Goal: Task Accomplishment & Management: Manage account settings

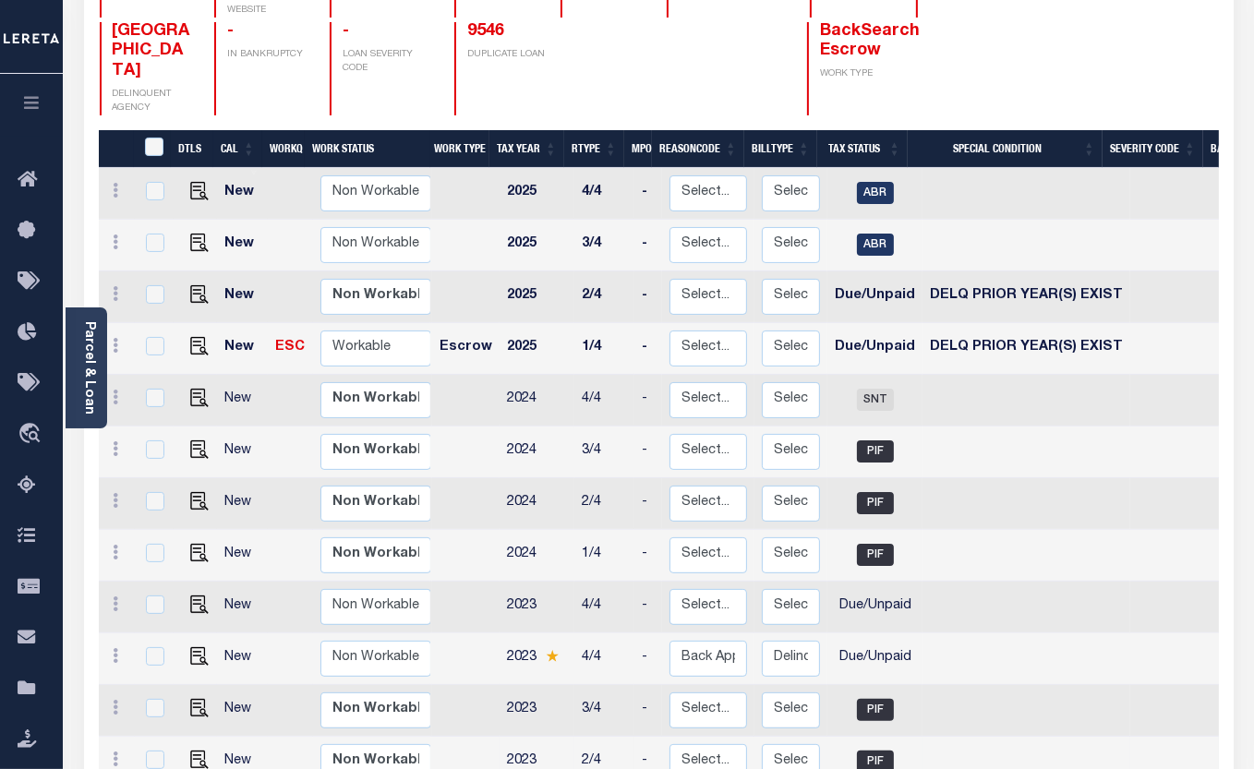
scroll to position [83, 0]
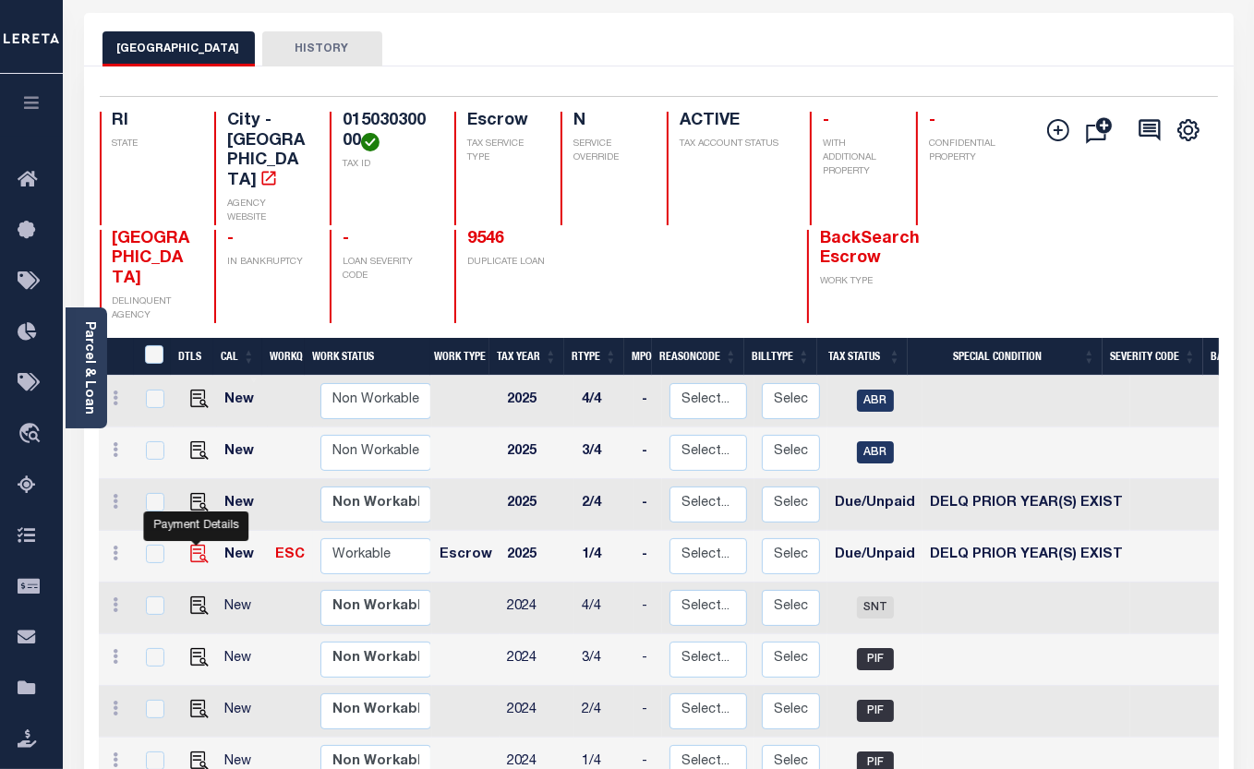
click at [203, 545] on img "" at bounding box center [199, 554] width 18 height 18
checkbox input "true"
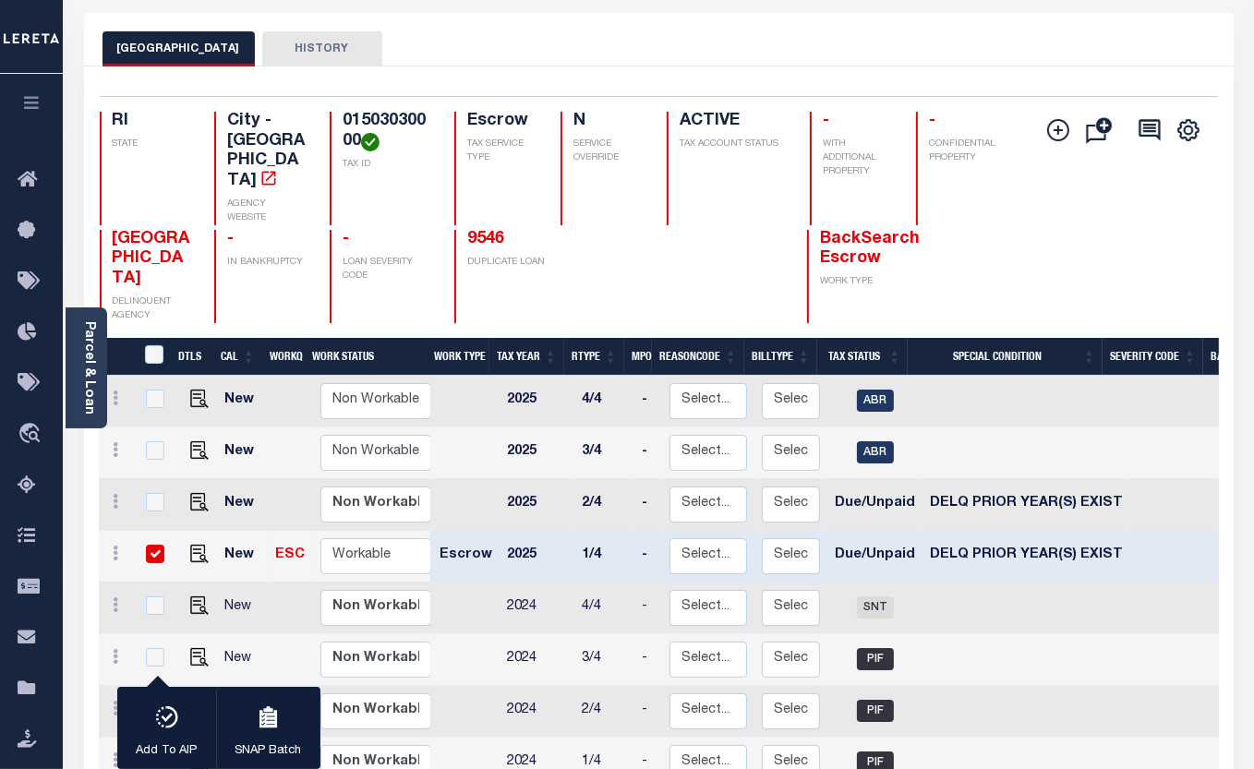
click at [148, 545] on input "checkbox" at bounding box center [155, 554] width 18 height 18
checkbox input "false"
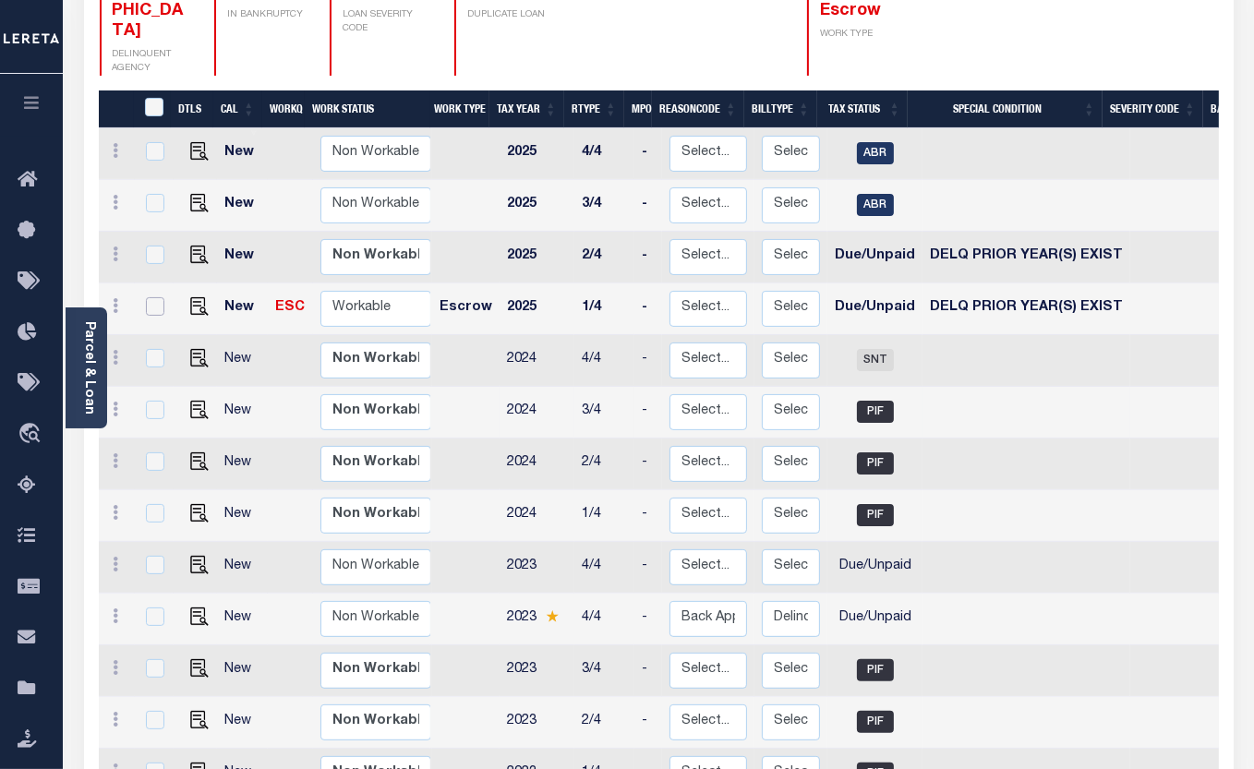
scroll to position [335, 0]
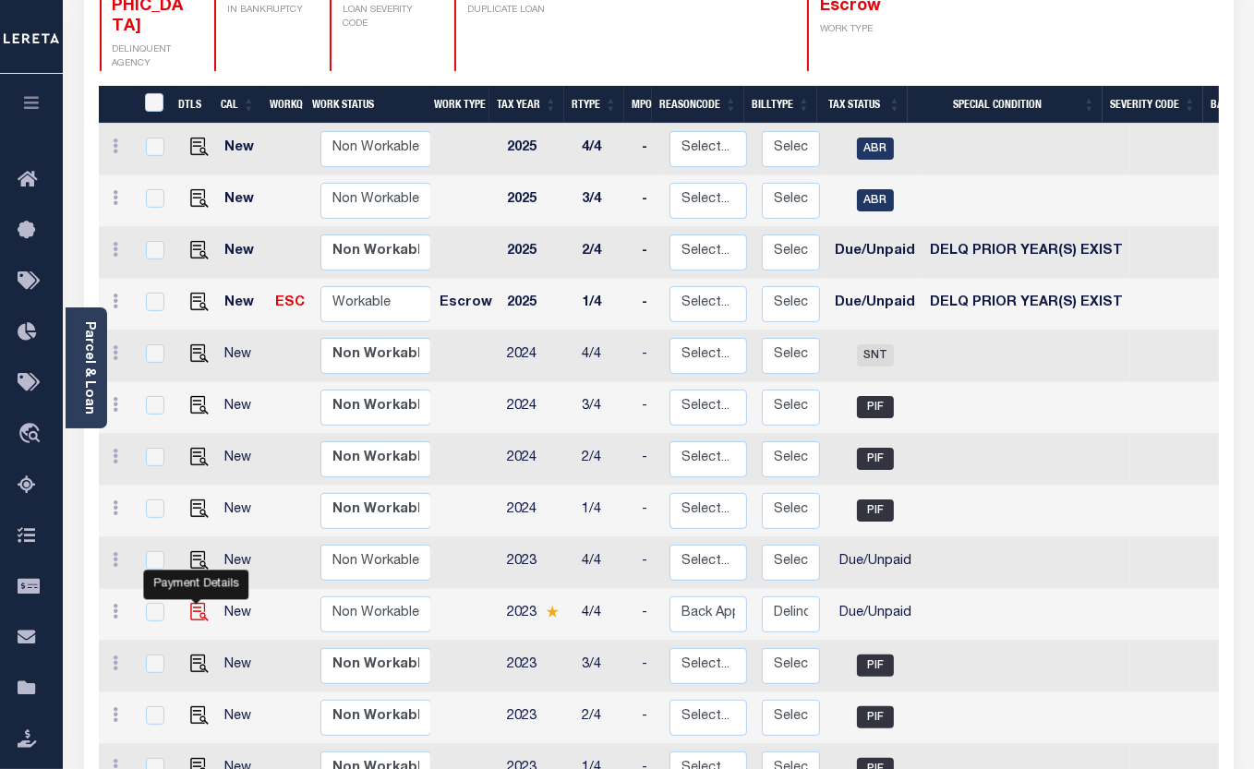
click at [199, 603] on img "" at bounding box center [199, 612] width 18 height 18
checkbox input "true"
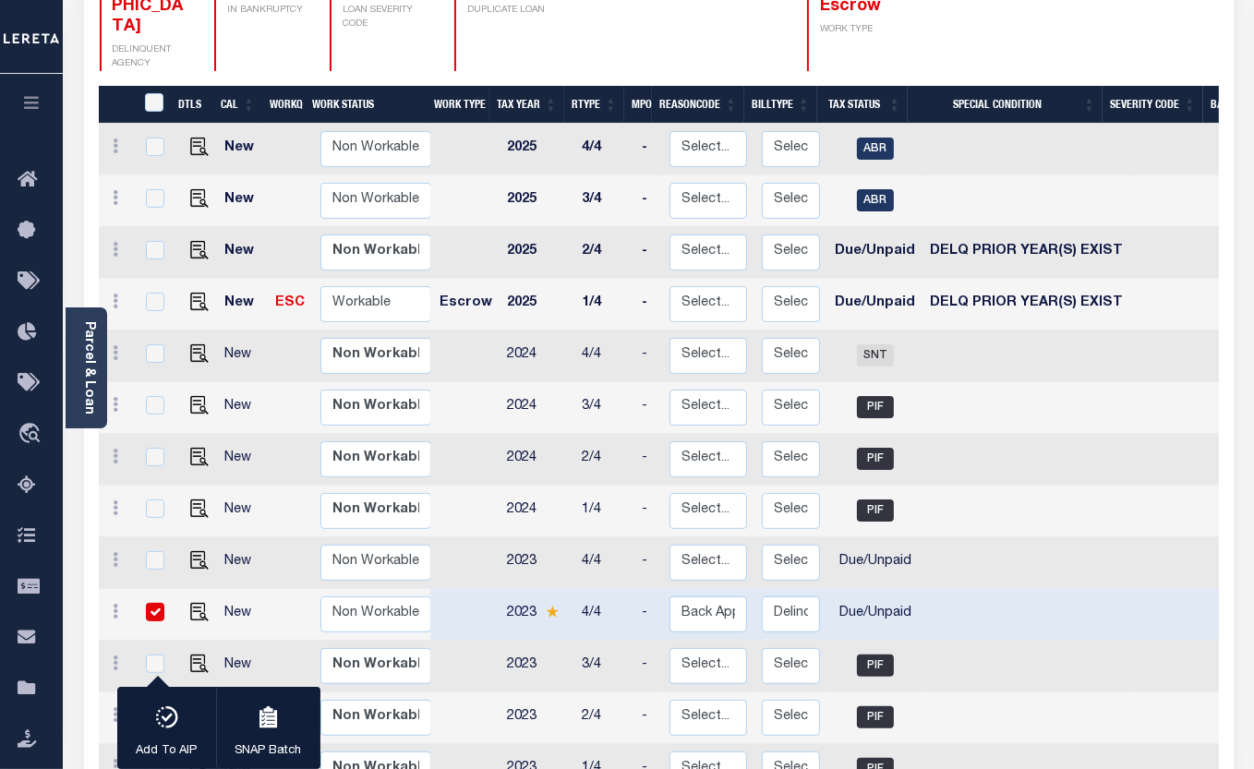
click at [161, 603] on input "checkbox" at bounding box center [155, 612] width 18 height 18
checkbox input "false"
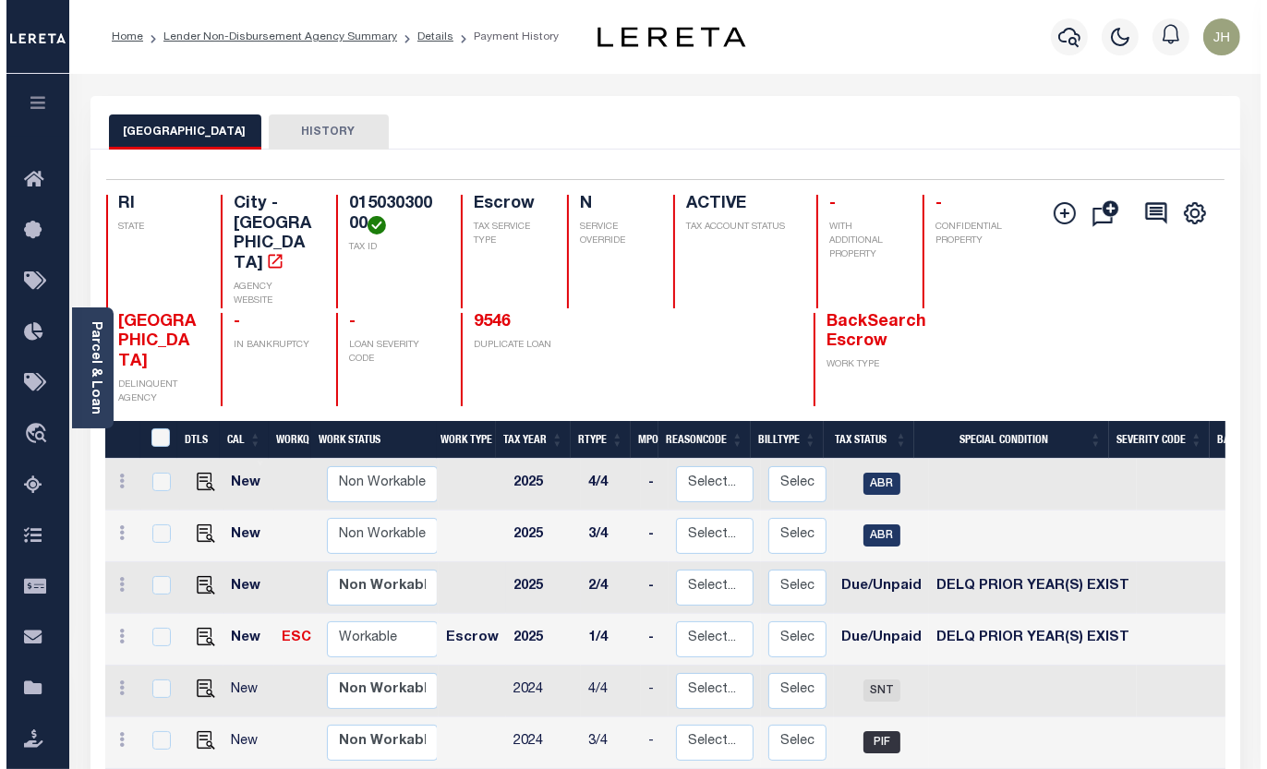
scroll to position [0, 0]
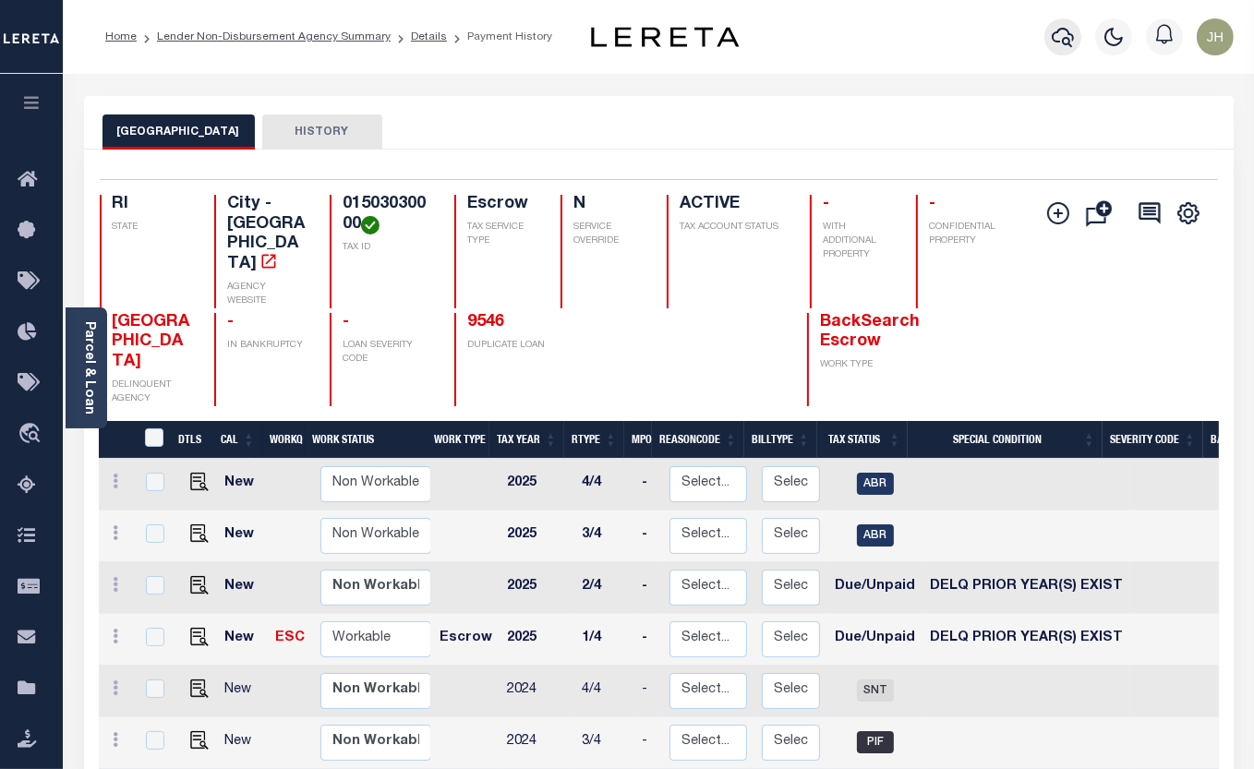
click at [1066, 38] on icon "button" at bounding box center [1062, 37] width 22 height 19
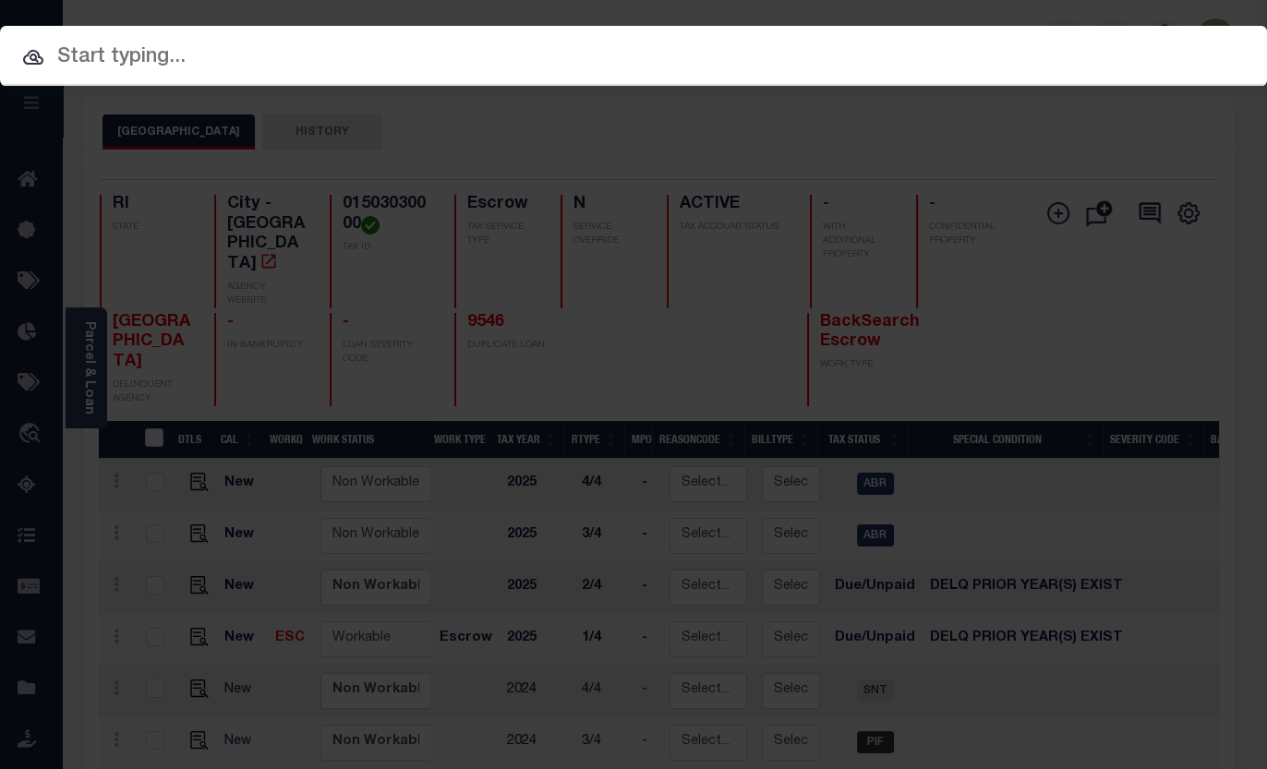
click at [347, 66] on input "text" at bounding box center [633, 58] width 1267 height 32
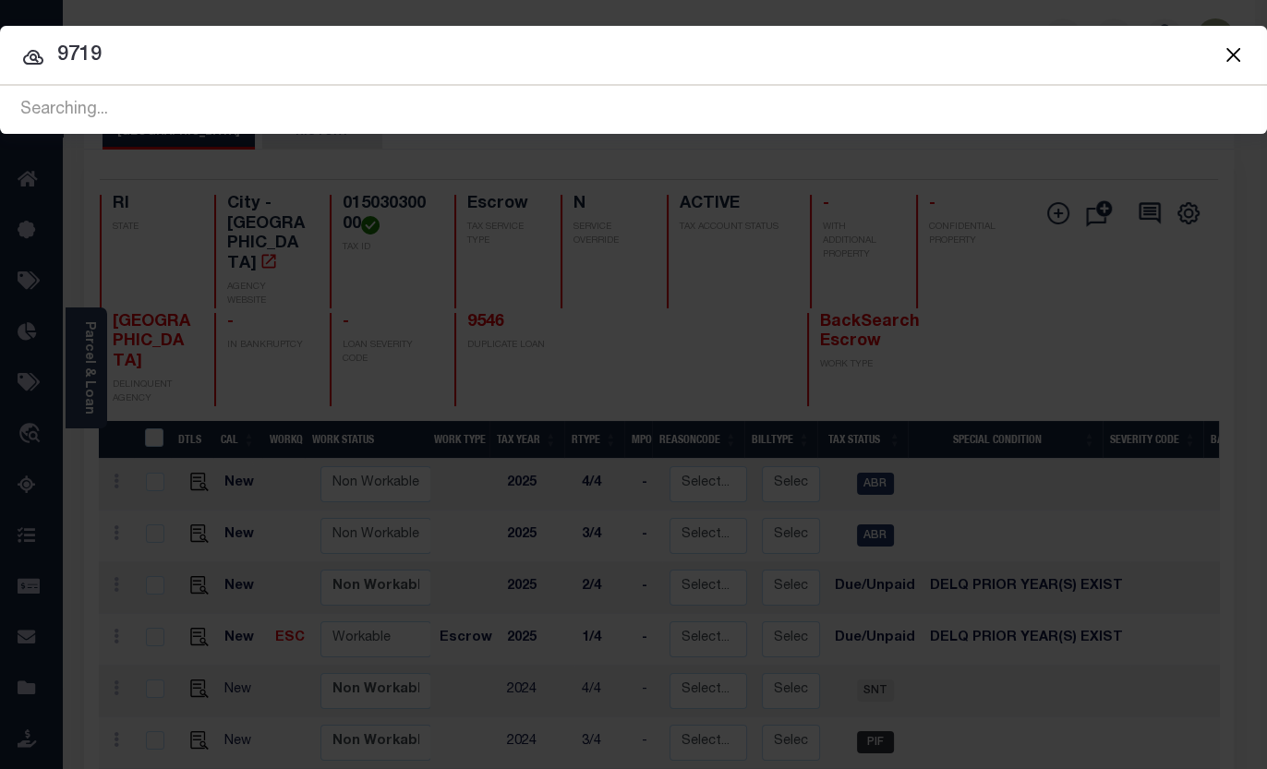
type input "9719"
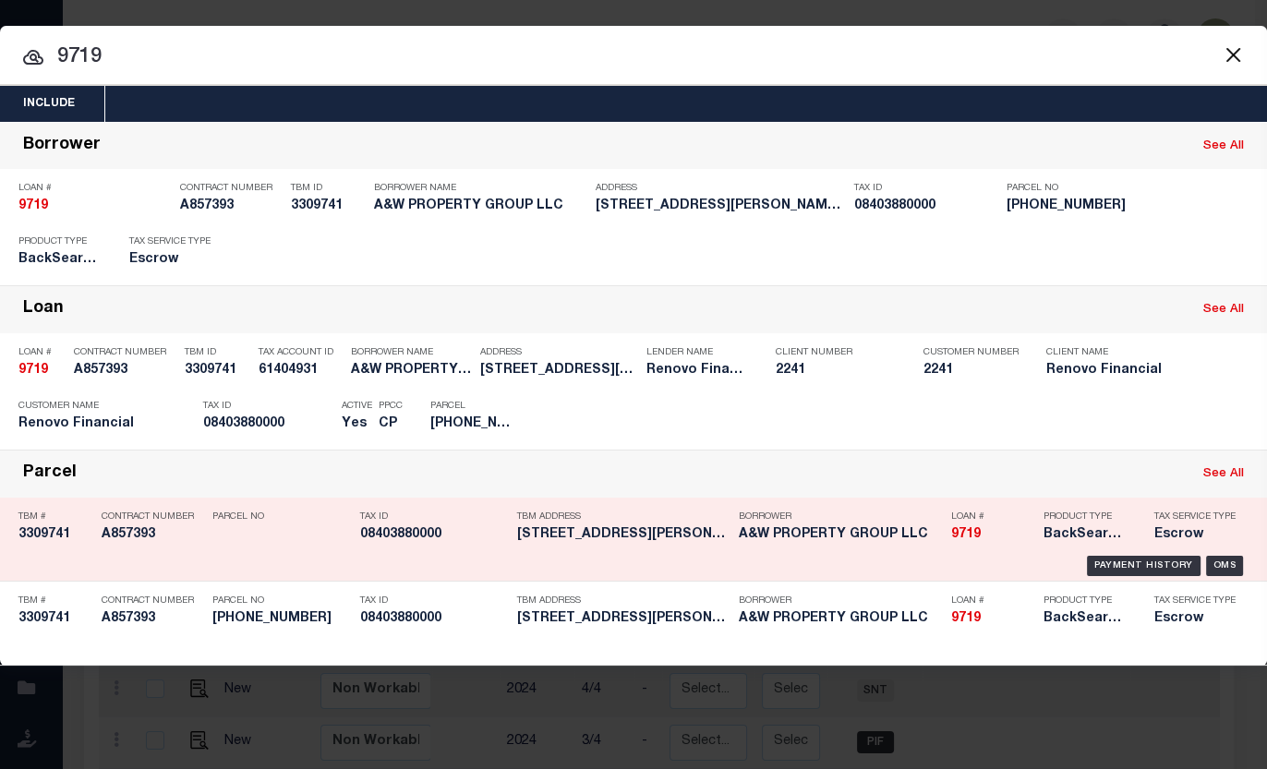
click at [413, 531] on h5 "08403880000" at bounding box center [434, 535] width 148 height 16
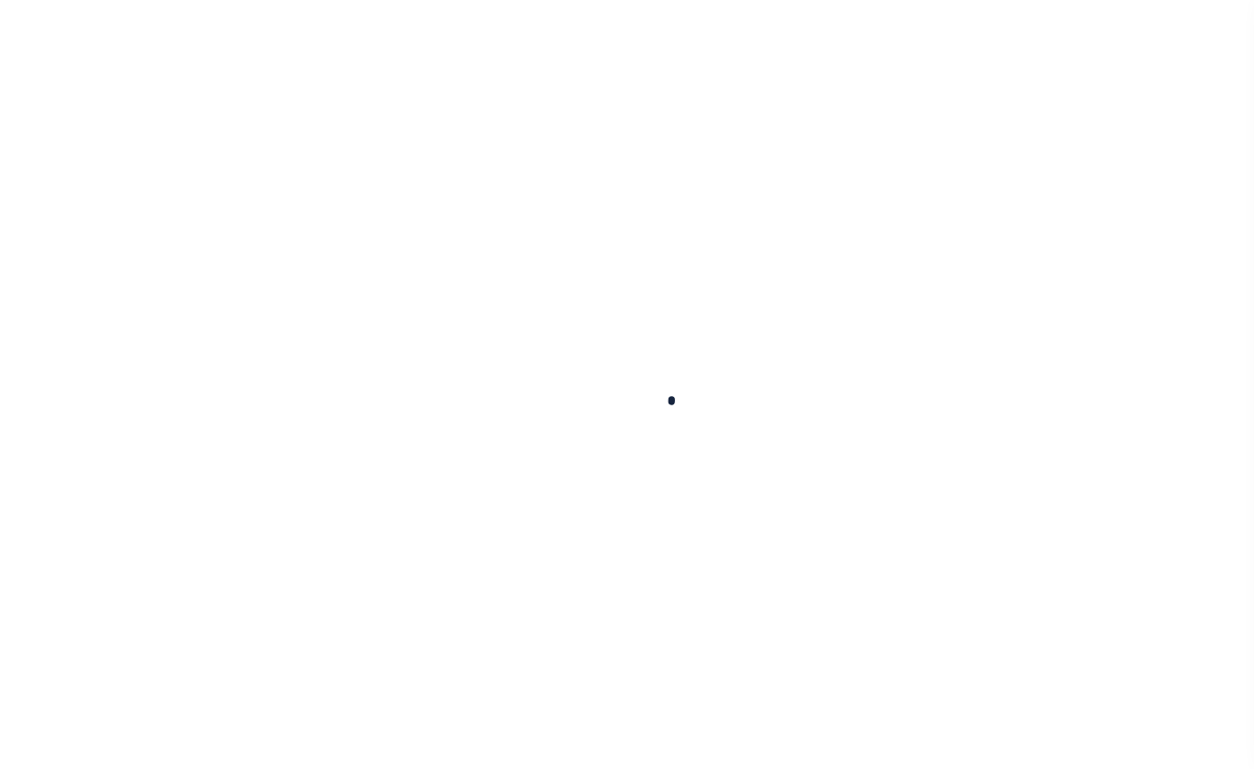
checkbox input "false"
type textarea "ORIGINAL BILL UNPAID"
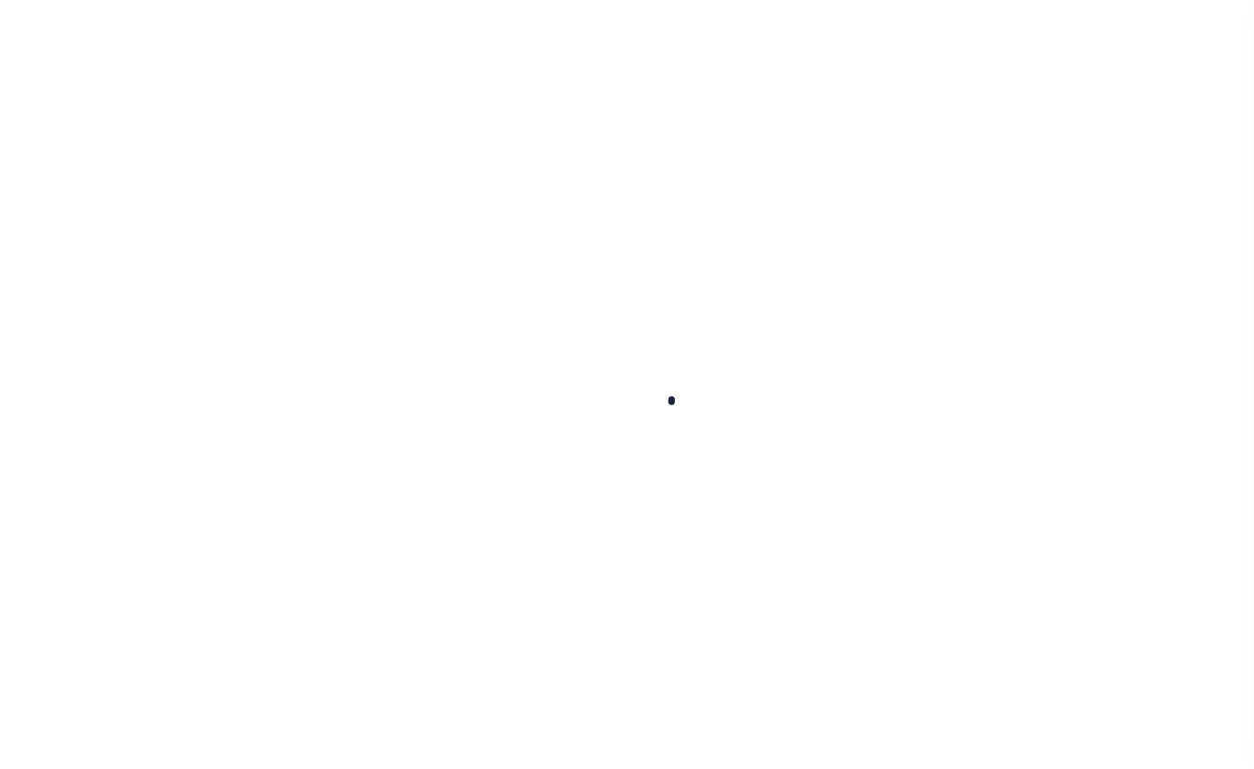
type input "46225111"
type input "10/31/2025"
type input "[DATE]"
select select "DUE"
select select "18"
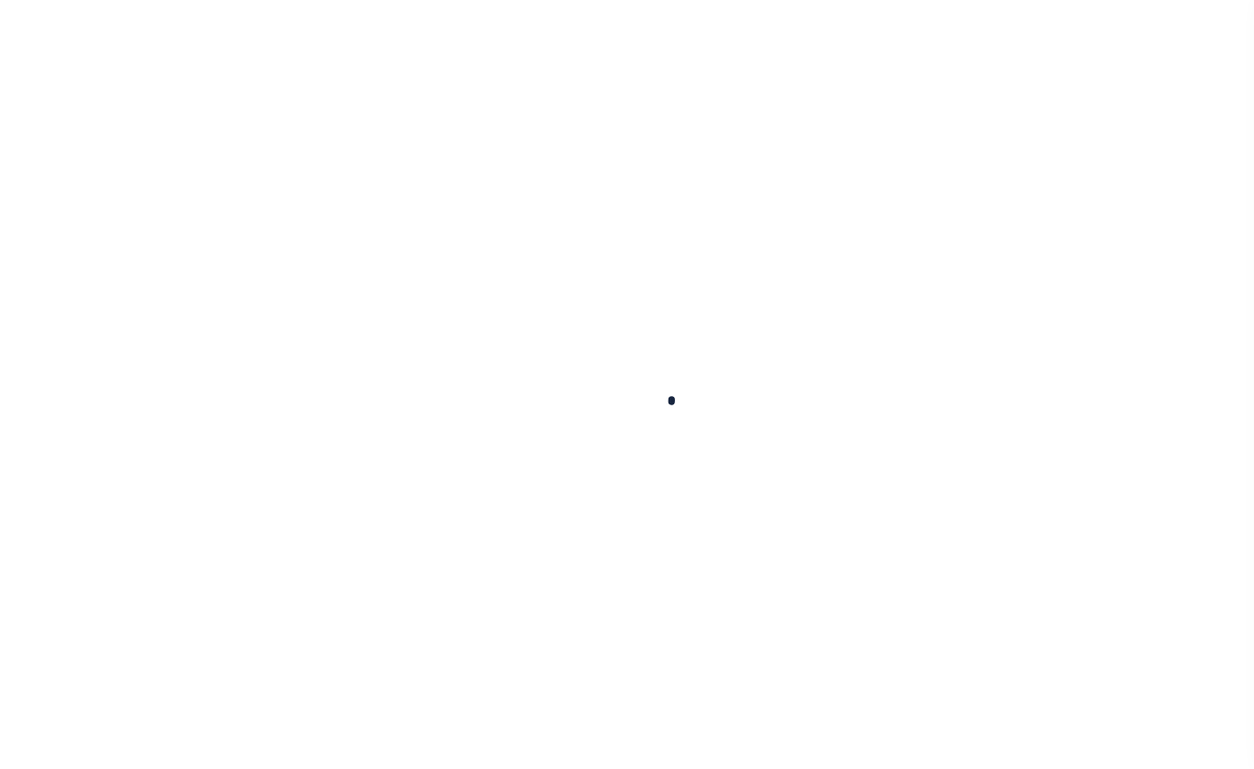
type input "$3,400.25"
type input "$544.04"
type input "$3,944.29"
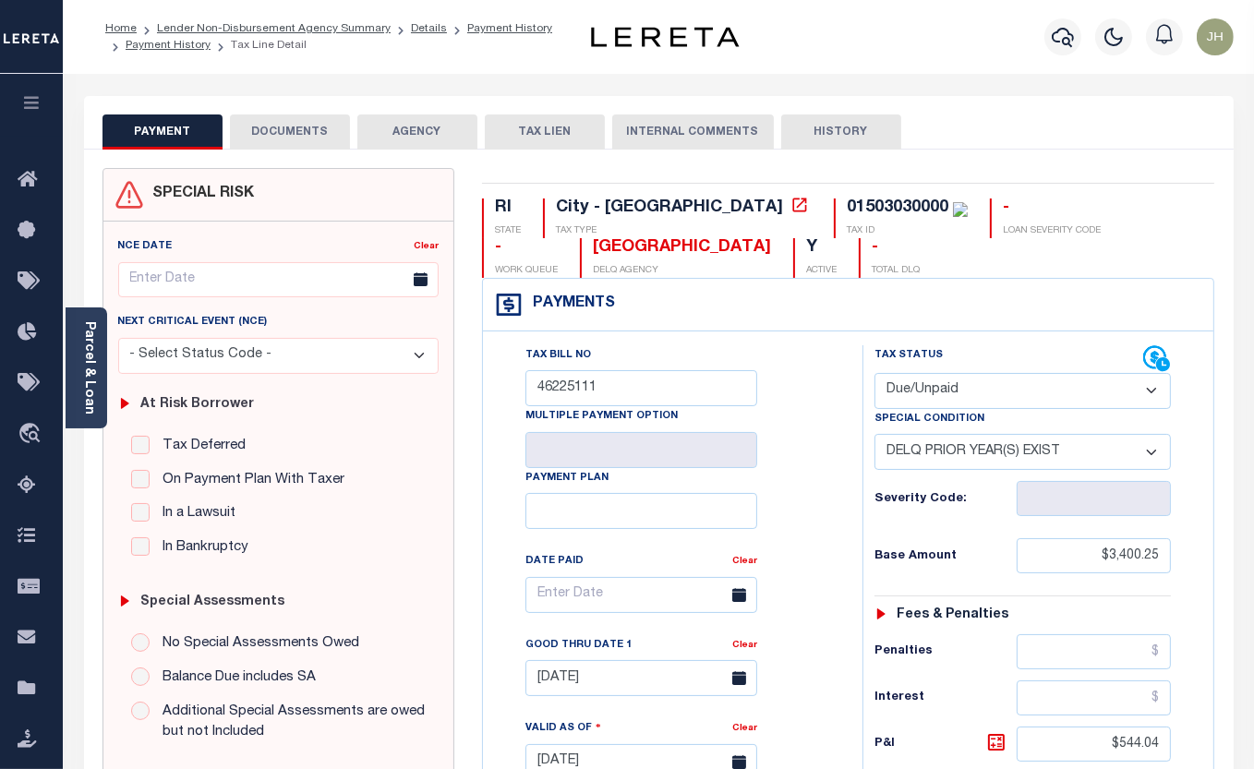
click at [297, 138] on button "DOCUMENTS" at bounding box center [290, 131] width 120 height 35
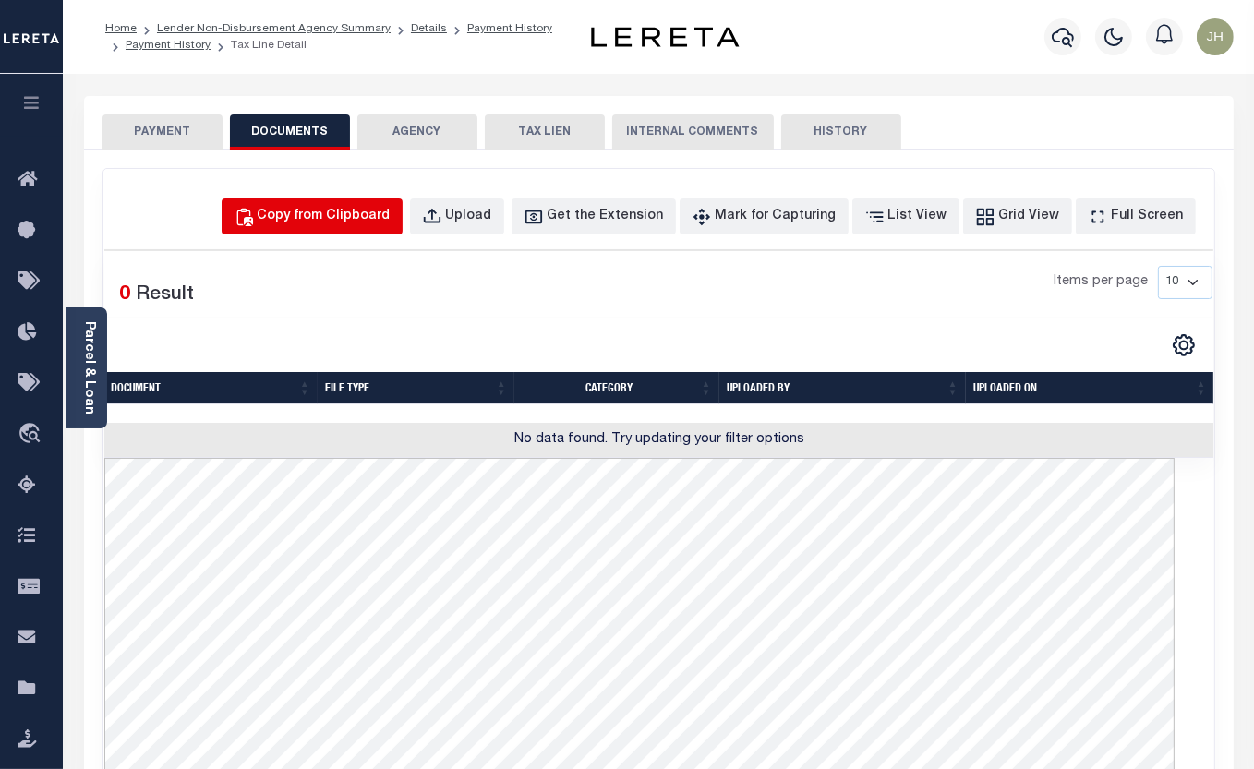
click at [390, 221] on div "Copy from Clipboard" at bounding box center [324, 217] width 133 height 20
select select "POP"
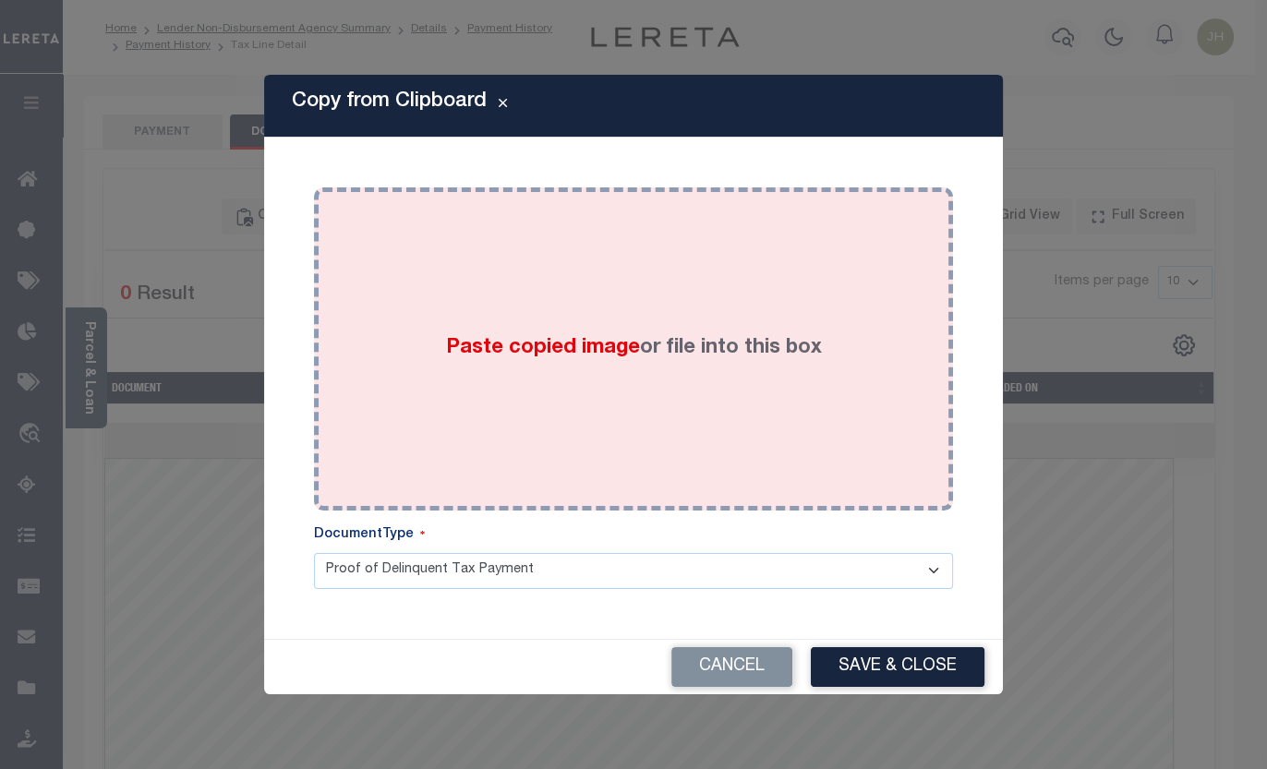
click at [515, 407] on div "Paste copied image or file into this box" at bounding box center [633, 348] width 611 height 295
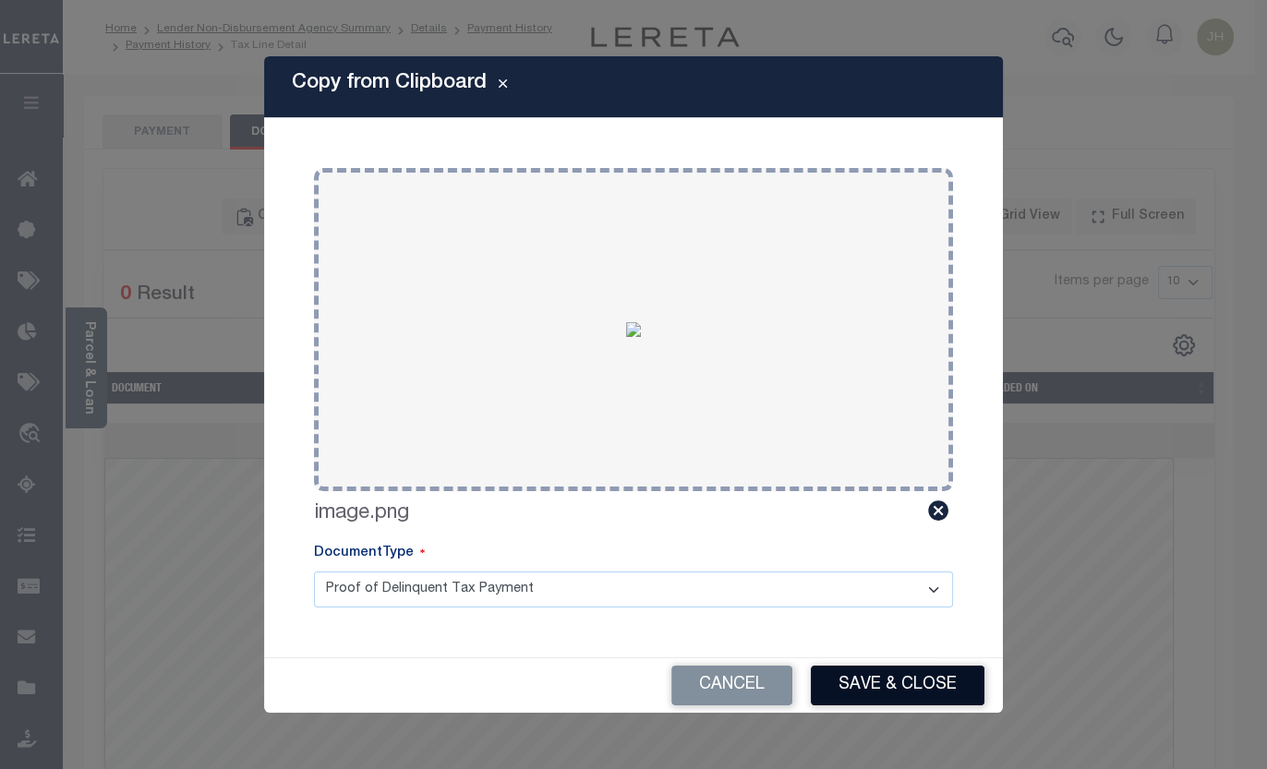
click at [875, 686] on button "Save & Close" at bounding box center [898, 686] width 174 height 40
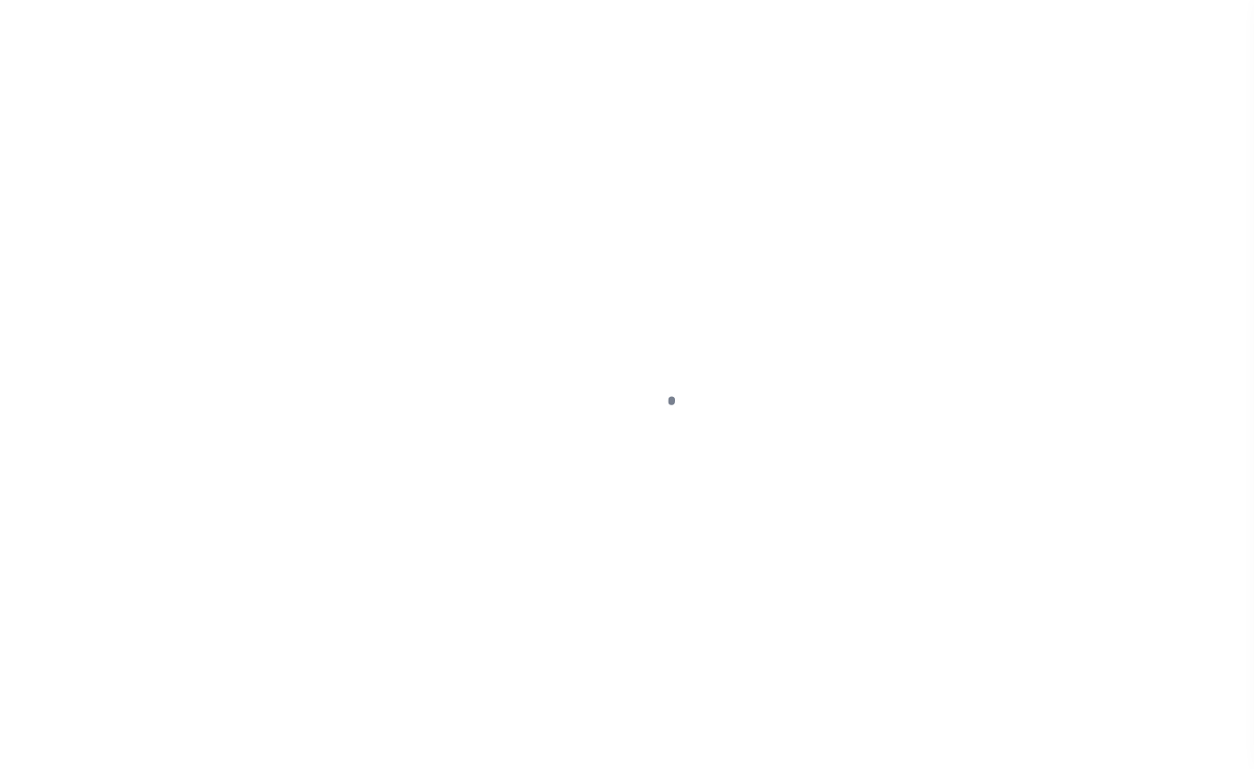
select select "DUE"
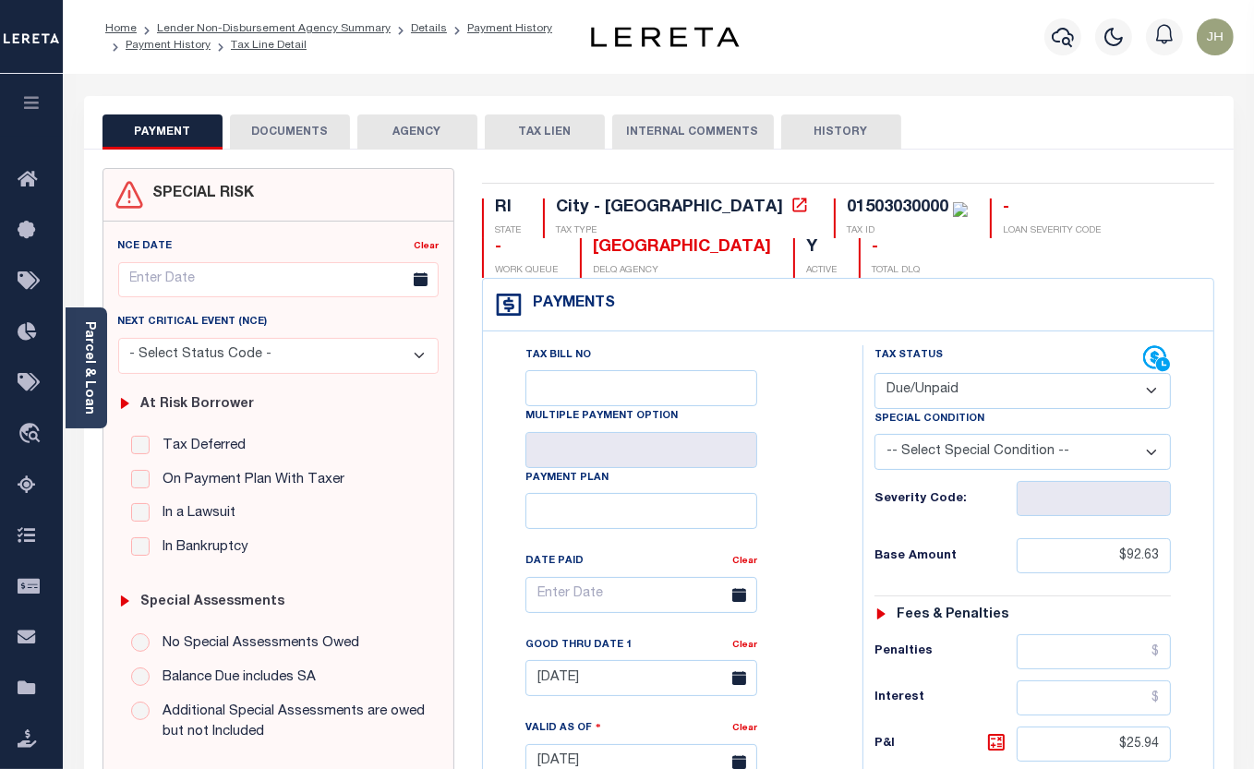
click at [294, 130] on button "DOCUMENTS" at bounding box center [290, 131] width 120 height 35
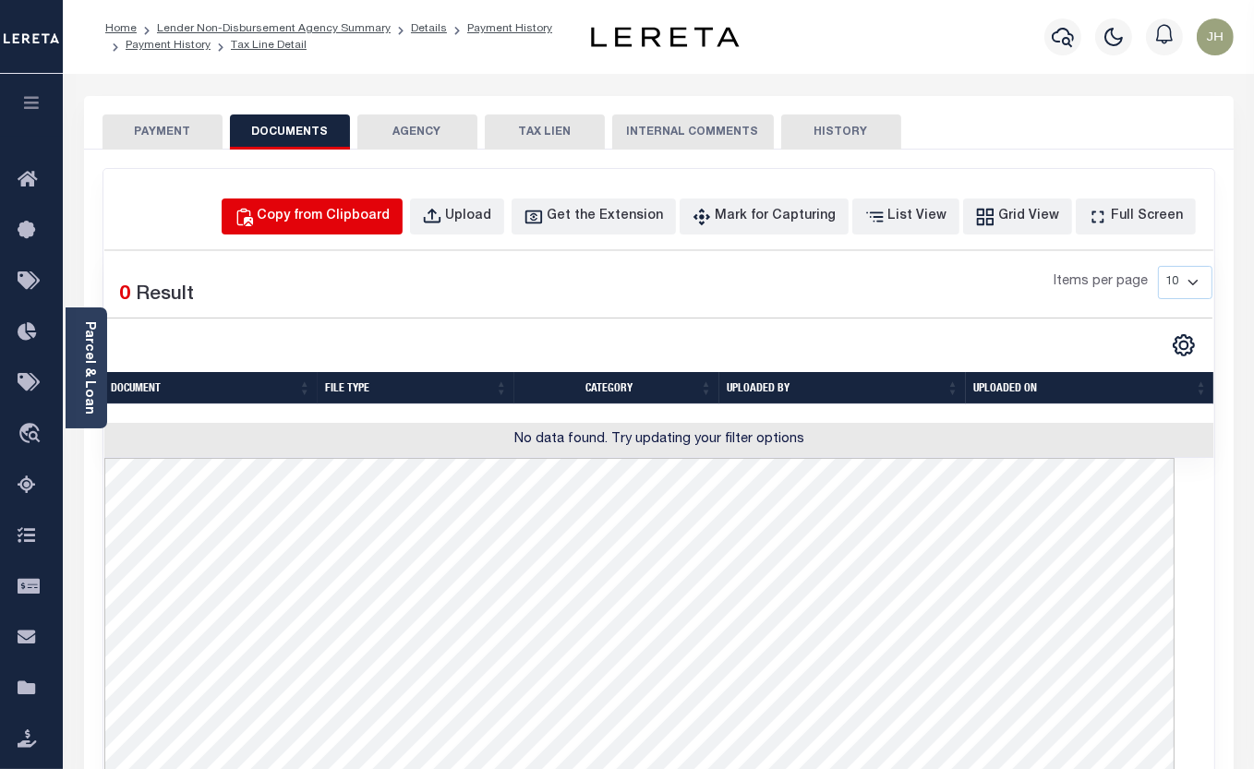
click at [367, 215] on div "Copy from Clipboard" at bounding box center [324, 217] width 133 height 20
select select "POP"
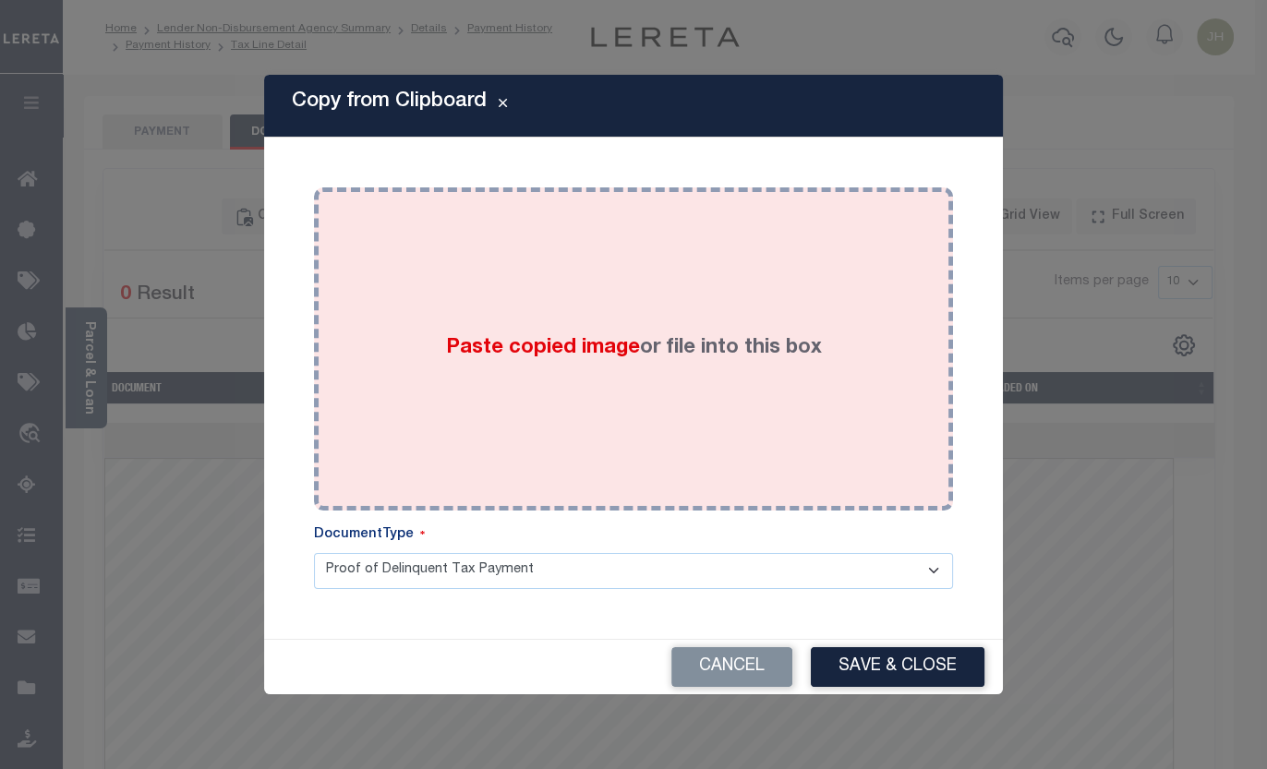
click at [559, 396] on div "Paste copied image or file into this box" at bounding box center [633, 348] width 611 height 295
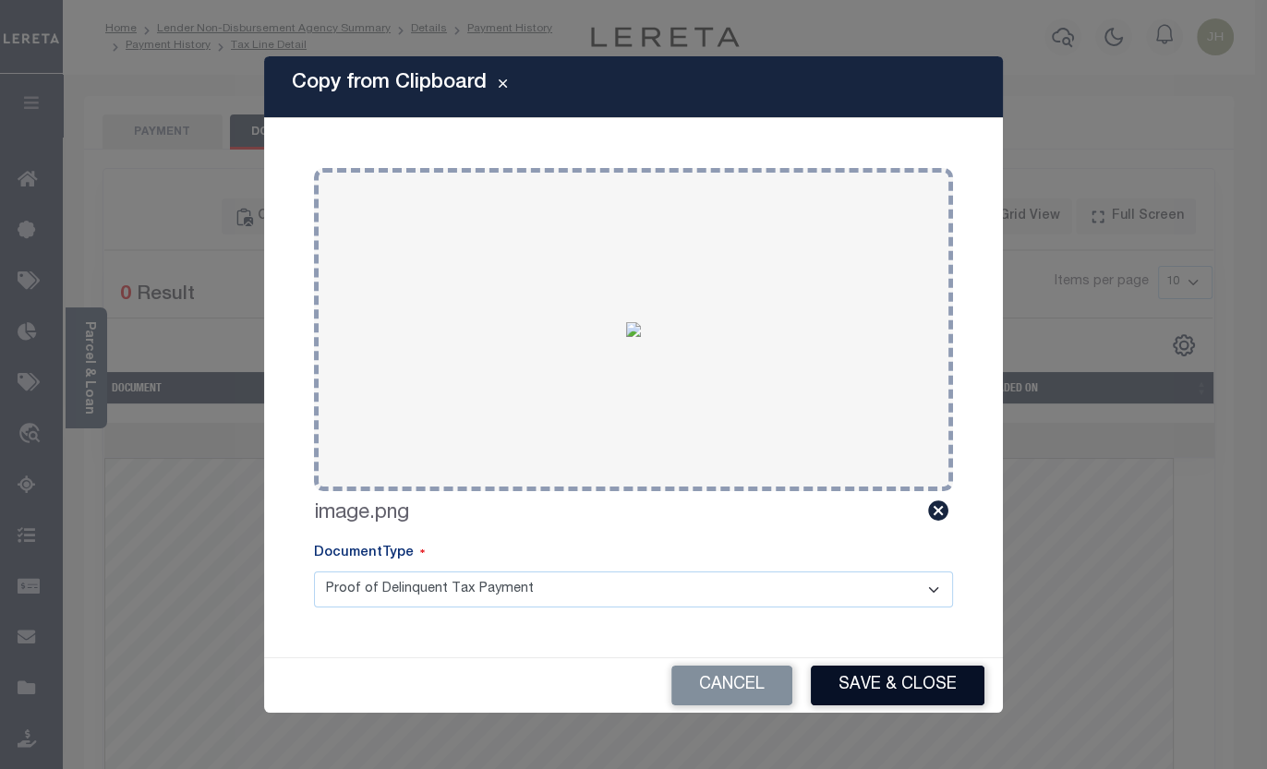
click at [860, 679] on button "Save & Close" at bounding box center [898, 686] width 174 height 40
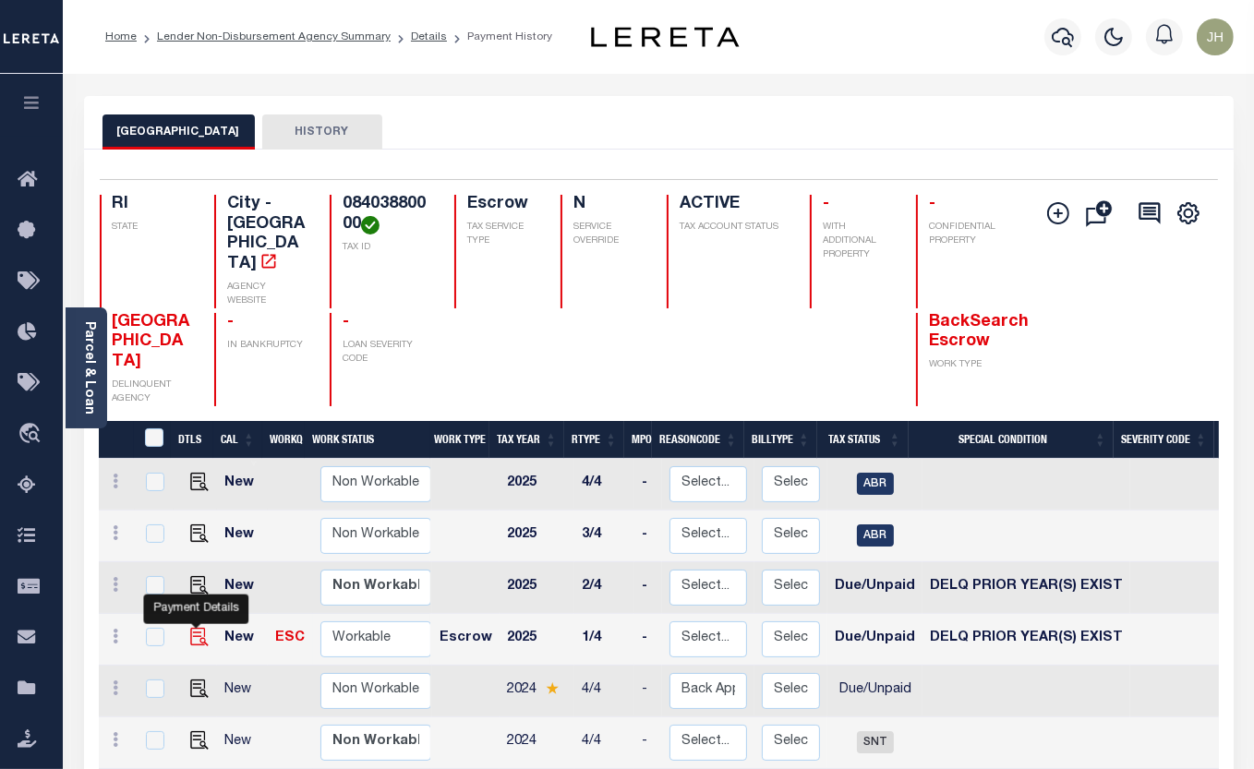
click at [198, 628] on img "" at bounding box center [199, 637] width 18 height 18
checkbox input "true"
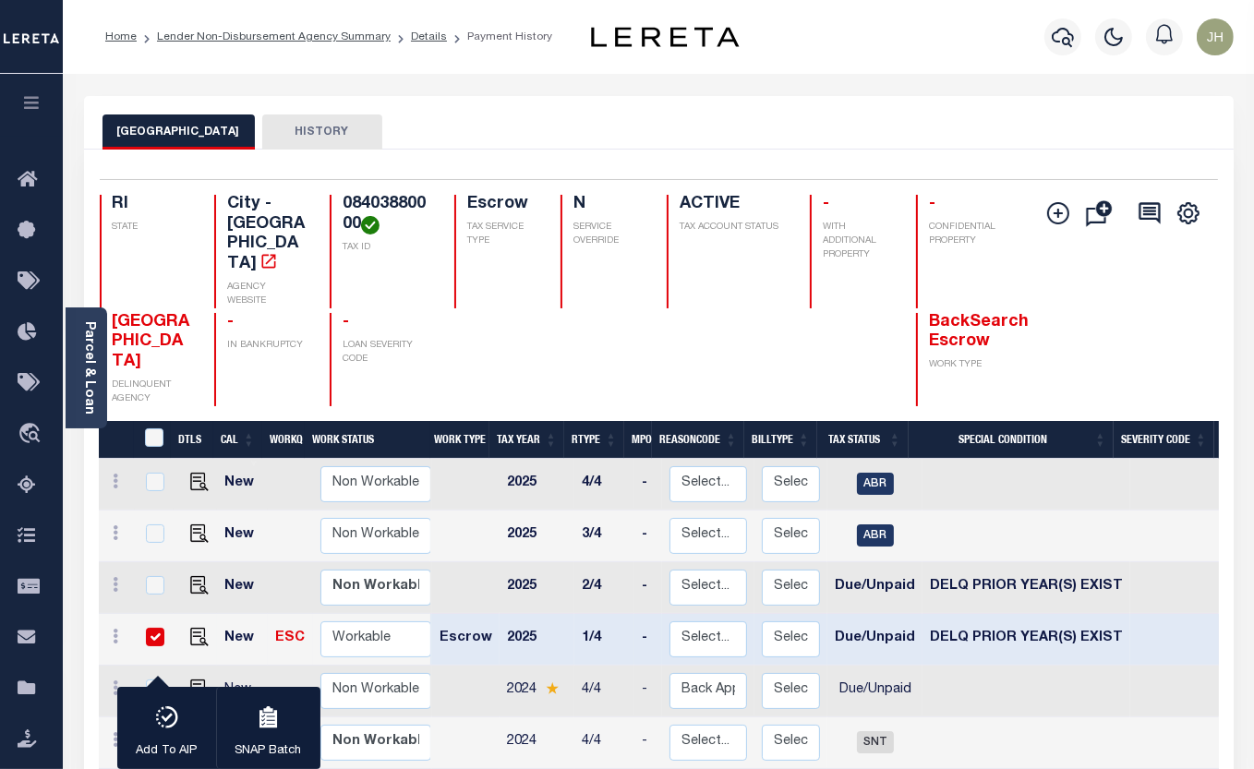
click at [160, 628] on input "checkbox" at bounding box center [155, 637] width 18 height 18
checkbox input "false"
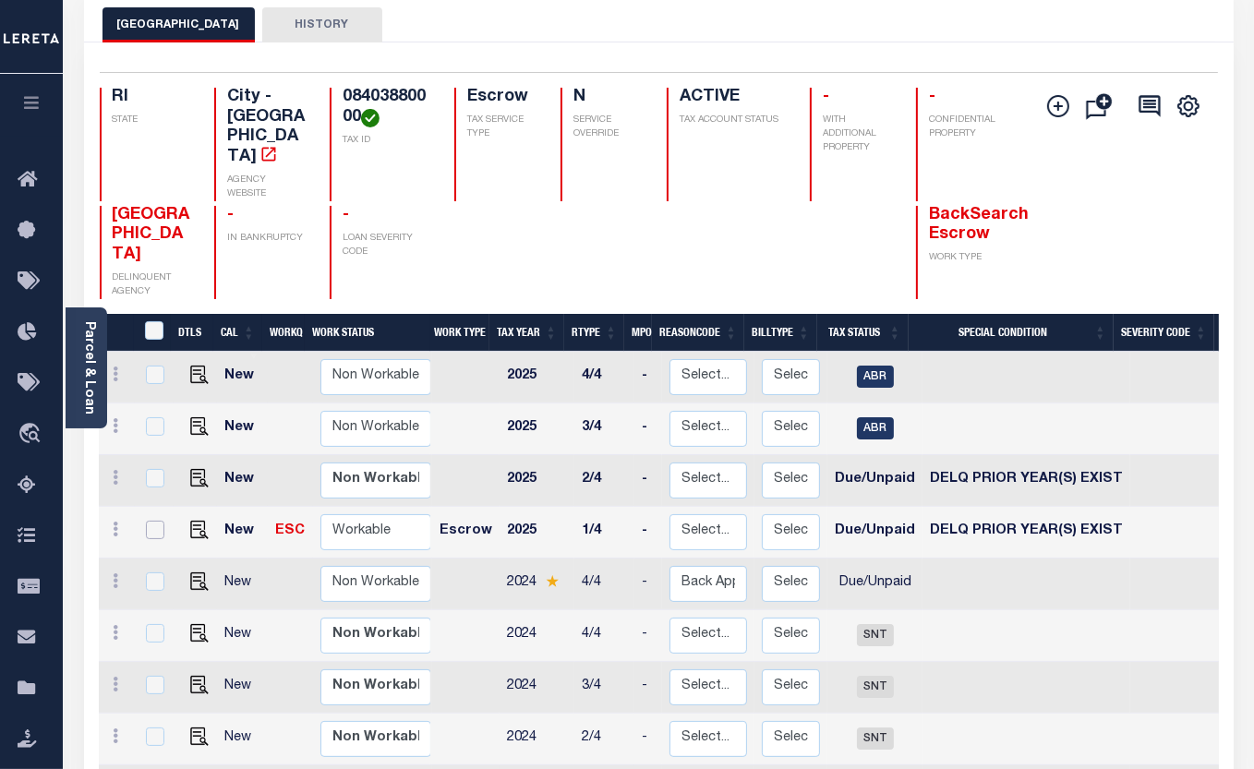
scroll to position [167, 0]
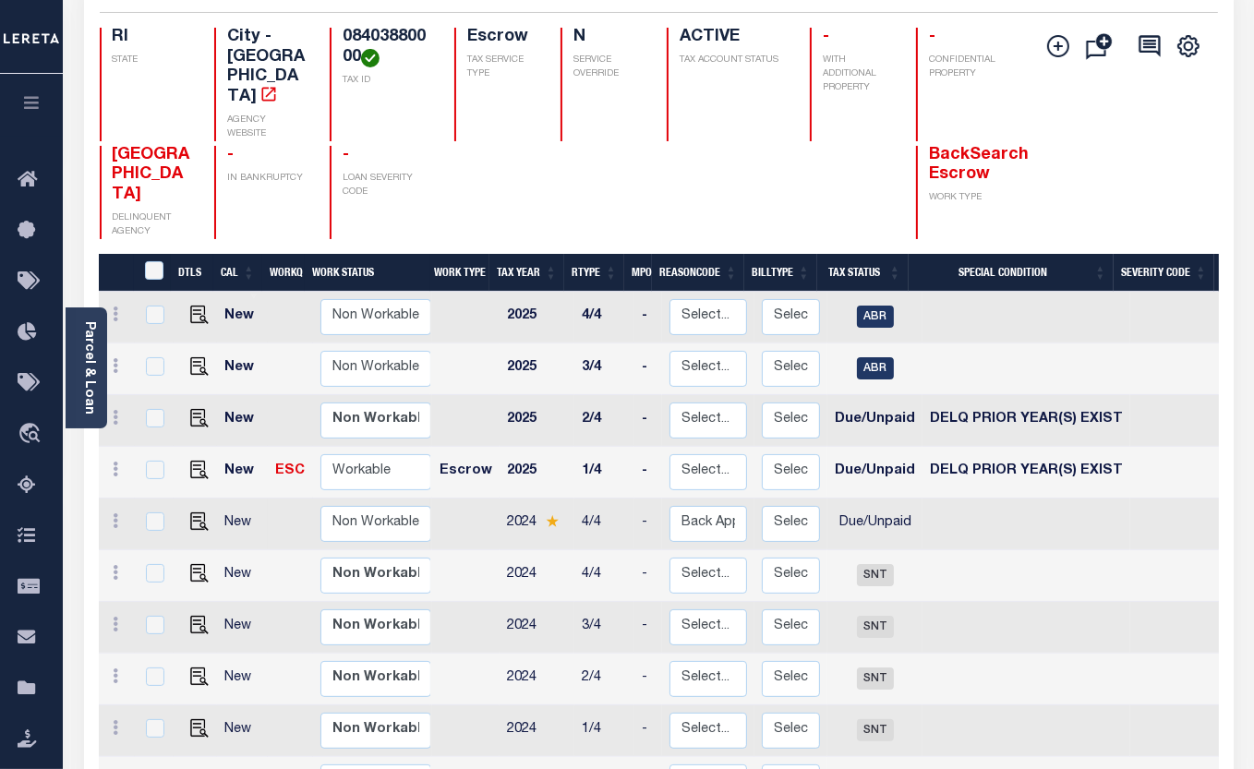
click at [198, 498] on td at bounding box center [195, 524] width 43 height 52
checkbox input "true"
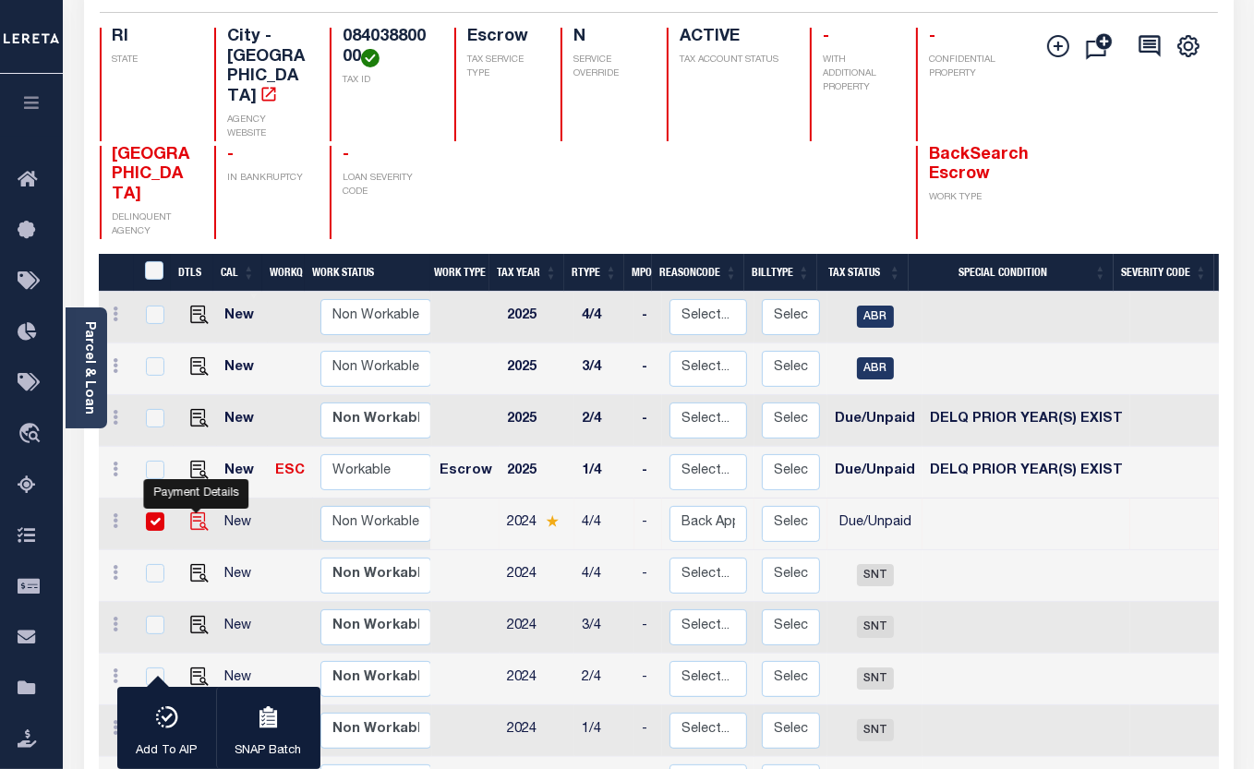
click at [199, 512] on img "" at bounding box center [199, 521] width 18 height 18
checkbox input "false"
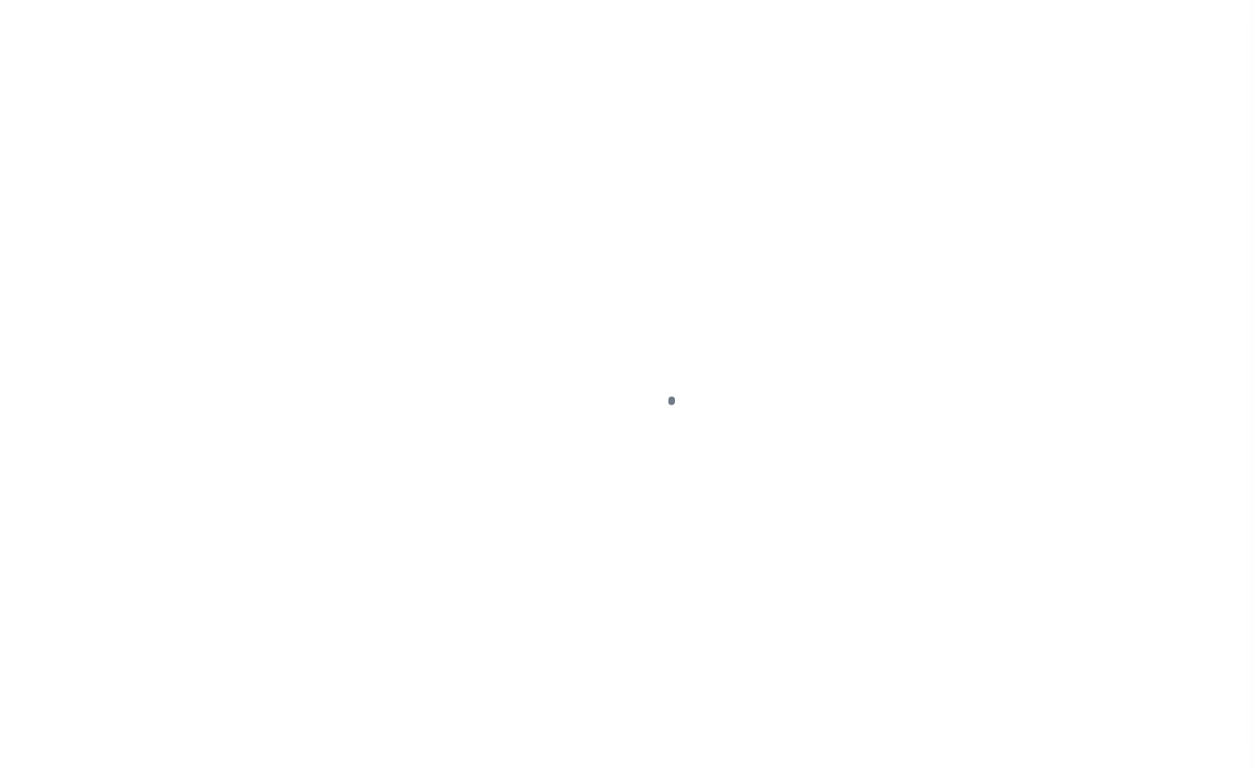
select select "DUE"
select select "18"
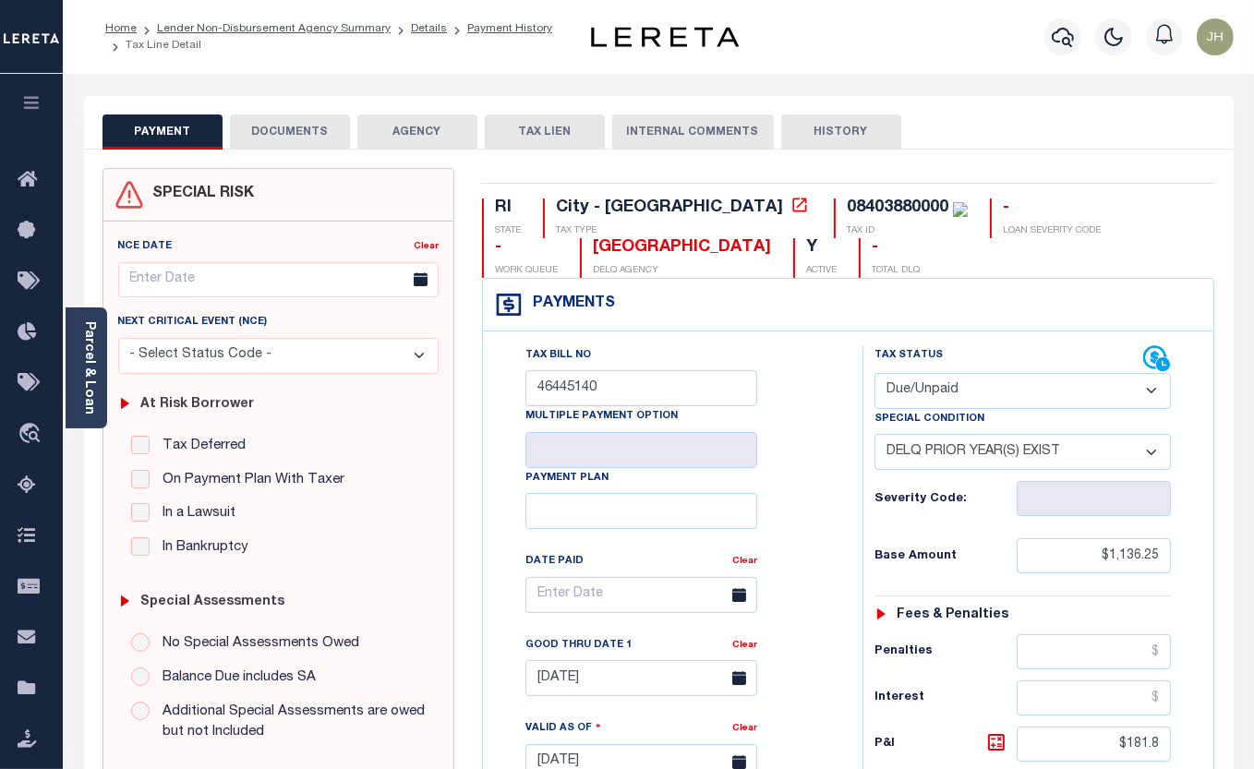
click at [291, 135] on button "DOCUMENTS" at bounding box center [290, 131] width 120 height 35
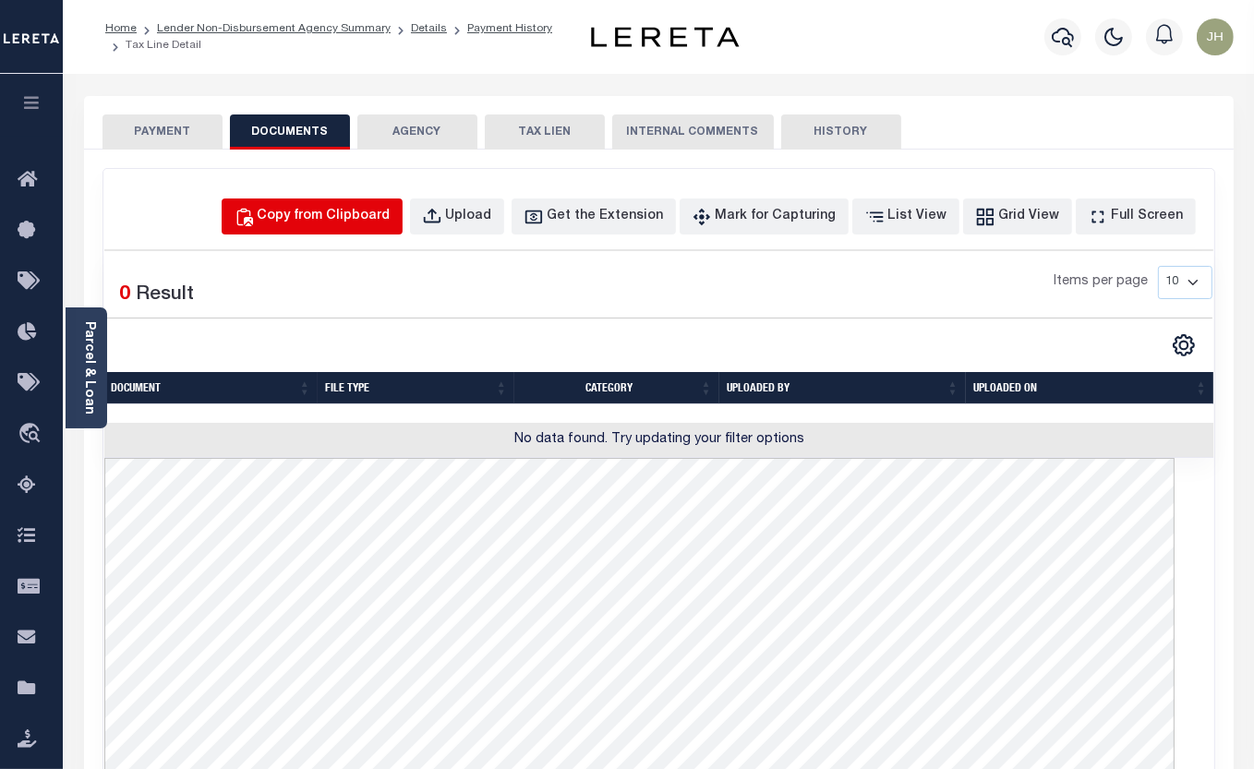
click at [356, 223] on div "Copy from Clipboard" at bounding box center [324, 217] width 133 height 20
select select "POP"
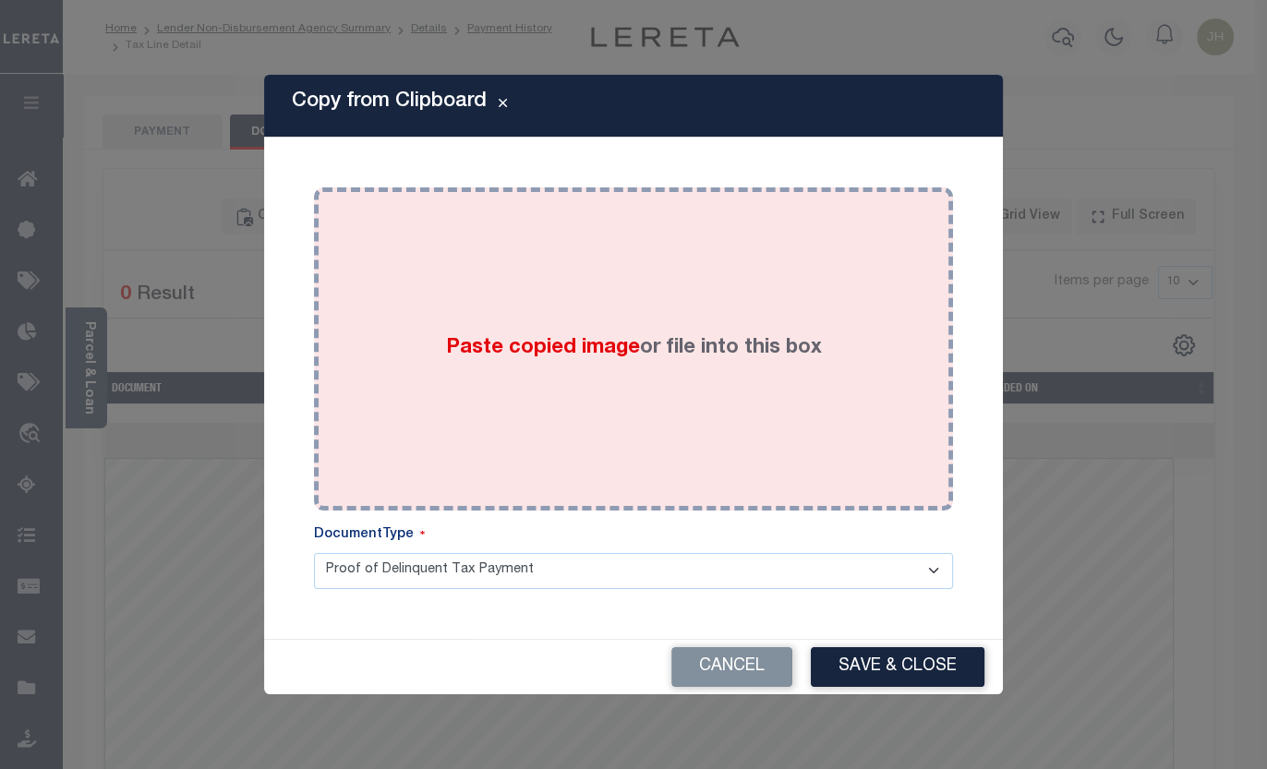
click at [447, 385] on div "Paste copied image or file into this box" at bounding box center [633, 348] width 611 height 295
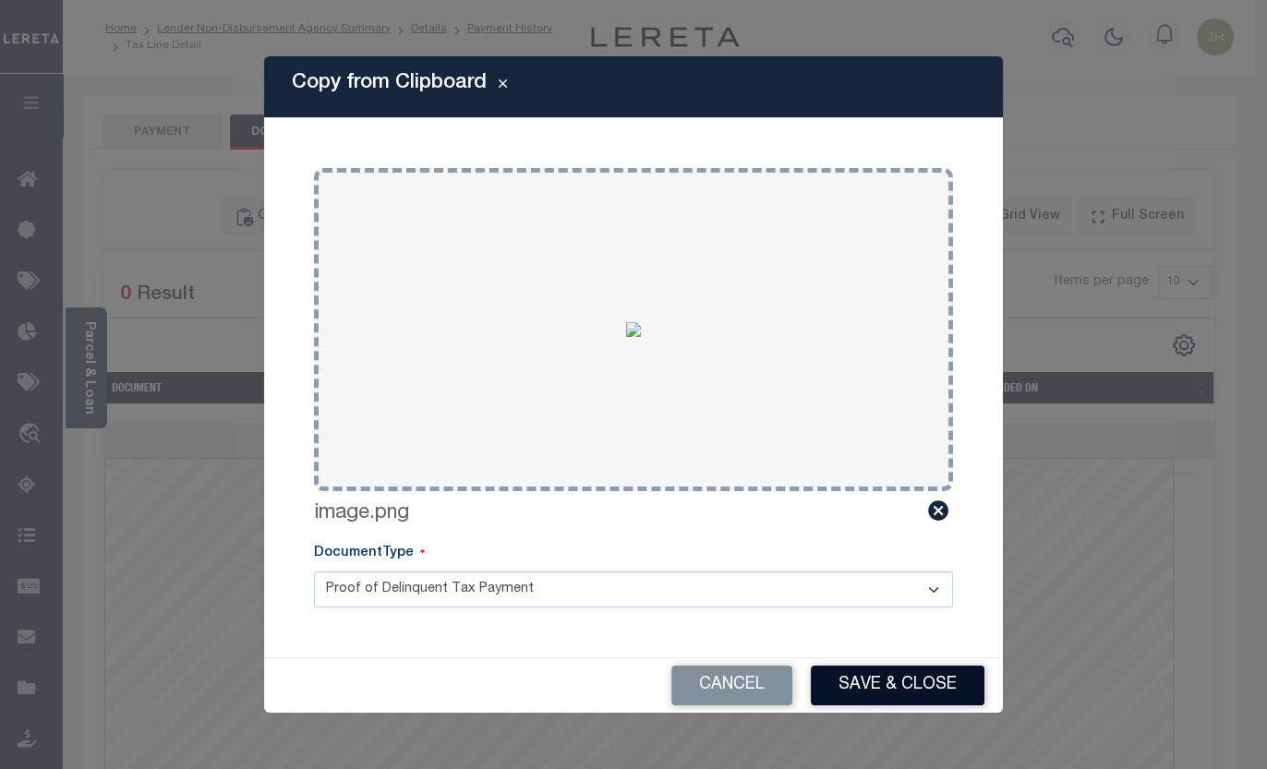
click at [890, 685] on button "Save & Close" at bounding box center [898, 686] width 174 height 40
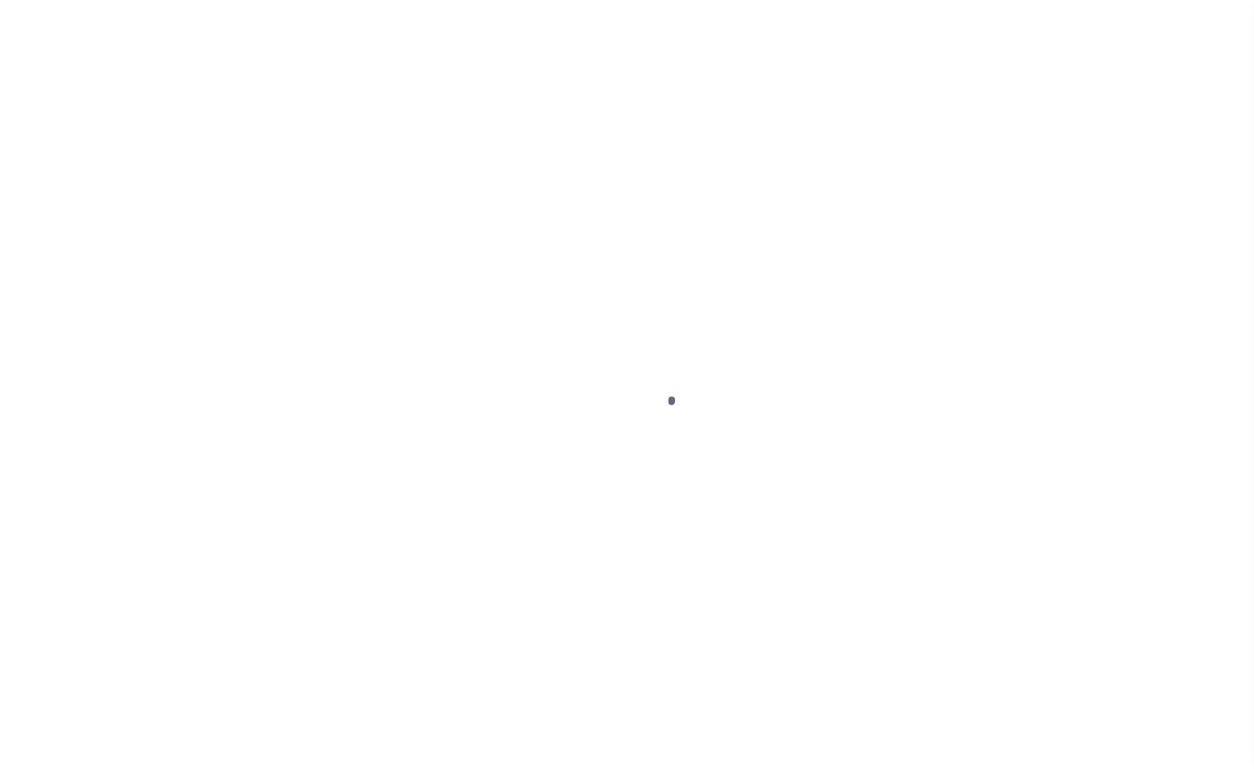
select select "DUE"
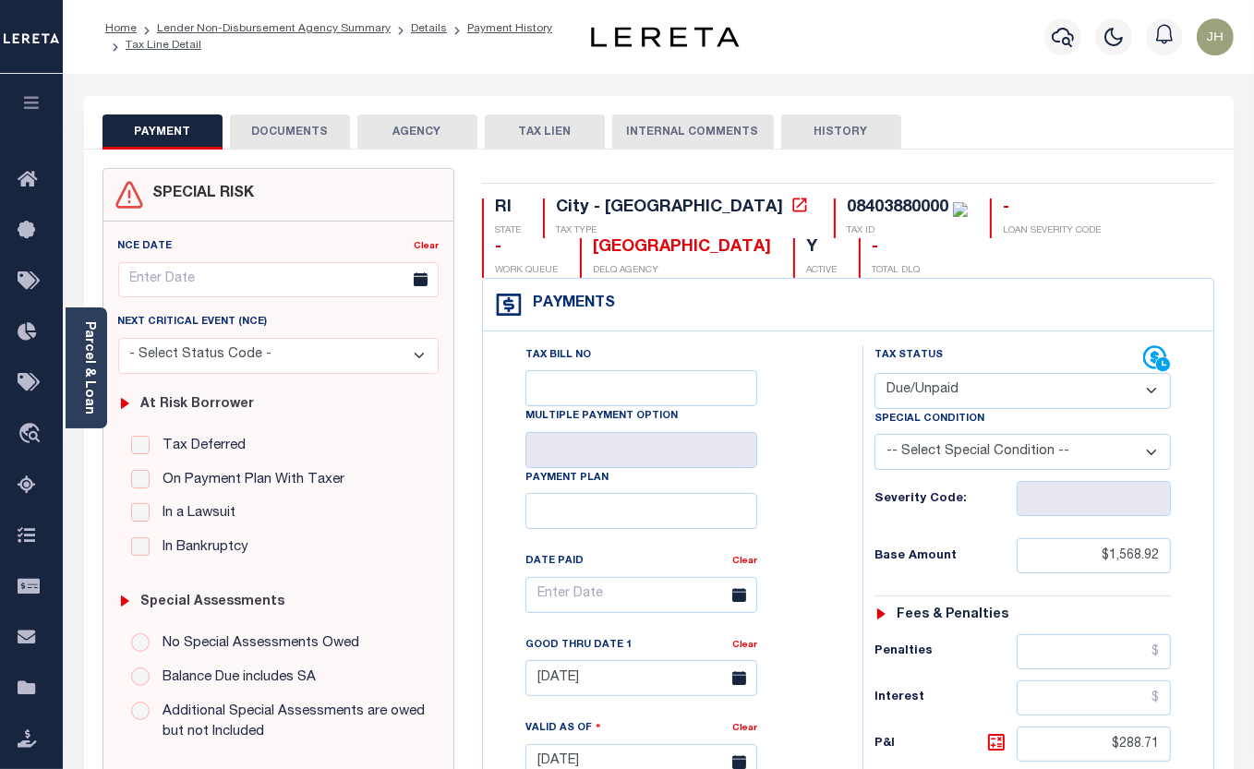
click at [286, 135] on button "DOCUMENTS" at bounding box center [290, 131] width 120 height 35
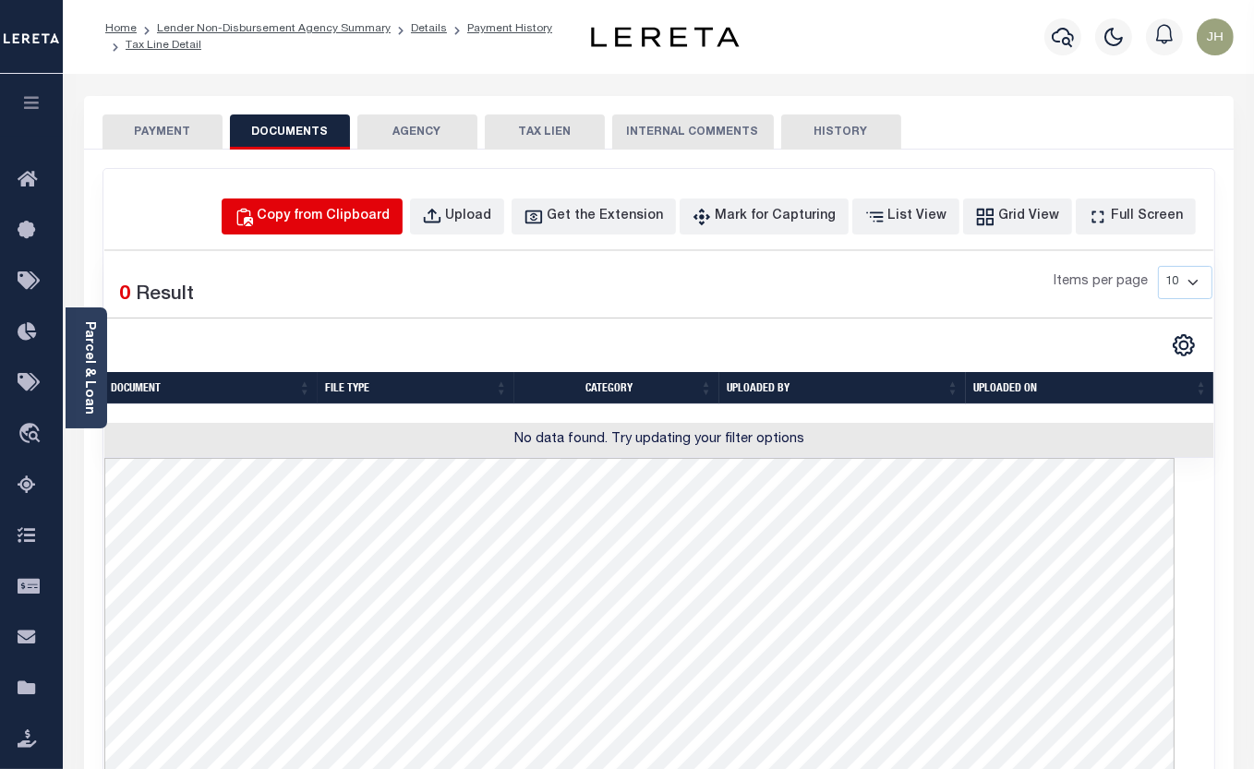
click at [355, 214] on div "Copy from Clipboard" at bounding box center [324, 217] width 133 height 20
select select "POP"
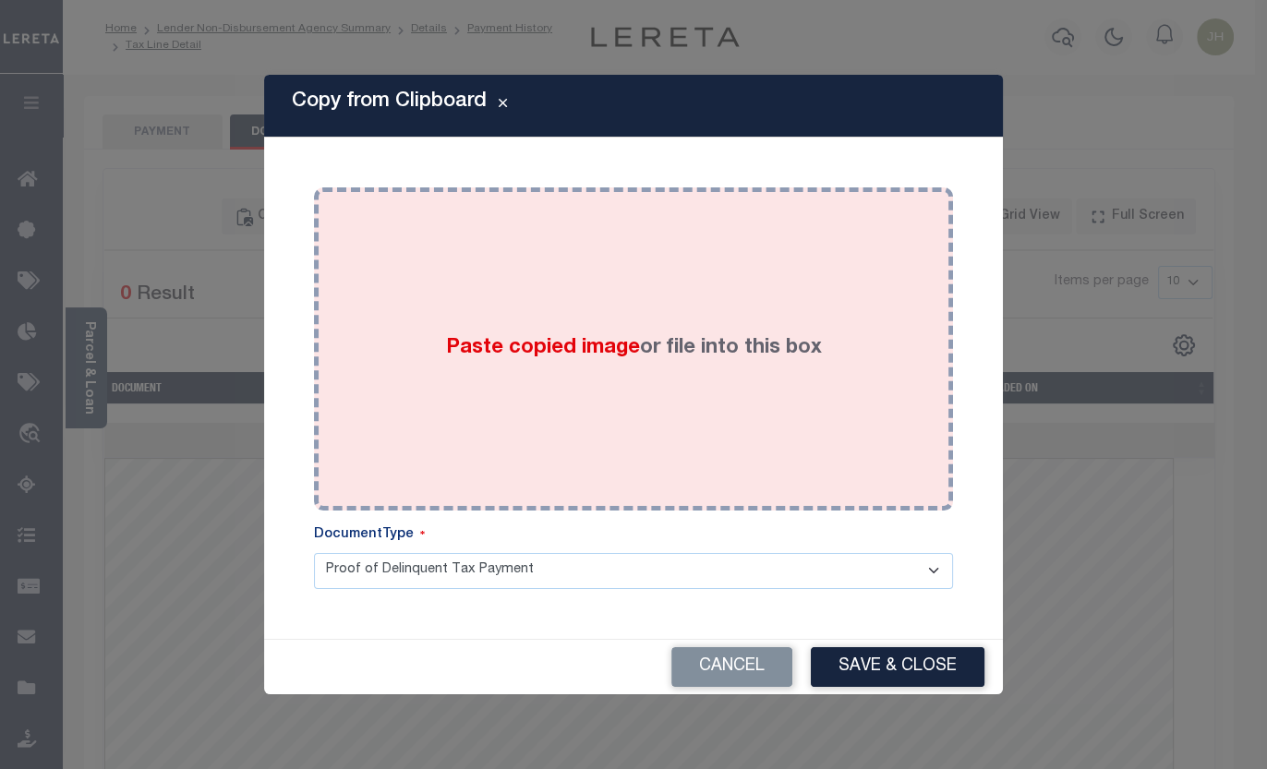
click at [499, 286] on div "Paste copied image or file into this box" at bounding box center [633, 348] width 611 height 295
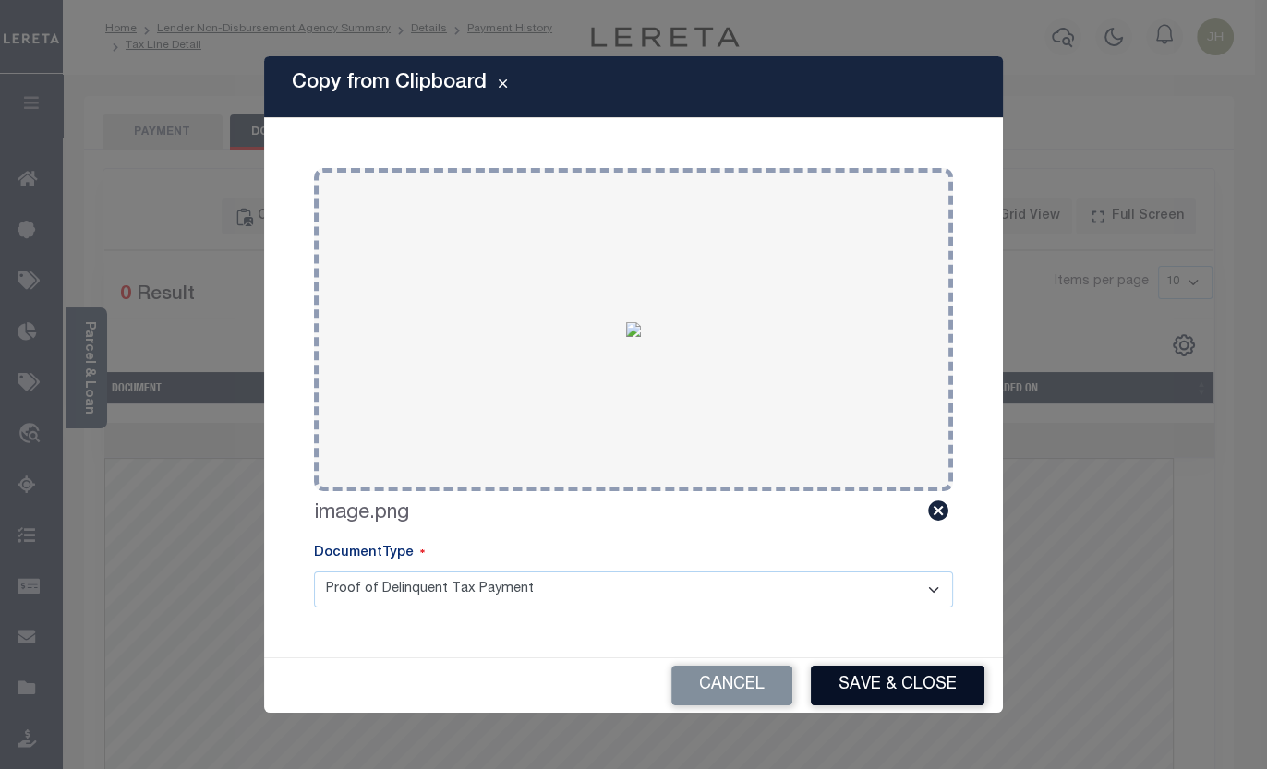
click at [885, 684] on button "Save & Close" at bounding box center [898, 686] width 174 height 40
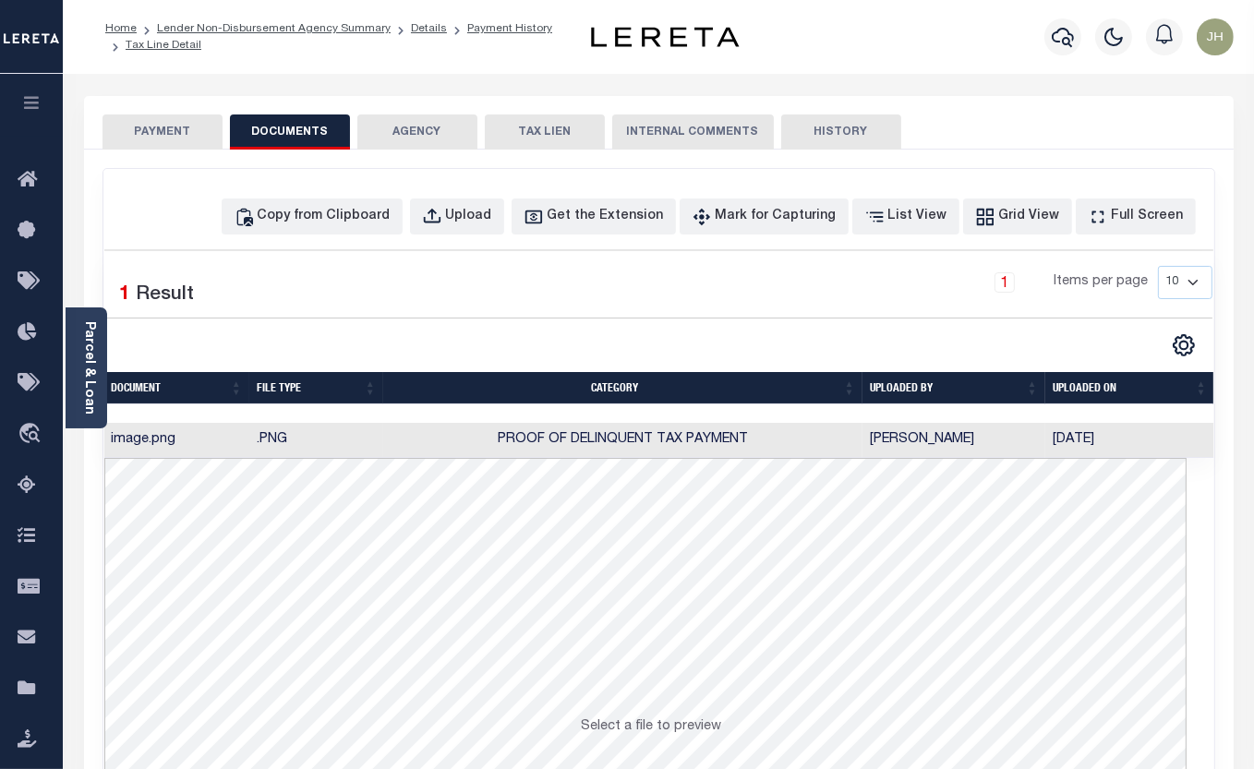
click at [74, 221] on div "PAYMENT DOCUMENTS AGENCY DELINQUENT PAYEE" at bounding box center [658, 700] width 1177 height 1209
click at [1070, 41] on icon "button" at bounding box center [1062, 37] width 22 height 22
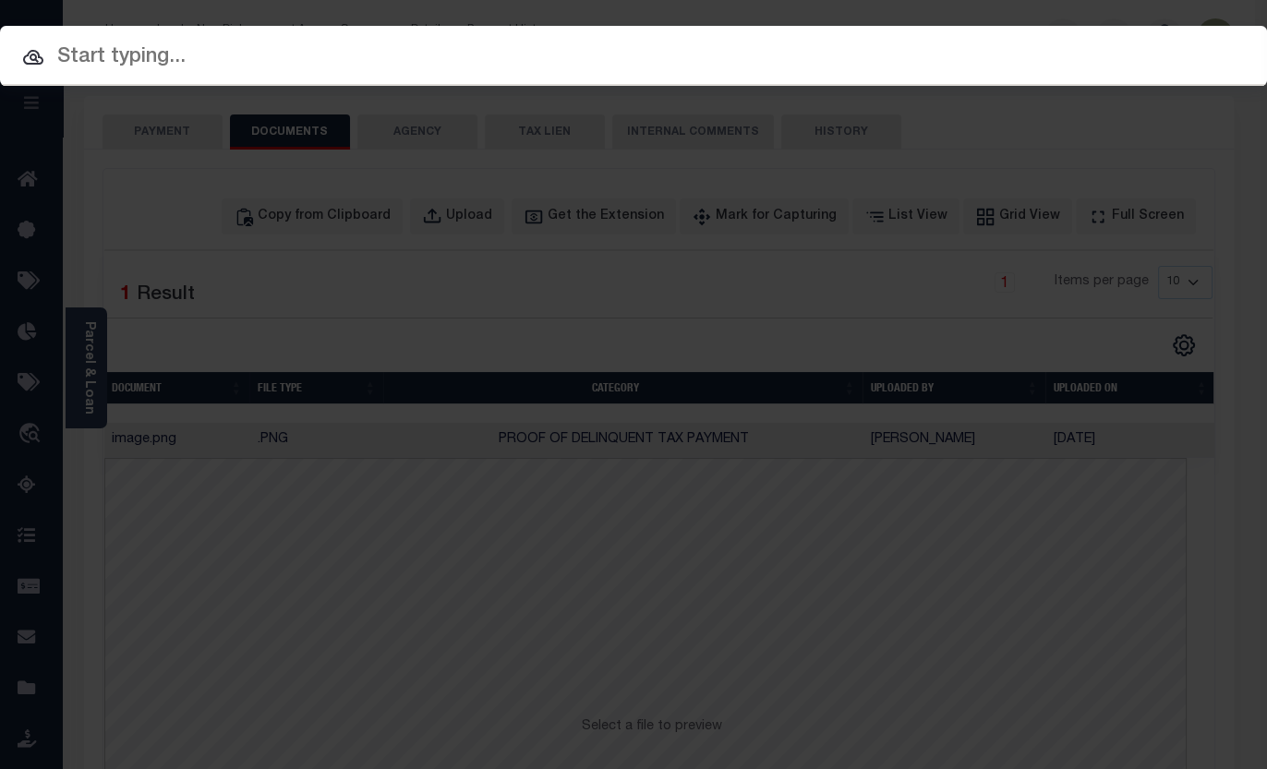
click at [188, 59] on input "text" at bounding box center [633, 58] width 1267 height 32
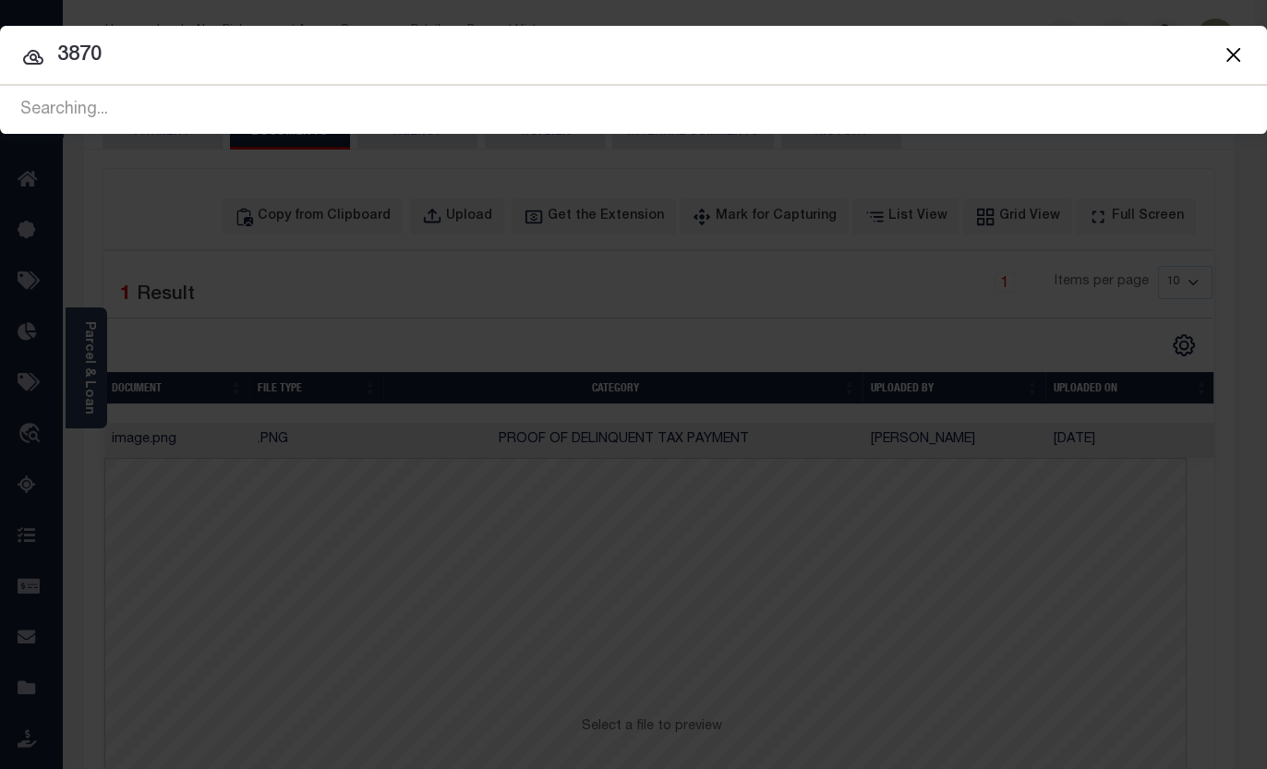
type input "3870"
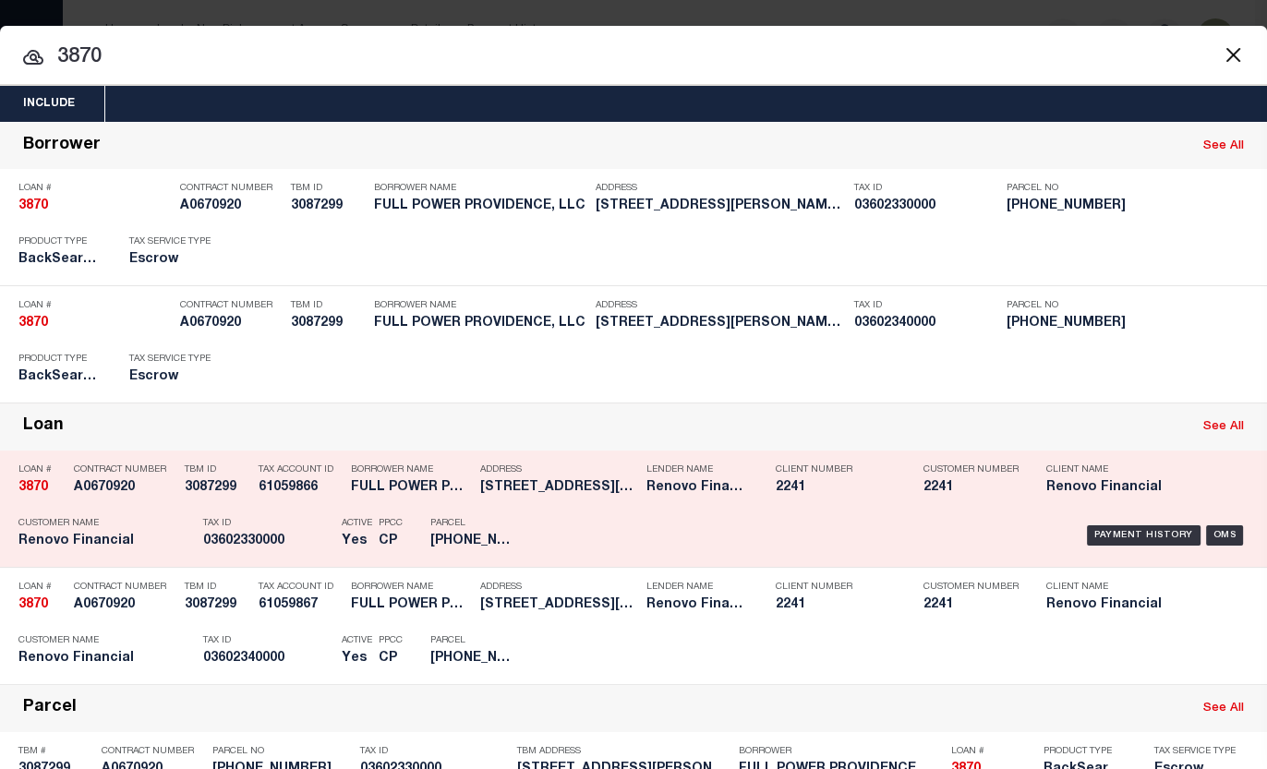
click at [464, 546] on h5 "036-0233-0000" at bounding box center [471, 542] width 83 height 16
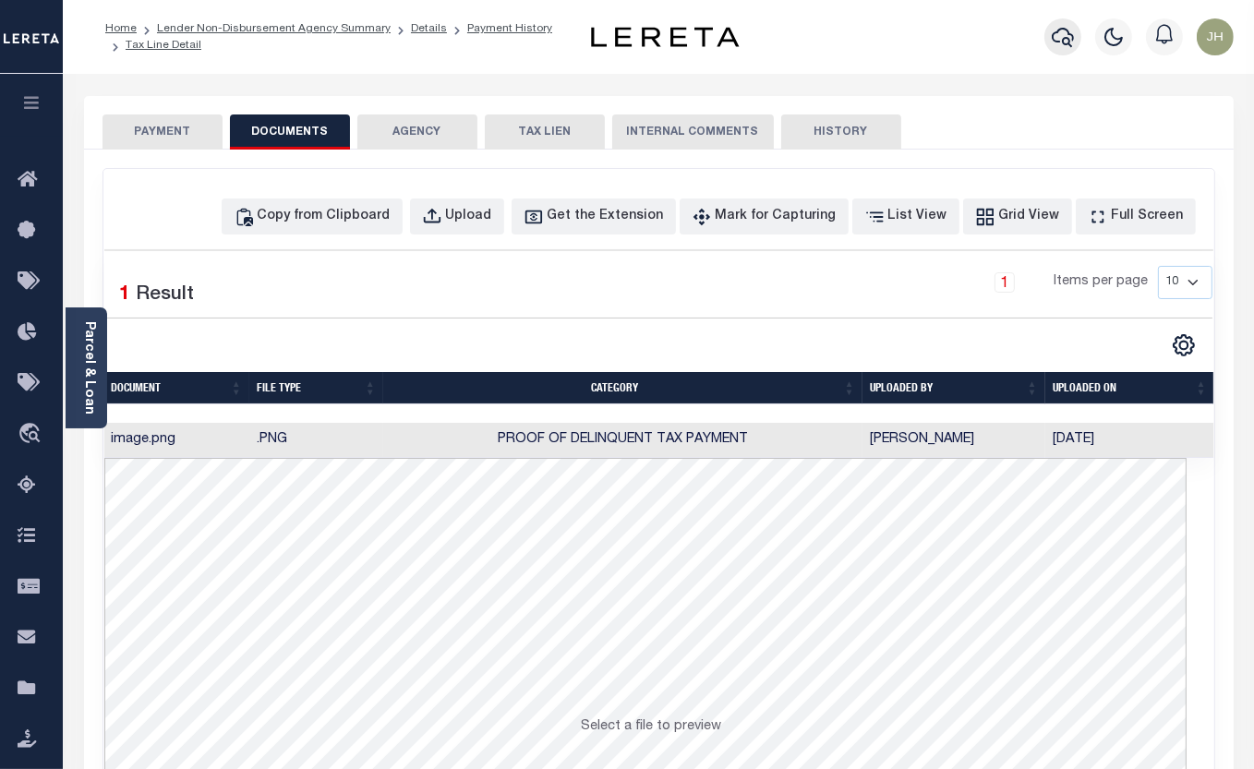
click at [1059, 37] on icon "button" at bounding box center [1062, 37] width 22 height 22
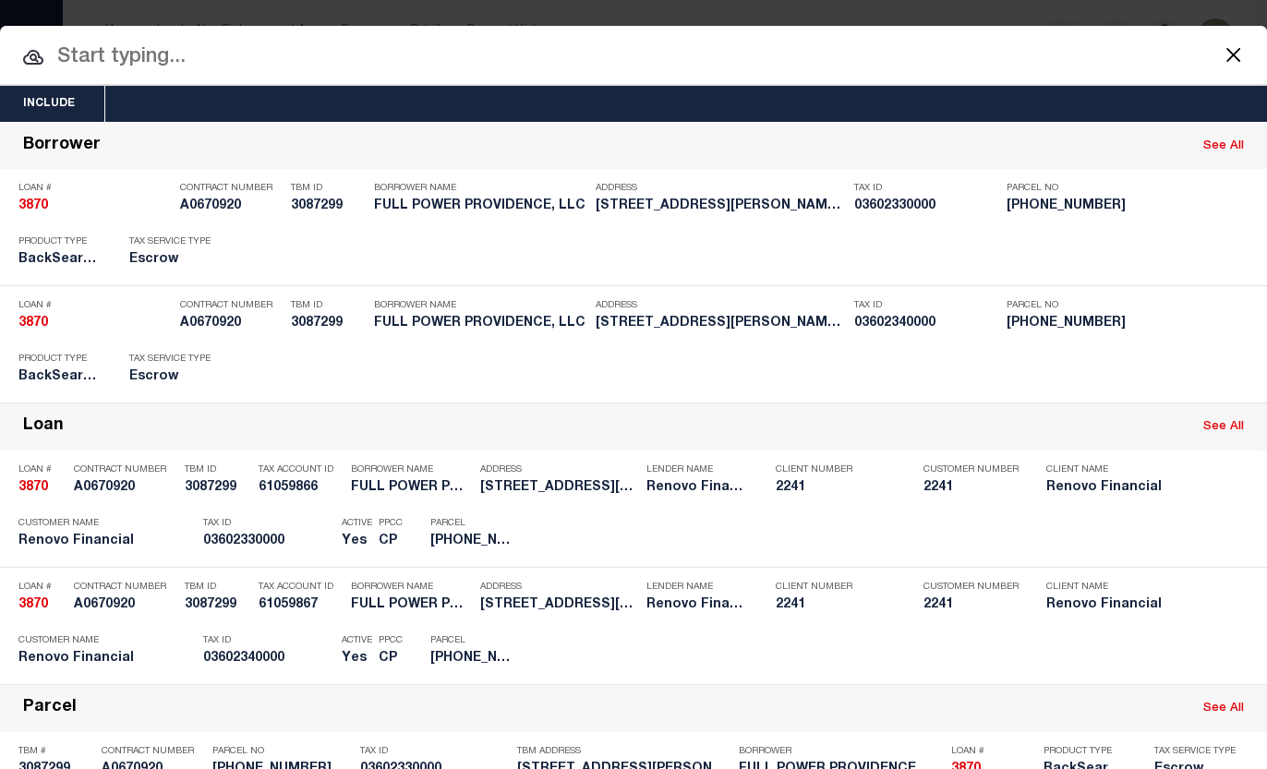
click at [187, 57] on input "text" at bounding box center [633, 58] width 1267 height 32
type input "3870"
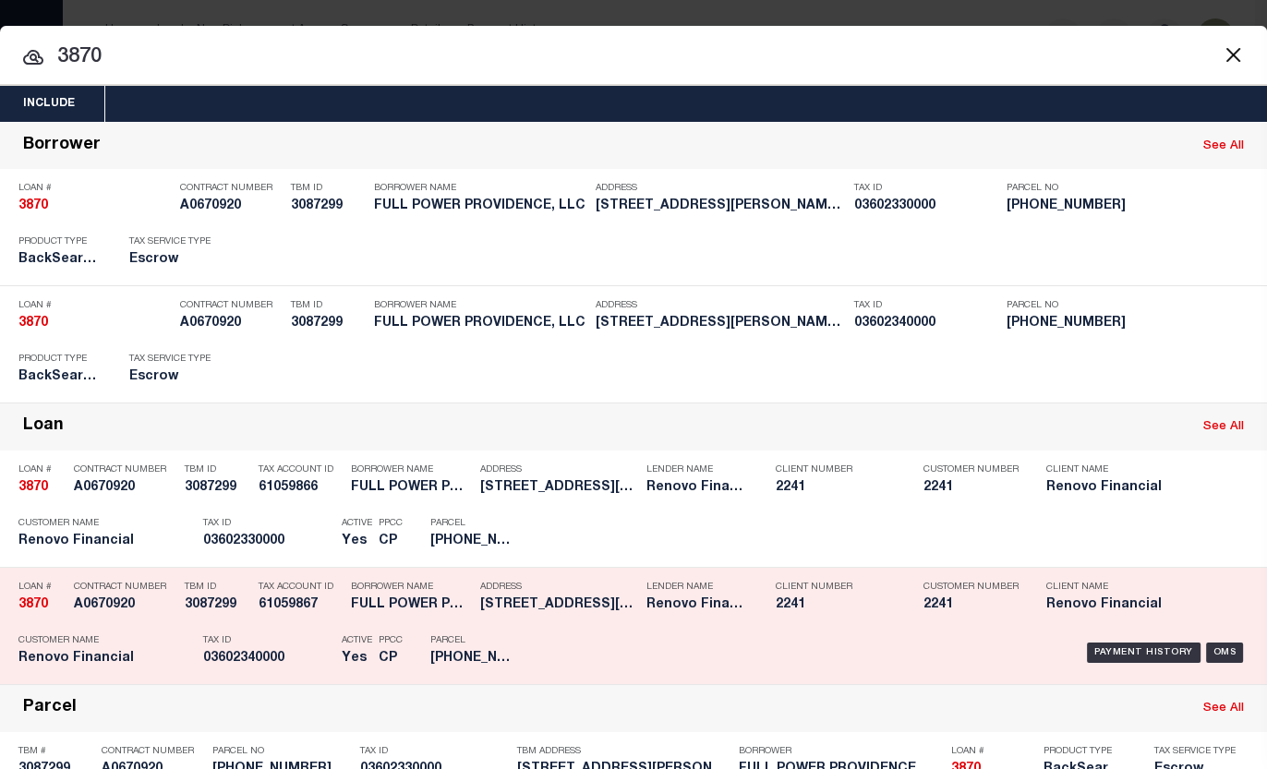
click at [478, 662] on h5 "[PHONE_NUMBER]" at bounding box center [471, 659] width 83 height 16
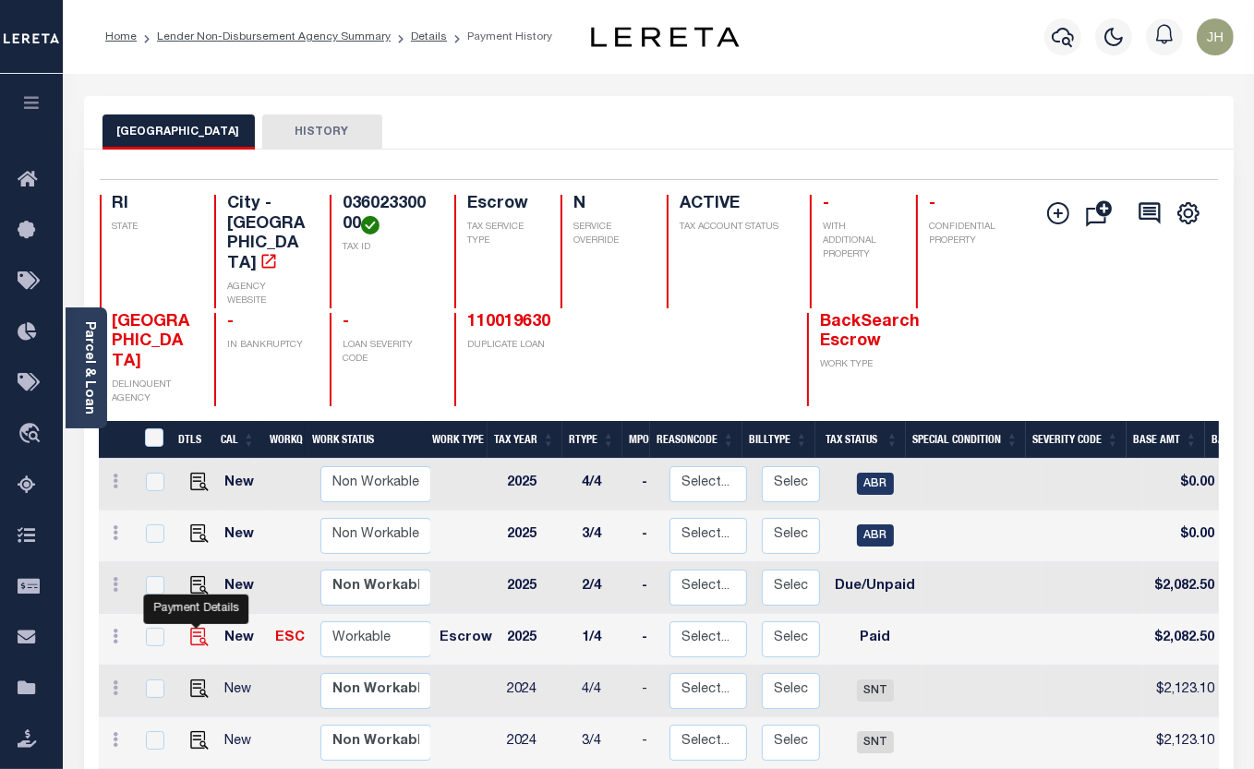
click at [200, 628] on img "" at bounding box center [199, 637] width 18 height 18
checkbox input "true"
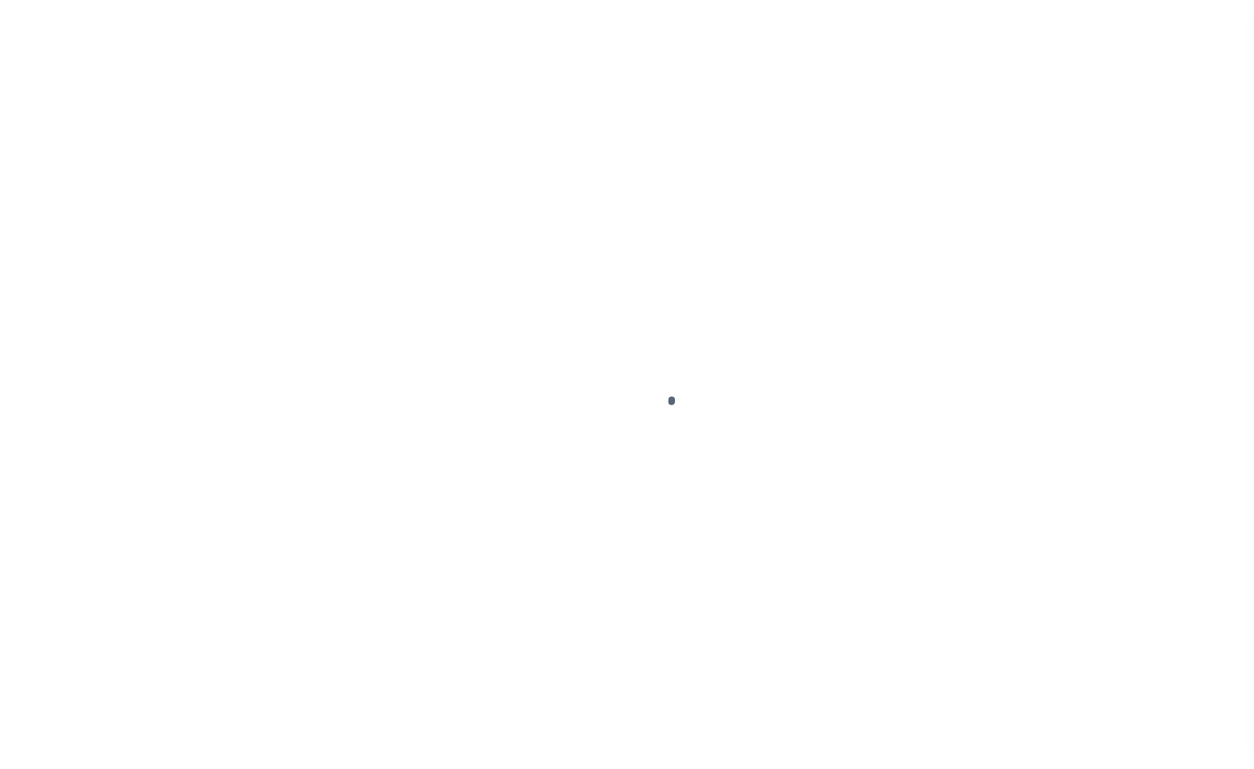
select select "PYD"
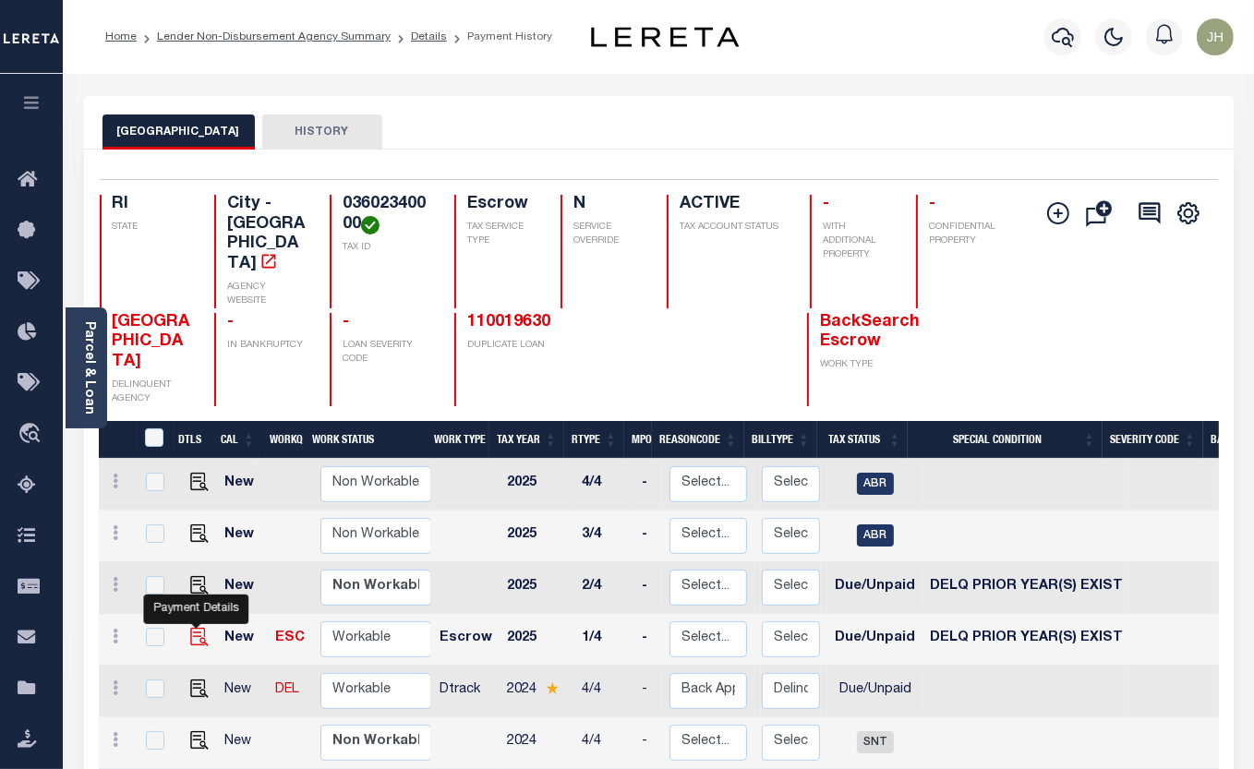
click at [199, 628] on img "" at bounding box center [199, 637] width 18 height 18
checkbox input "true"
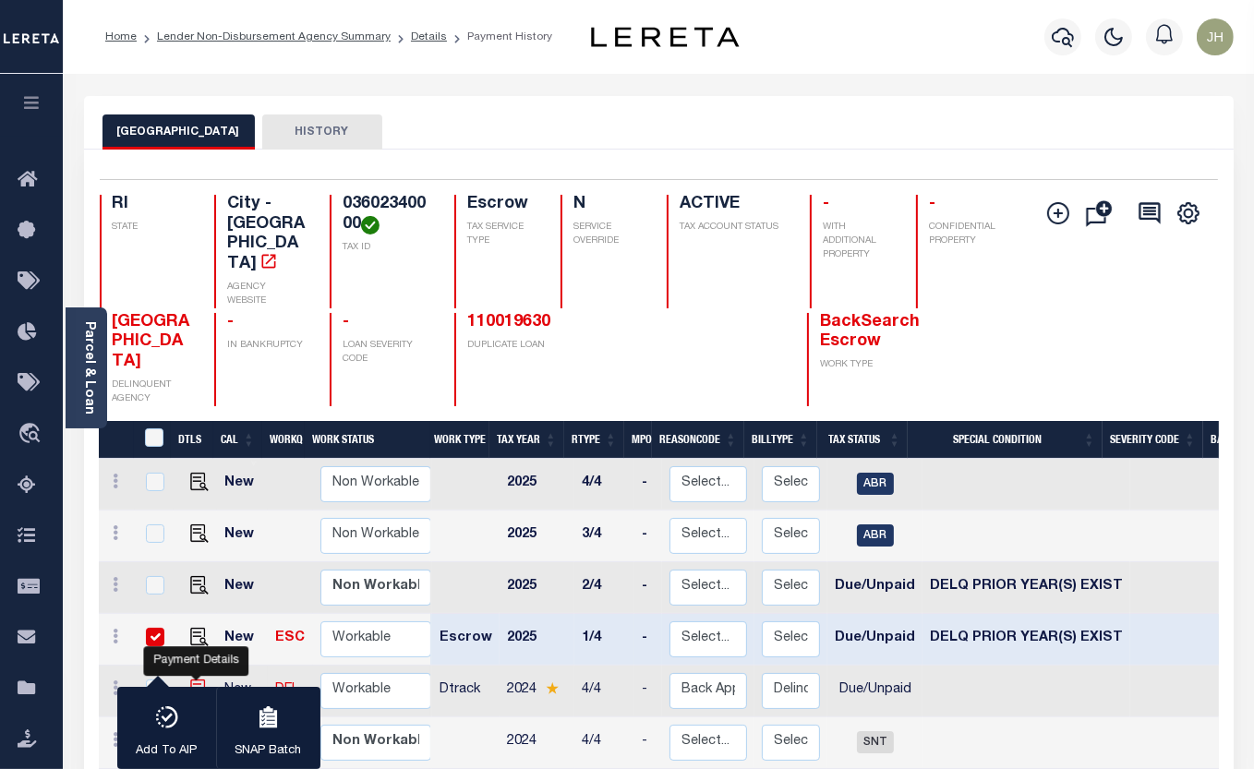
click at [196, 679] on img "" at bounding box center [199, 688] width 18 height 18
checkbox input "true"
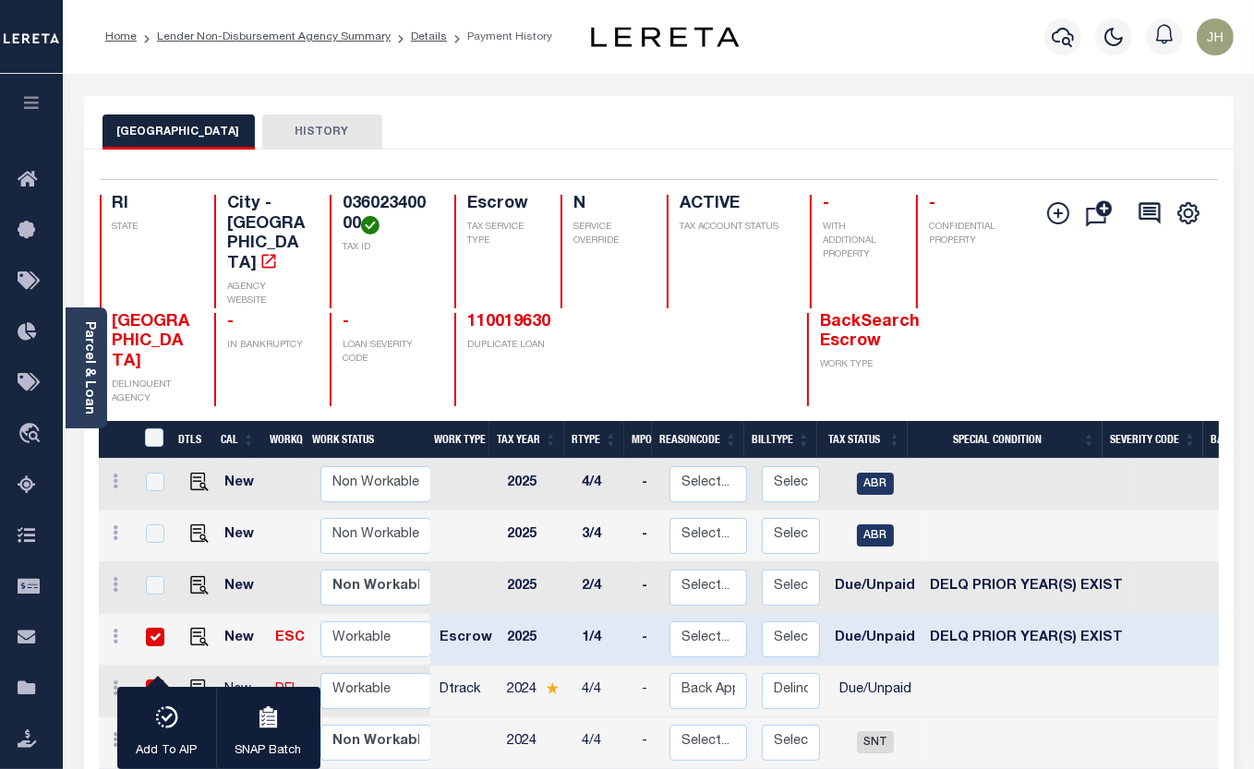
click at [151, 628] on input "checkbox" at bounding box center [155, 637] width 18 height 18
checkbox input "false"
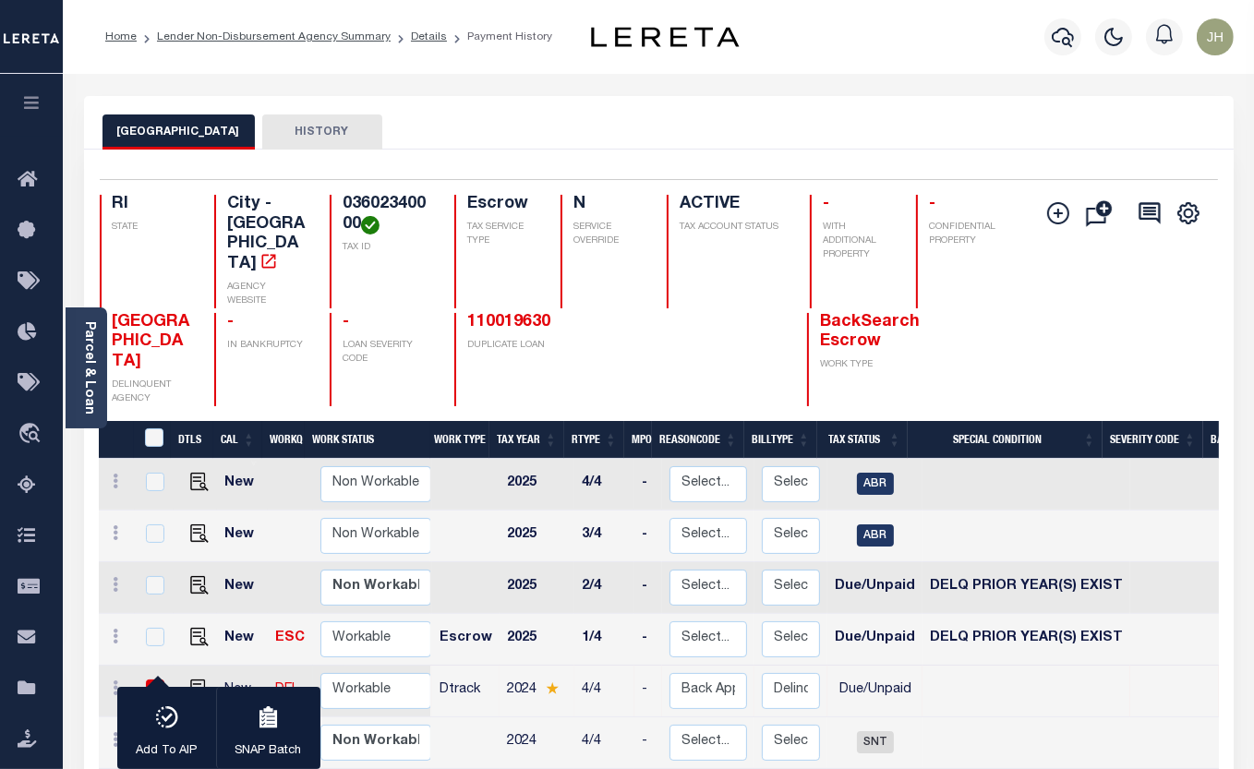
click at [153, 679] on input "checkbox" at bounding box center [155, 688] width 18 height 18
checkbox input "false"
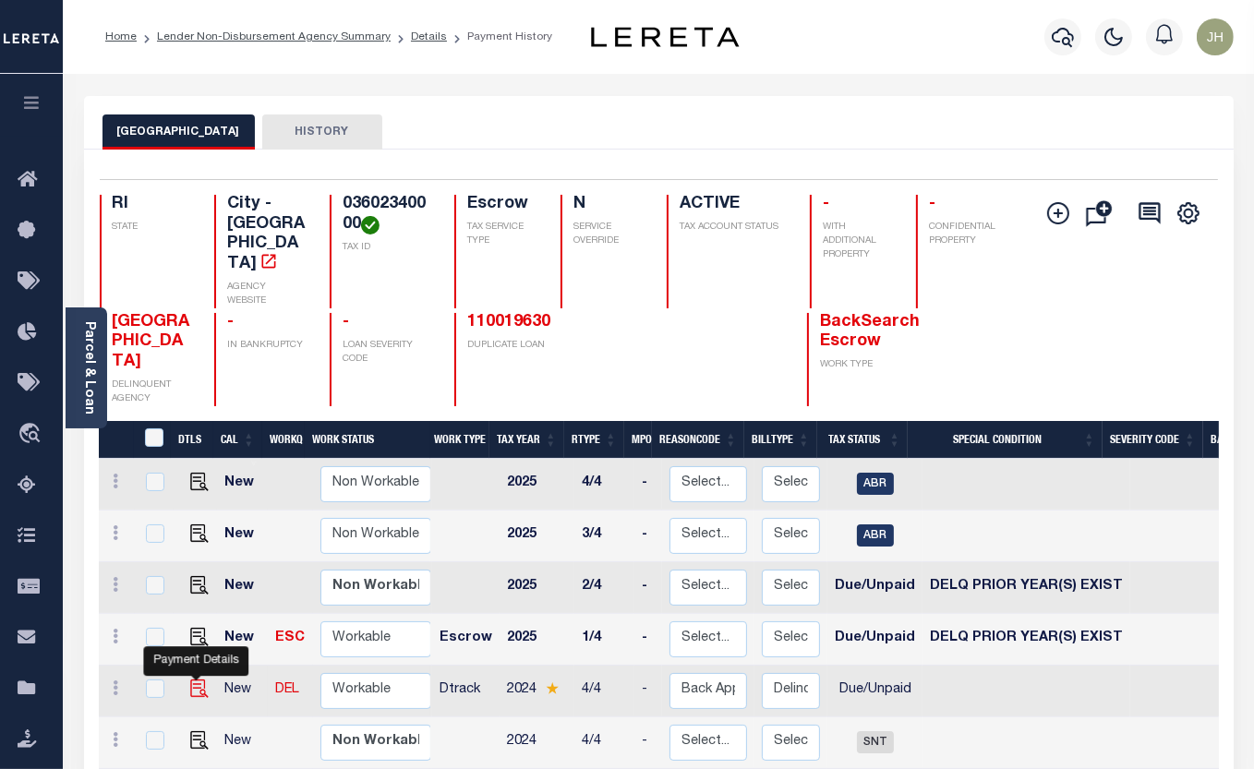
click at [192, 679] on img "" at bounding box center [199, 688] width 18 height 18
checkbox input "true"
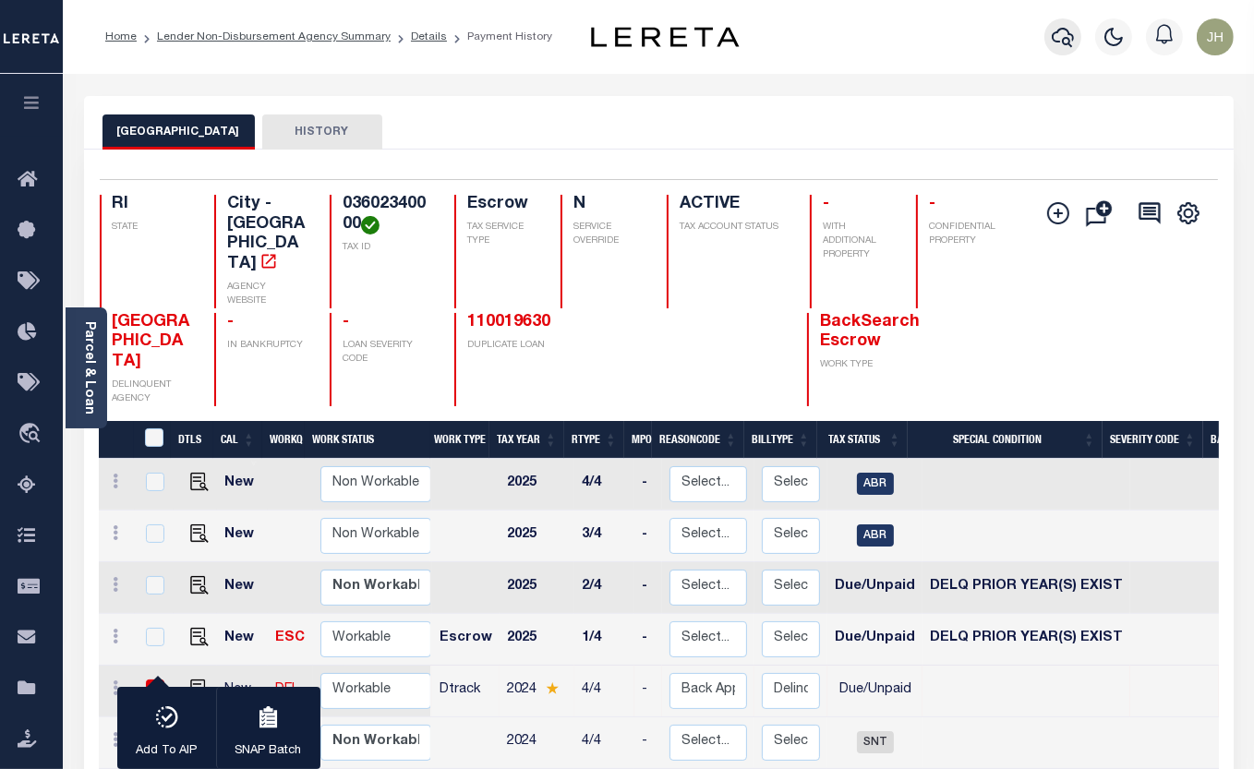
click at [1068, 44] on icon "button" at bounding box center [1062, 37] width 22 height 19
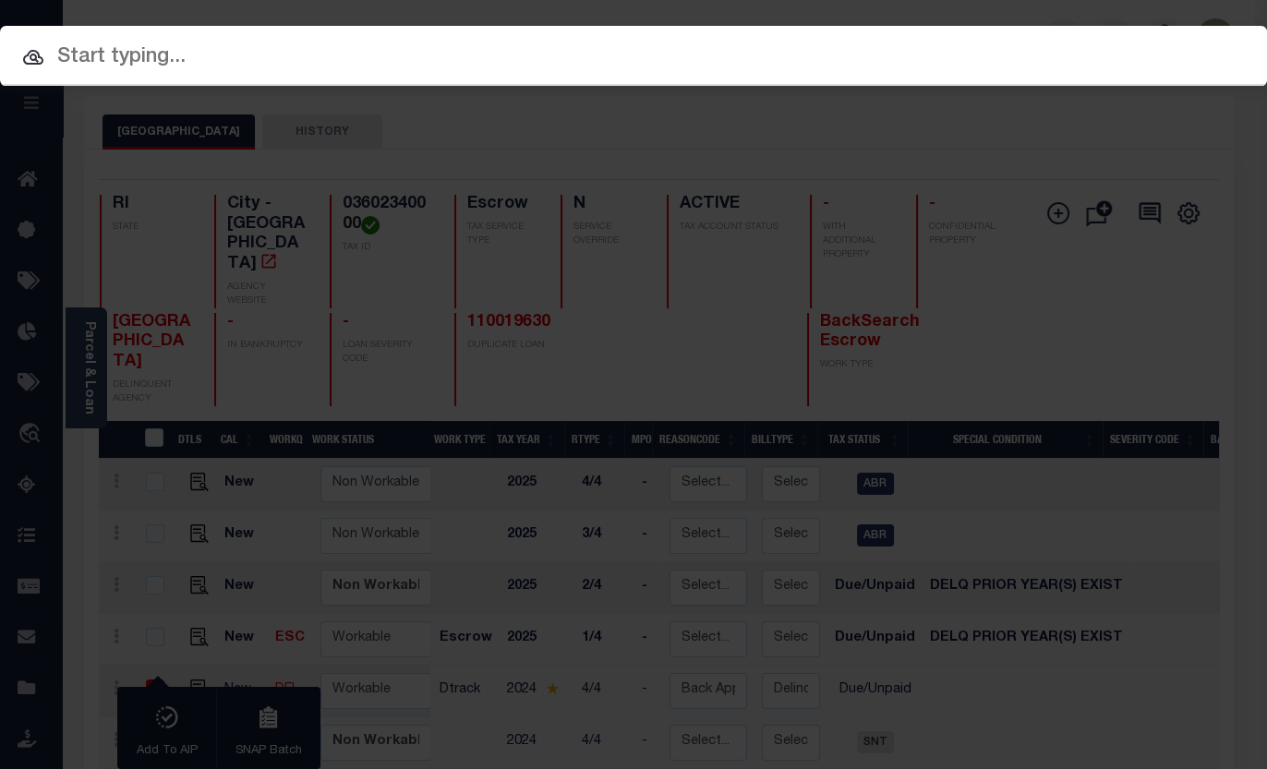
click at [266, 62] on input "text" at bounding box center [633, 58] width 1267 height 32
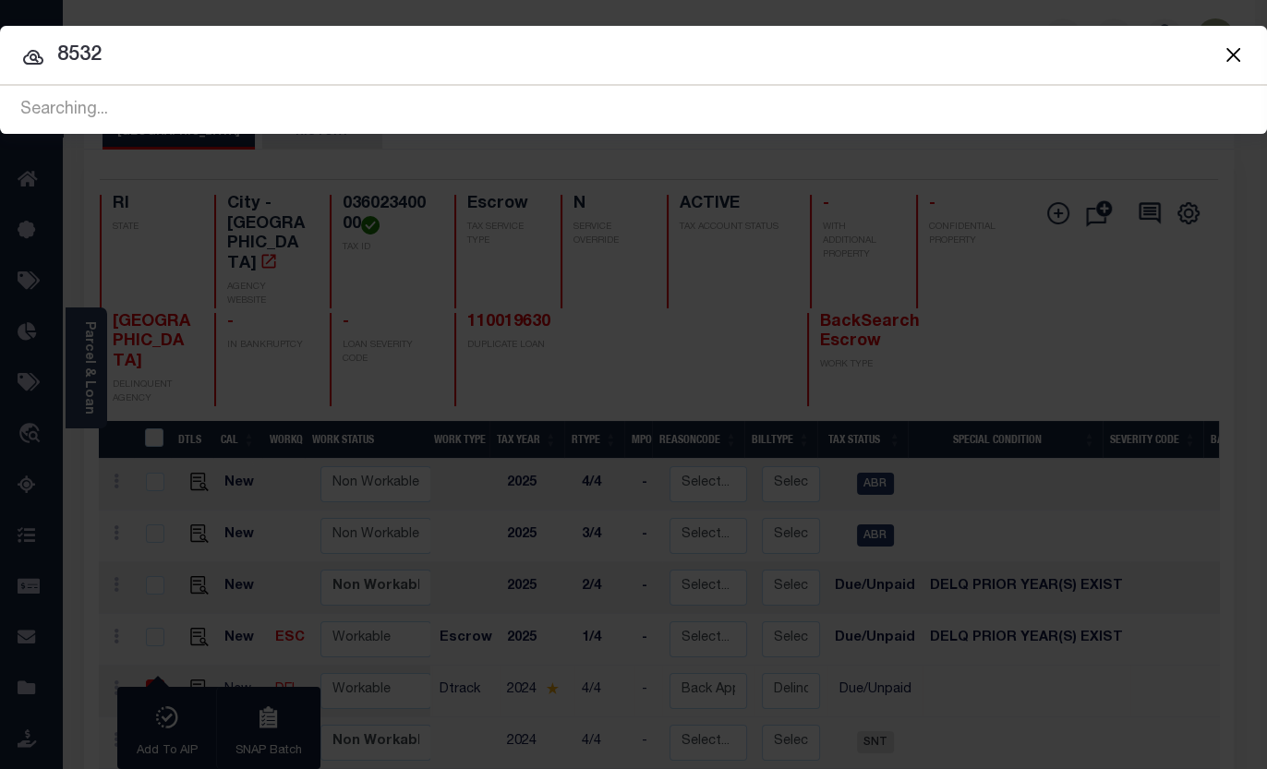
type input "8532"
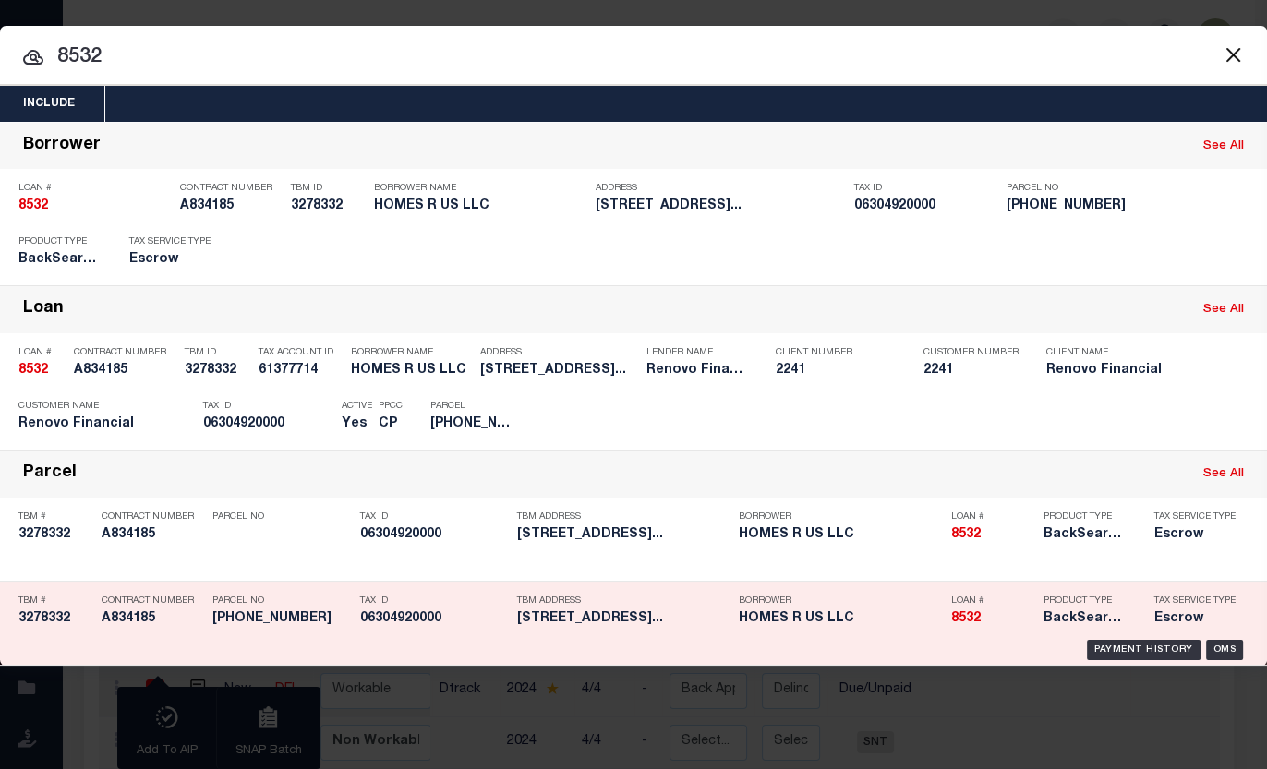
click at [418, 618] on h5 "06304920000" at bounding box center [434, 619] width 148 height 16
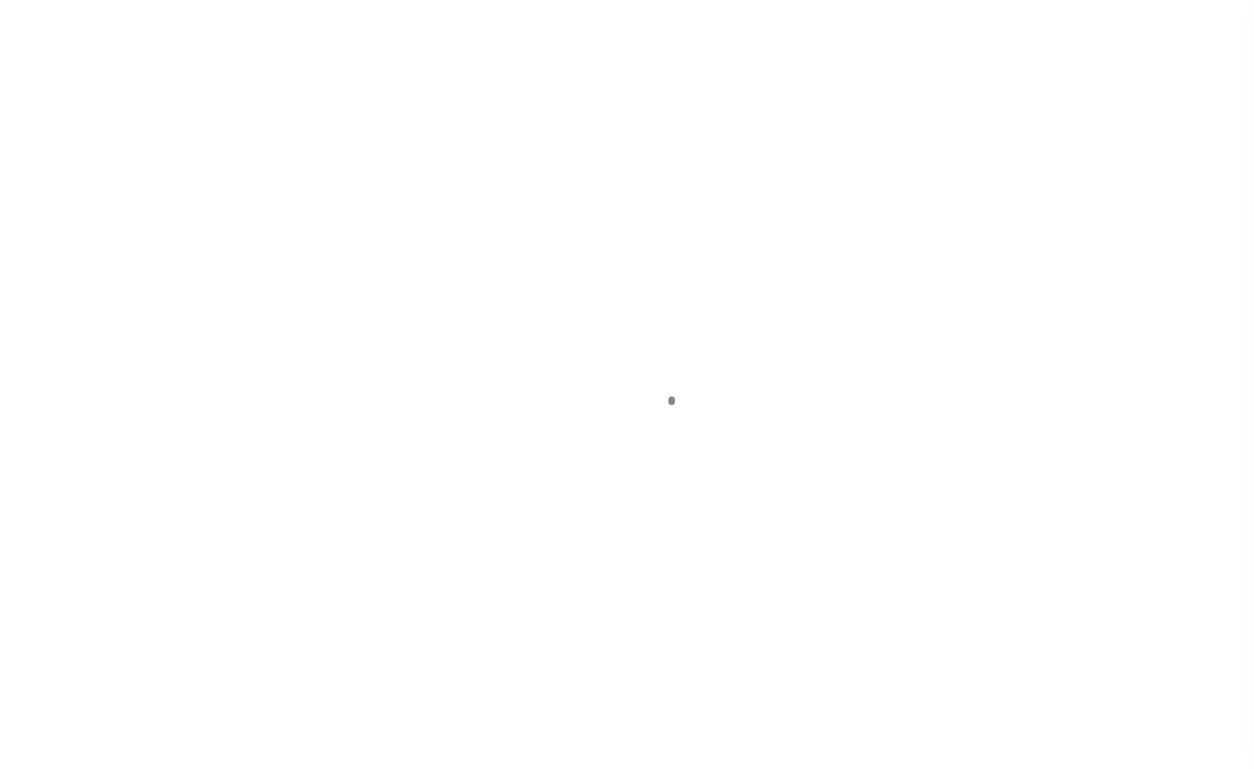
select select "DUE"
select select "18"
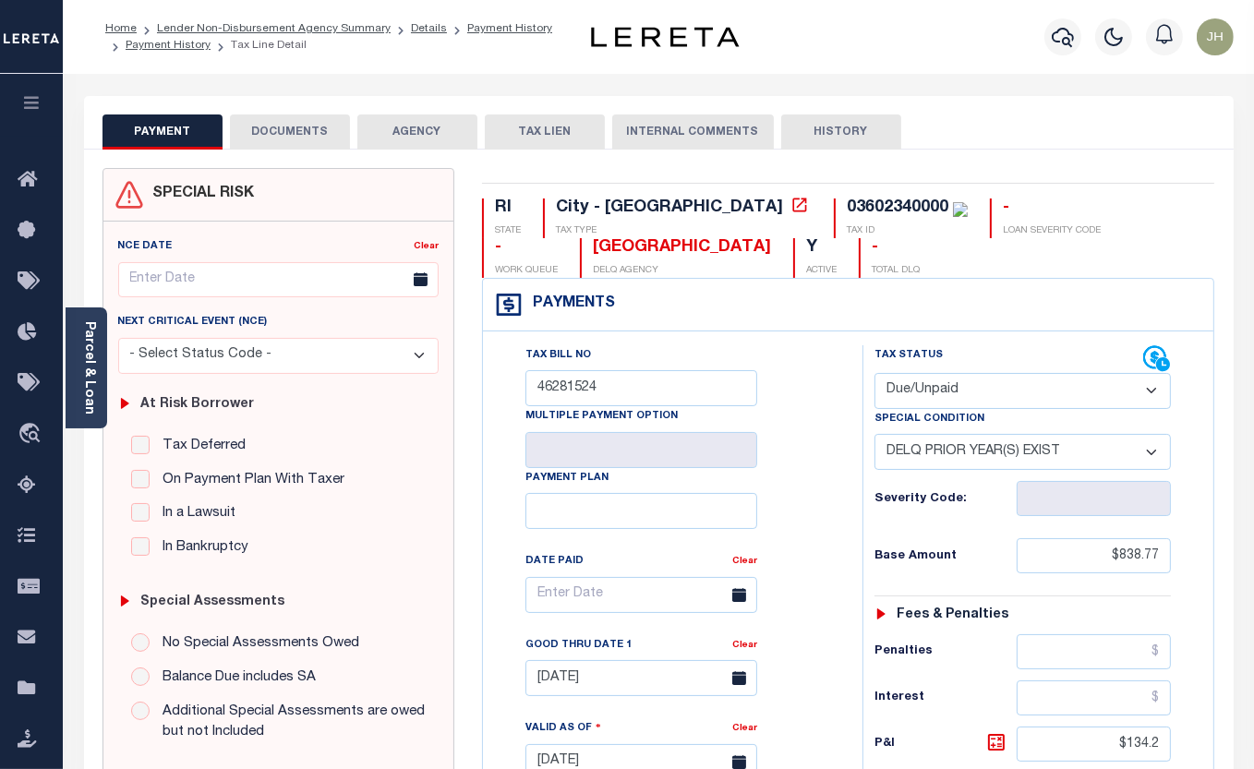
click at [279, 119] on button "DOCUMENTS" at bounding box center [290, 131] width 120 height 35
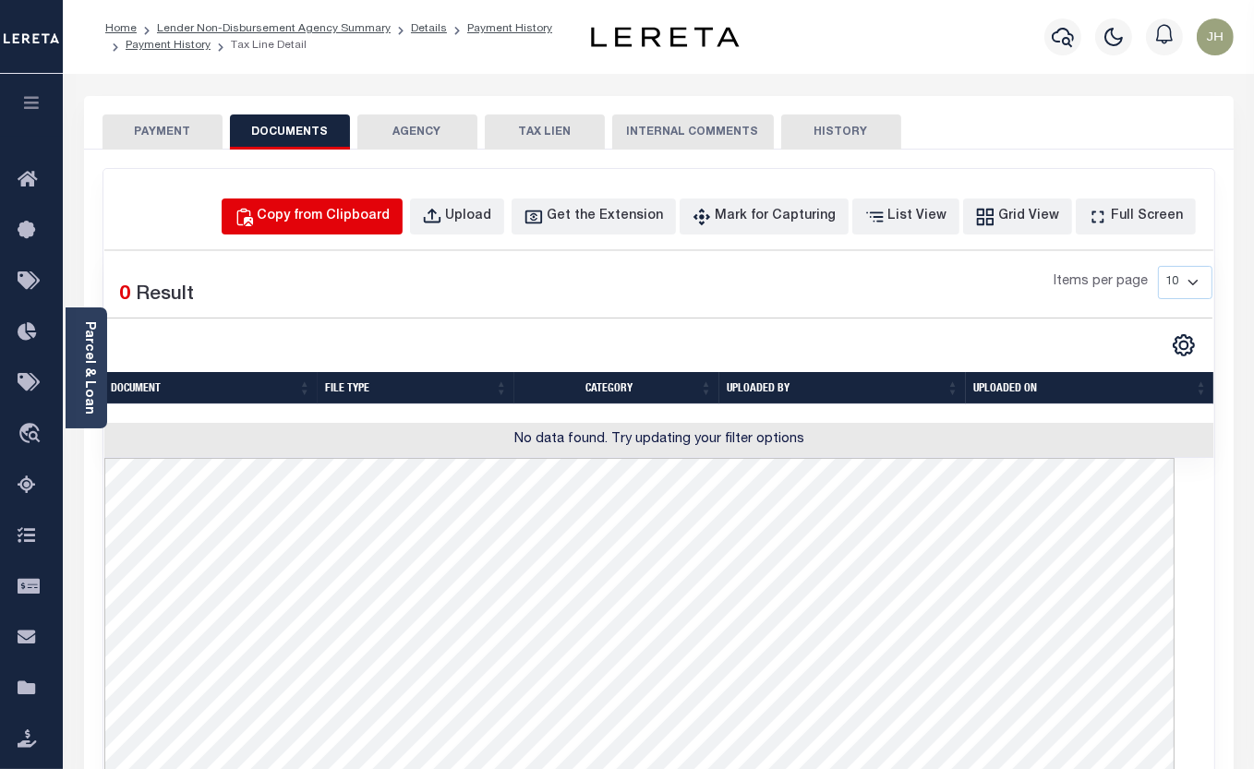
click at [346, 220] on div "Copy from Clipboard" at bounding box center [324, 217] width 133 height 20
select select "POP"
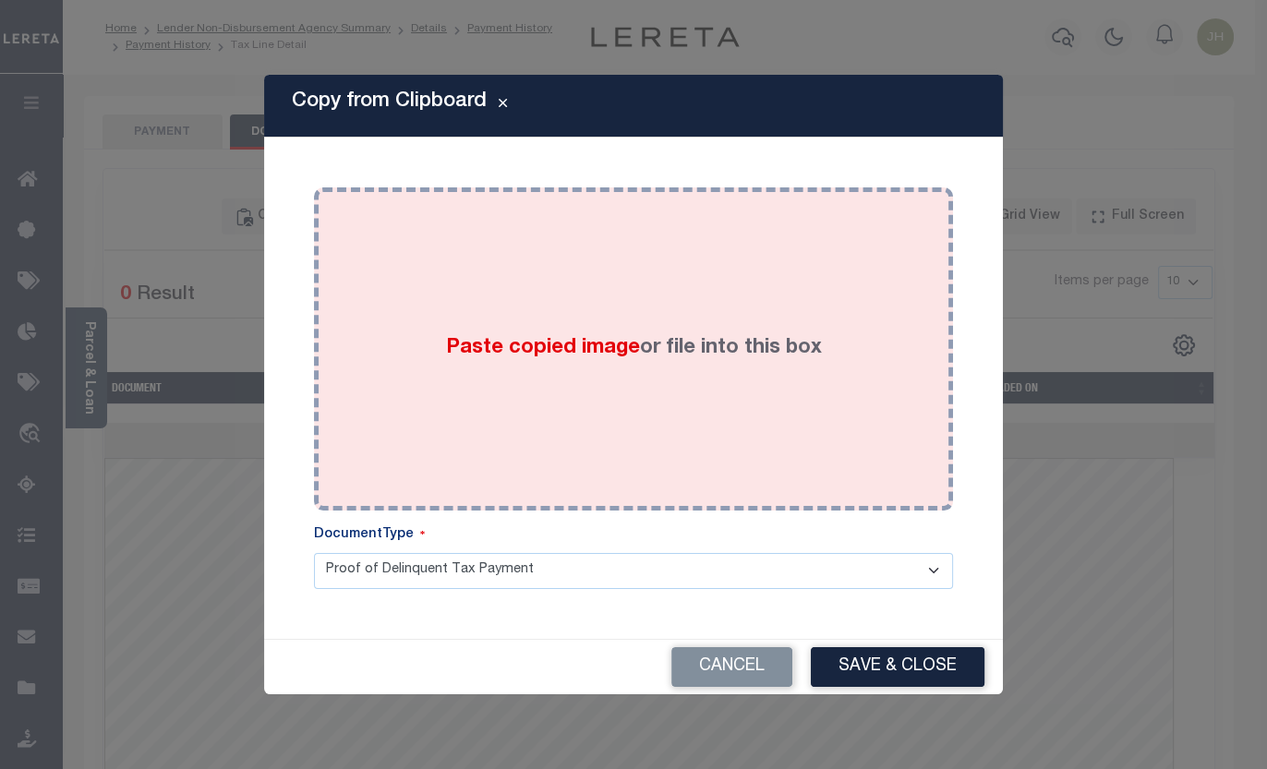
click at [462, 306] on div "Paste copied image or file into this box" at bounding box center [633, 348] width 611 height 295
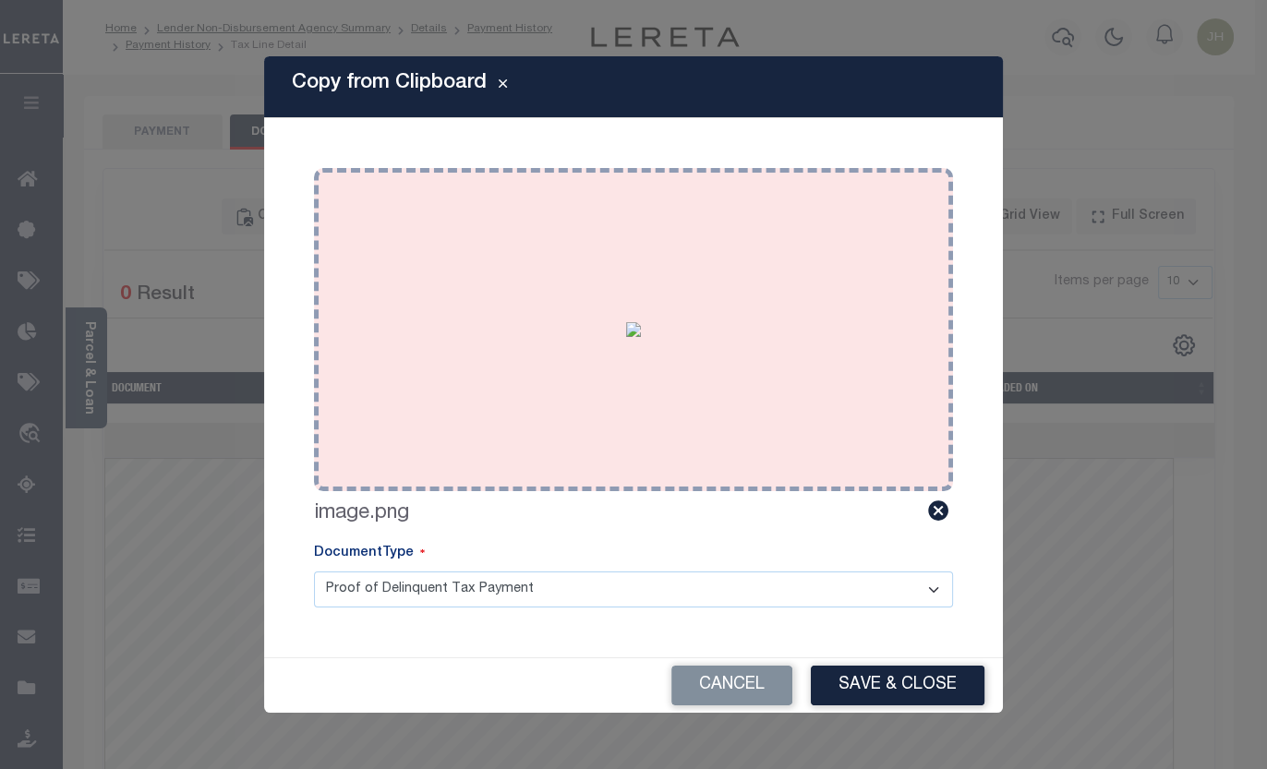
click at [641, 337] on img at bounding box center [633, 329] width 15 height 15
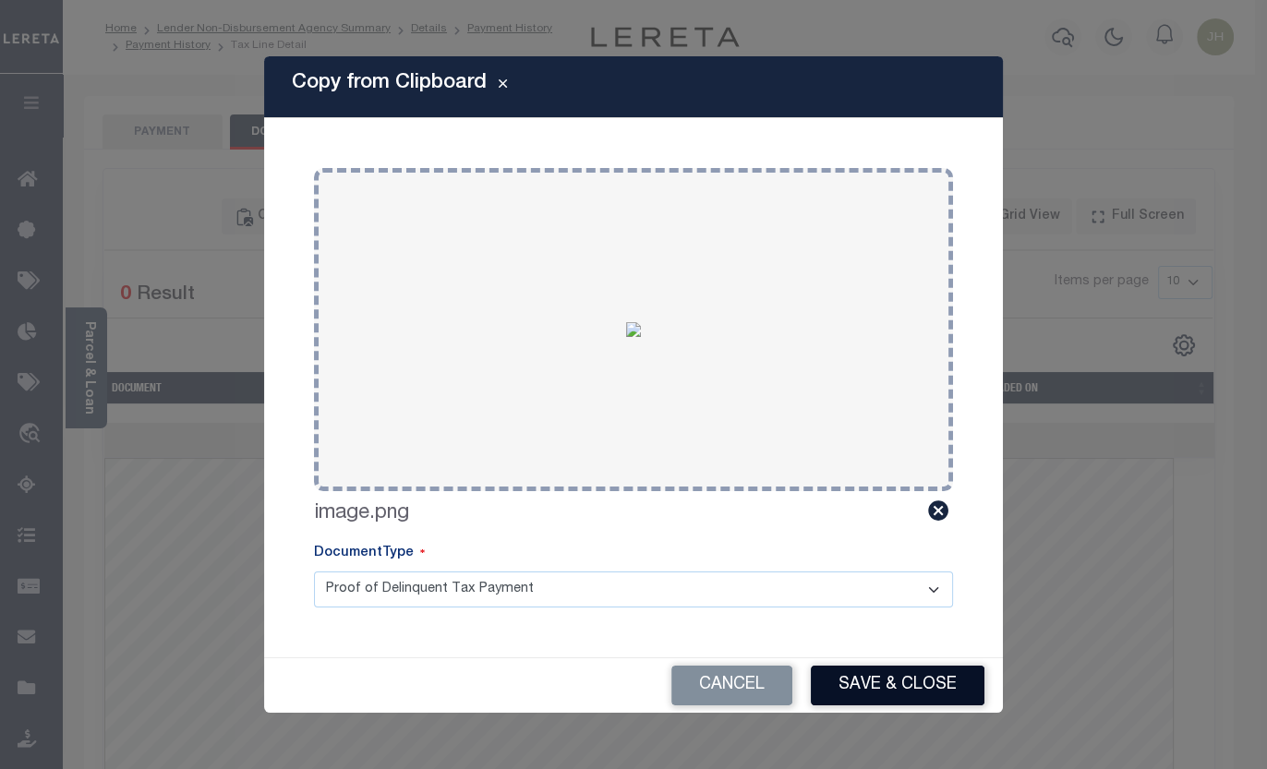
click at [907, 679] on button "Save & Close" at bounding box center [898, 686] width 174 height 40
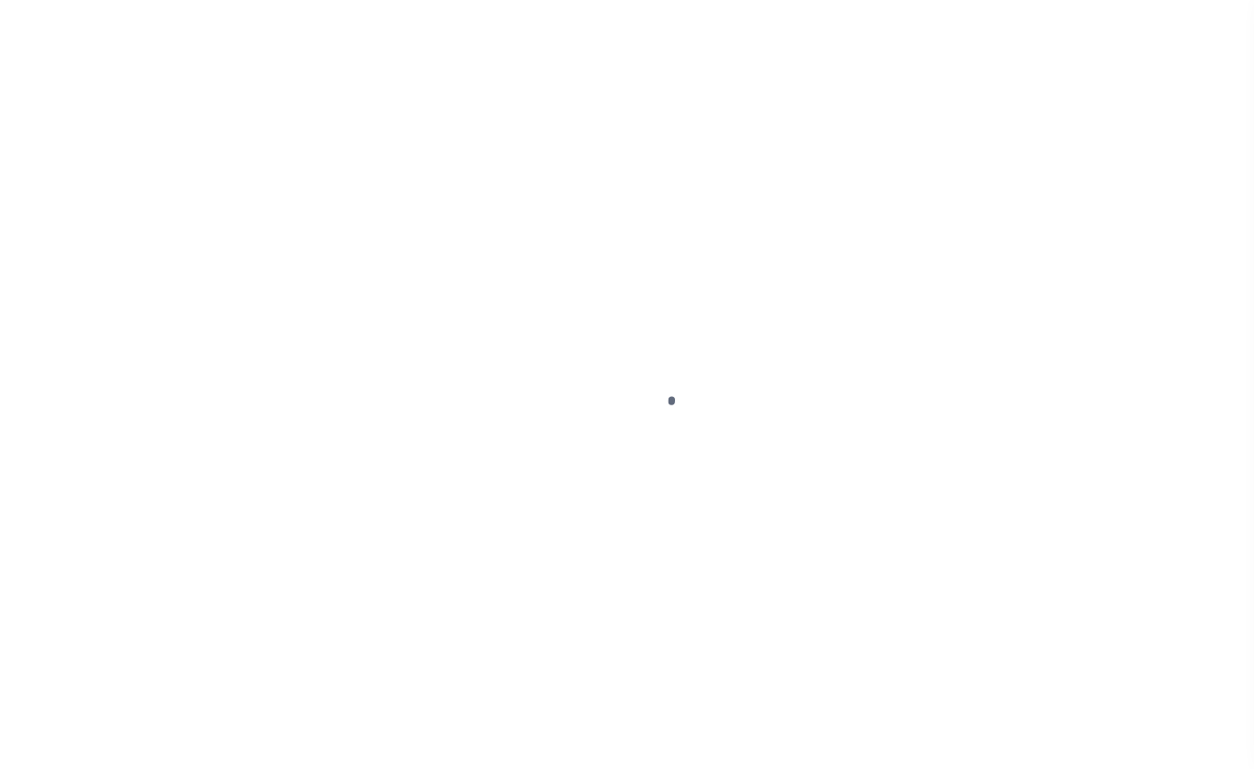
select select "DUE"
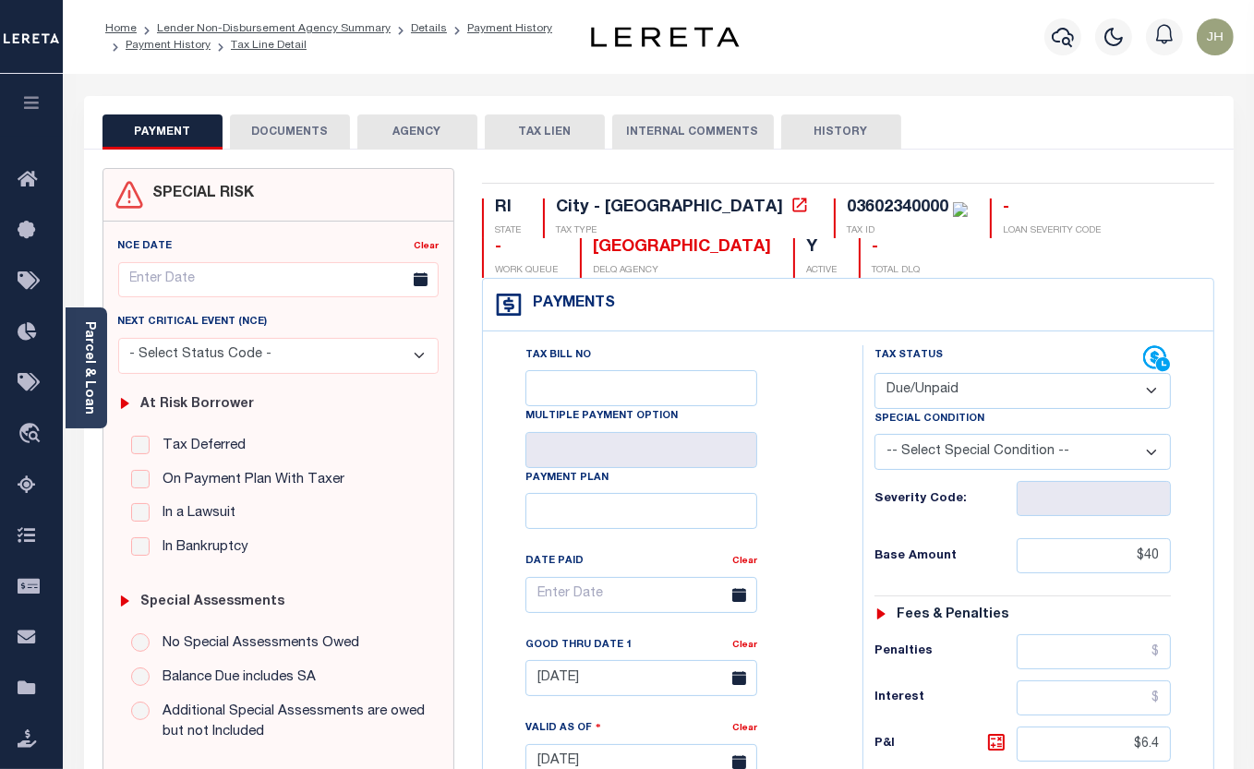
click at [265, 135] on button "DOCUMENTS" at bounding box center [290, 131] width 120 height 35
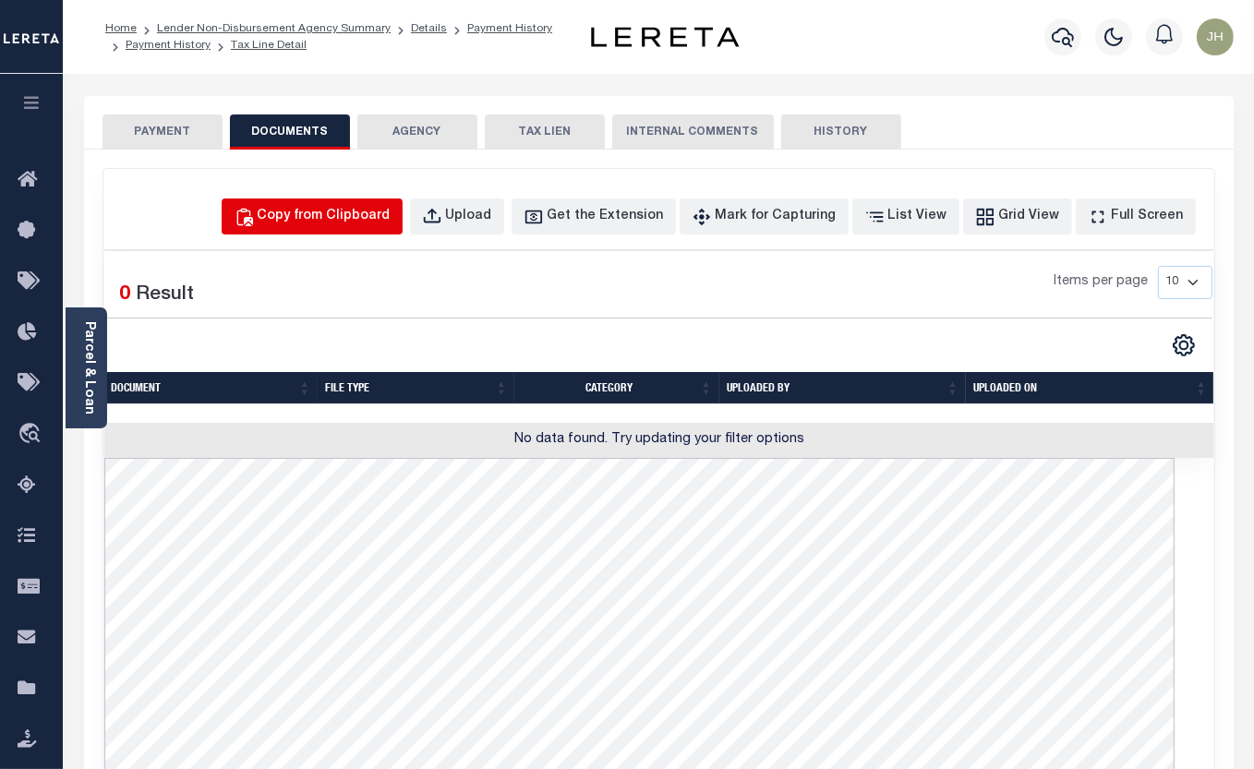
click at [378, 213] on div "Copy from Clipboard" at bounding box center [324, 217] width 133 height 20
select select "POP"
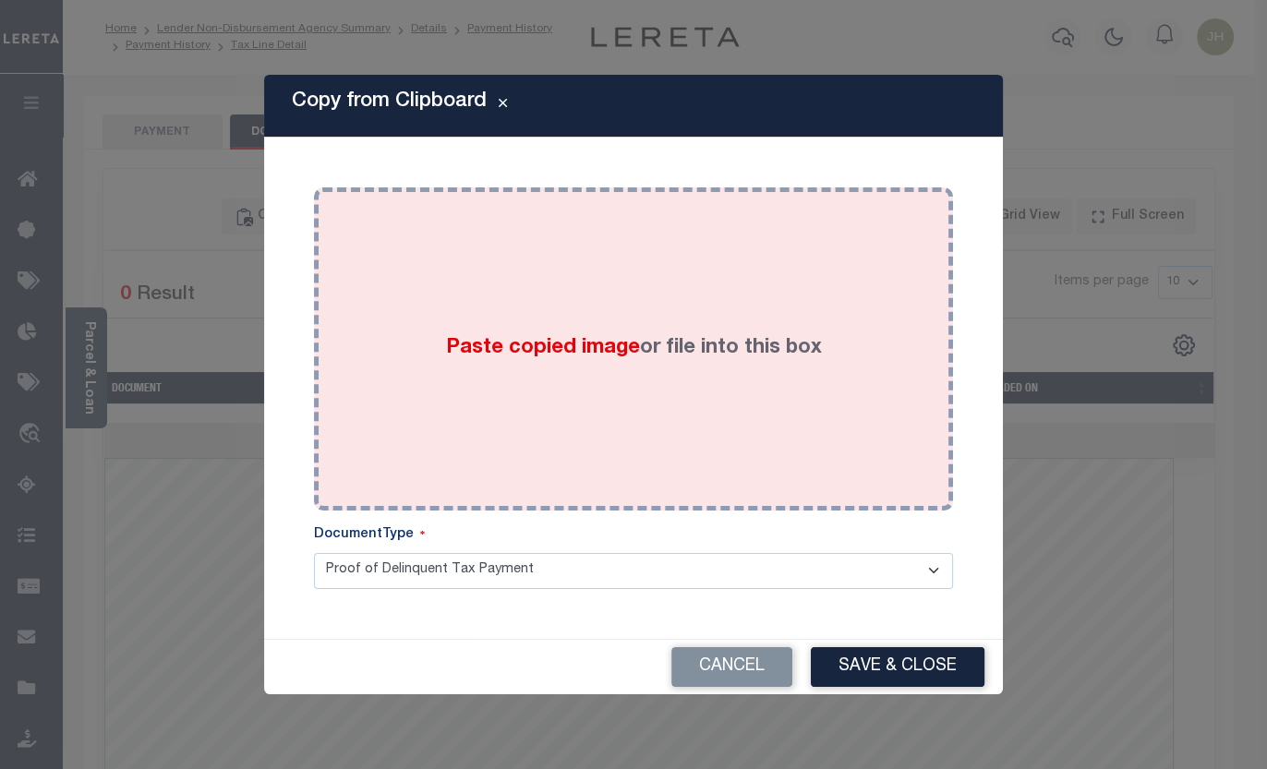
click at [476, 362] on label "Paste copied image or file into this box" at bounding box center [634, 348] width 376 height 30
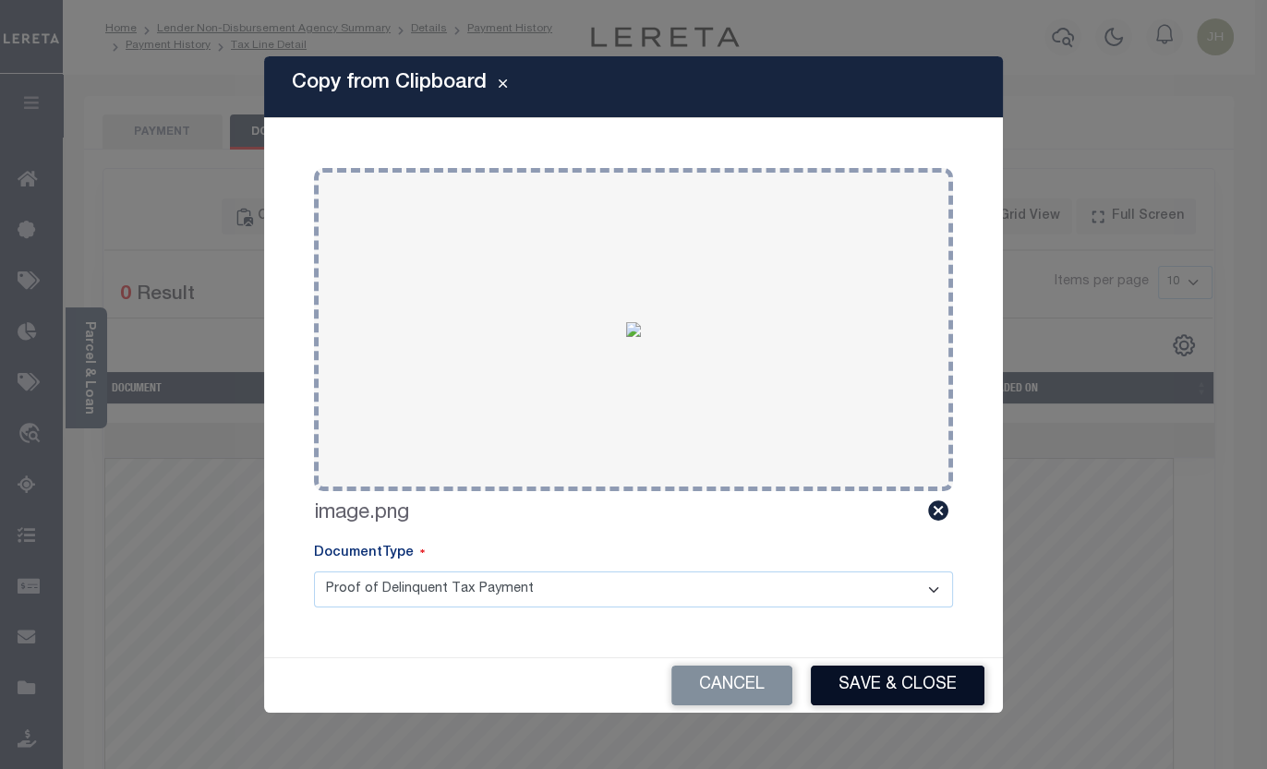
click at [866, 684] on button "Save & Close" at bounding box center [898, 686] width 174 height 40
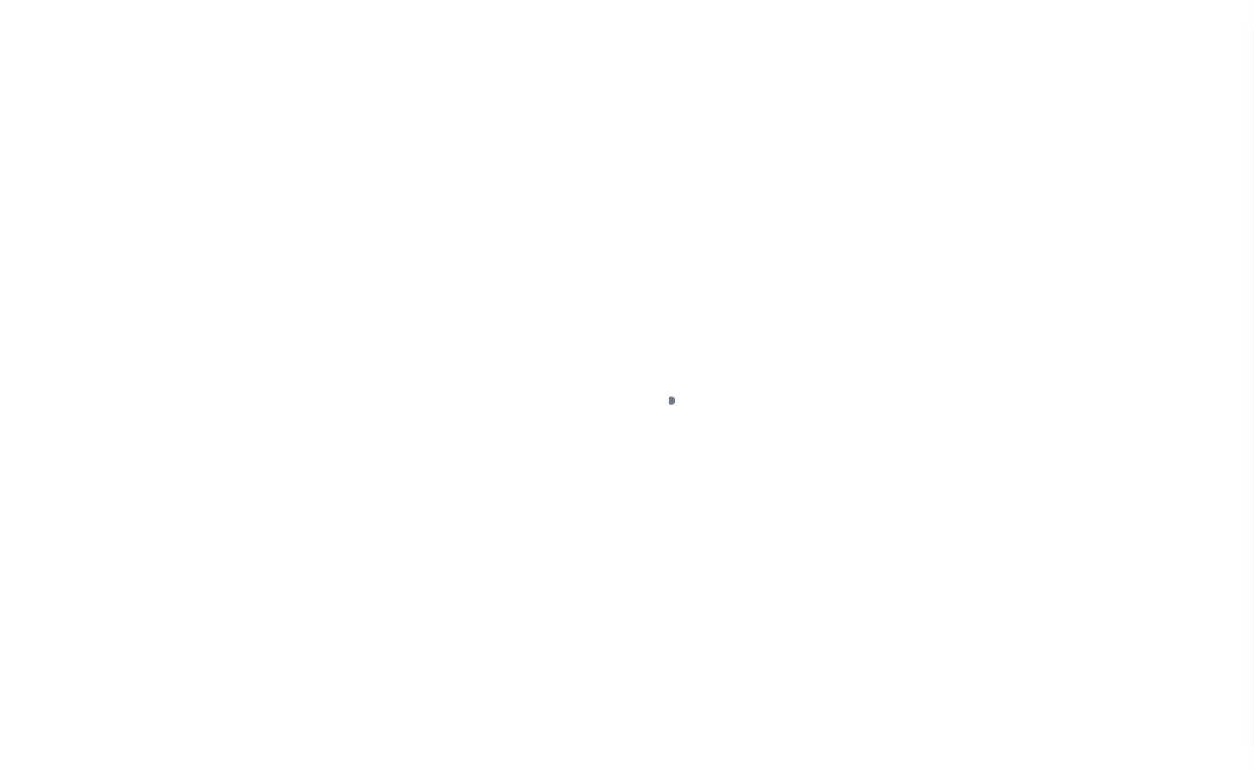
select select "DUE"
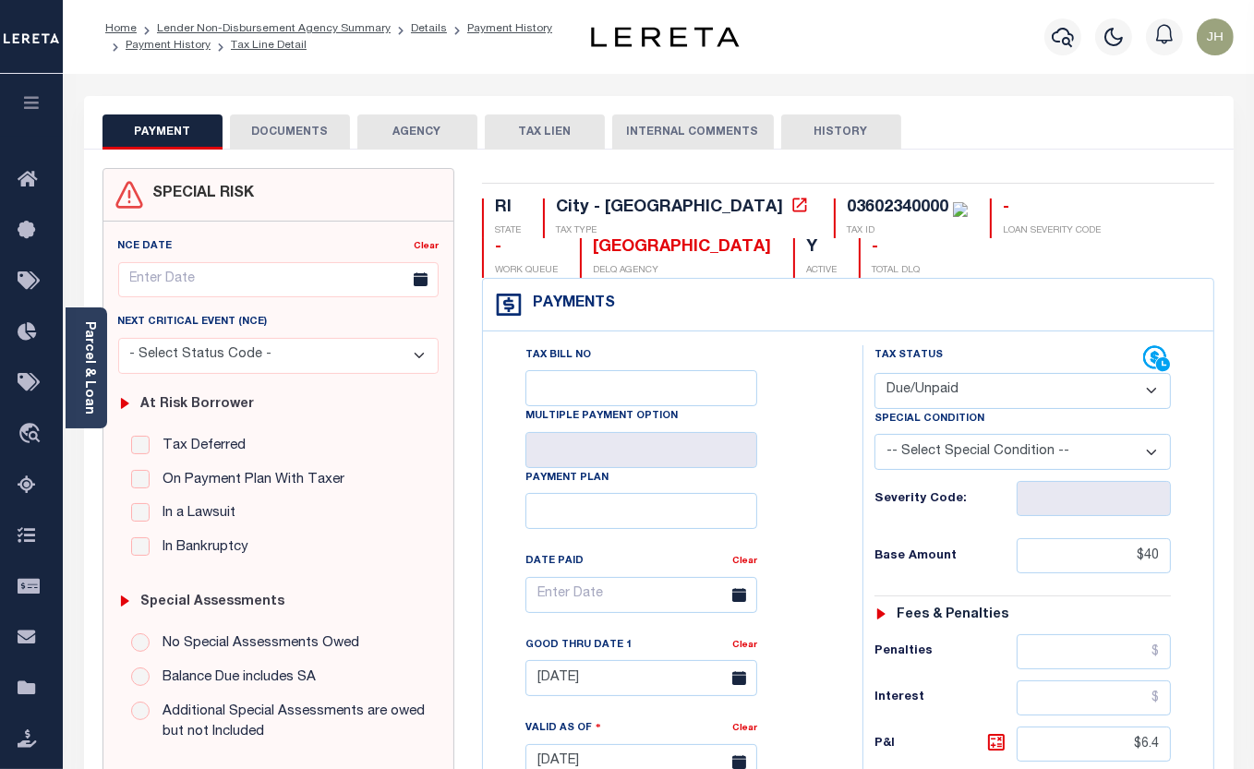
click at [315, 129] on button "DOCUMENTS" at bounding box center [290, 131] width 120 height 35
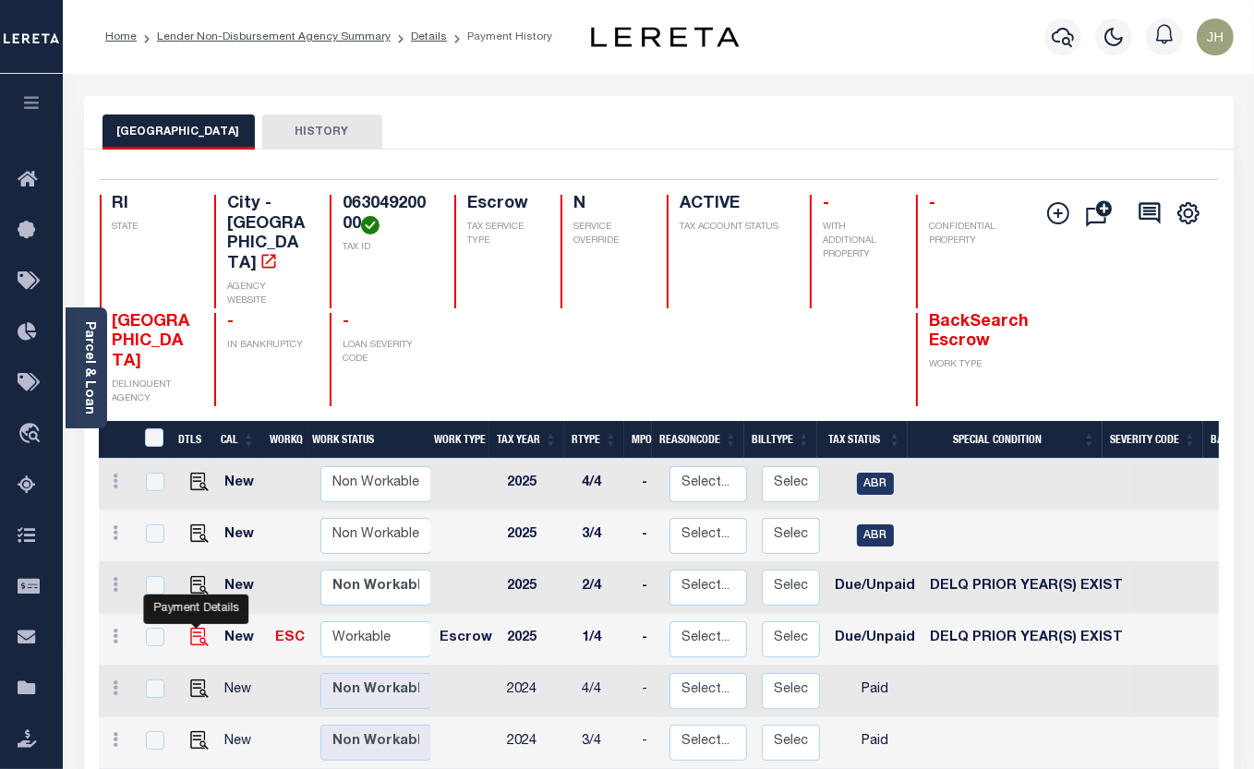
click at [198, 628] on img "" at bounding box center [199, 637] width 18 height 18
checkbox input "true"
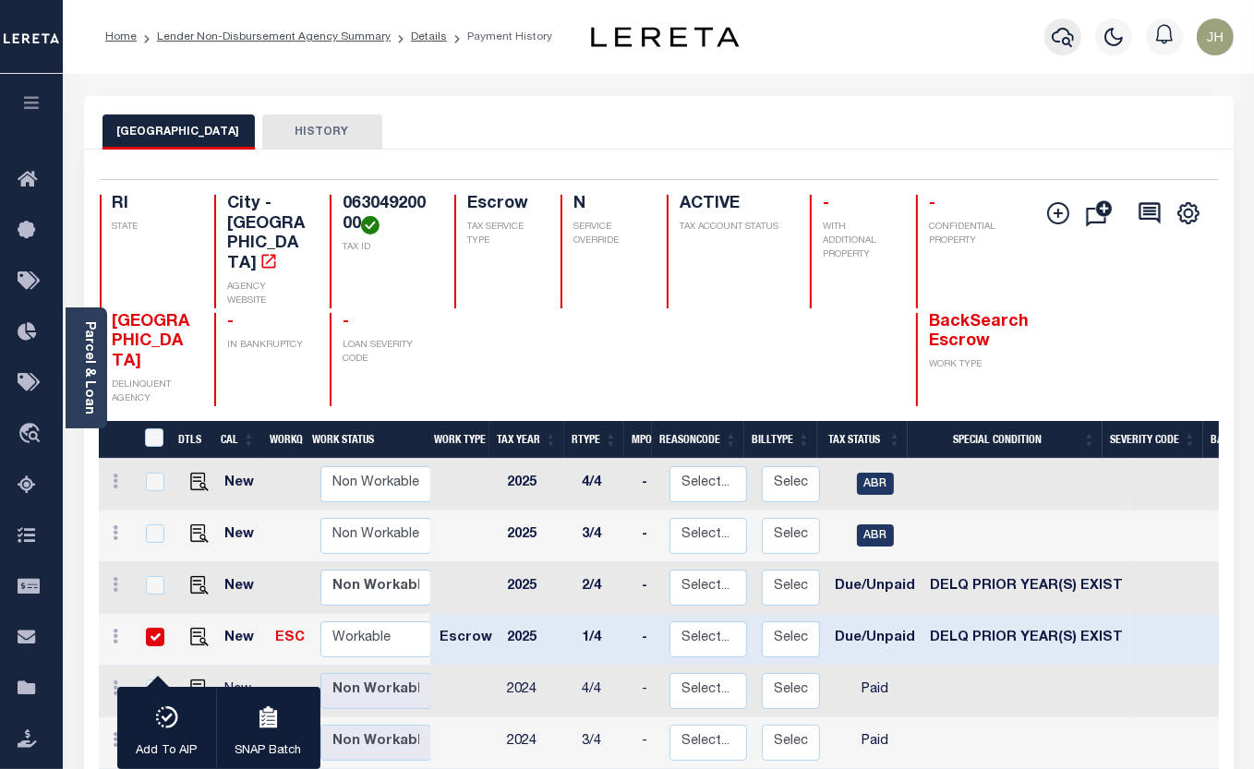
click at [1063, 37] on icon "button" at bounding box center [1062, 37] width 22 height 22
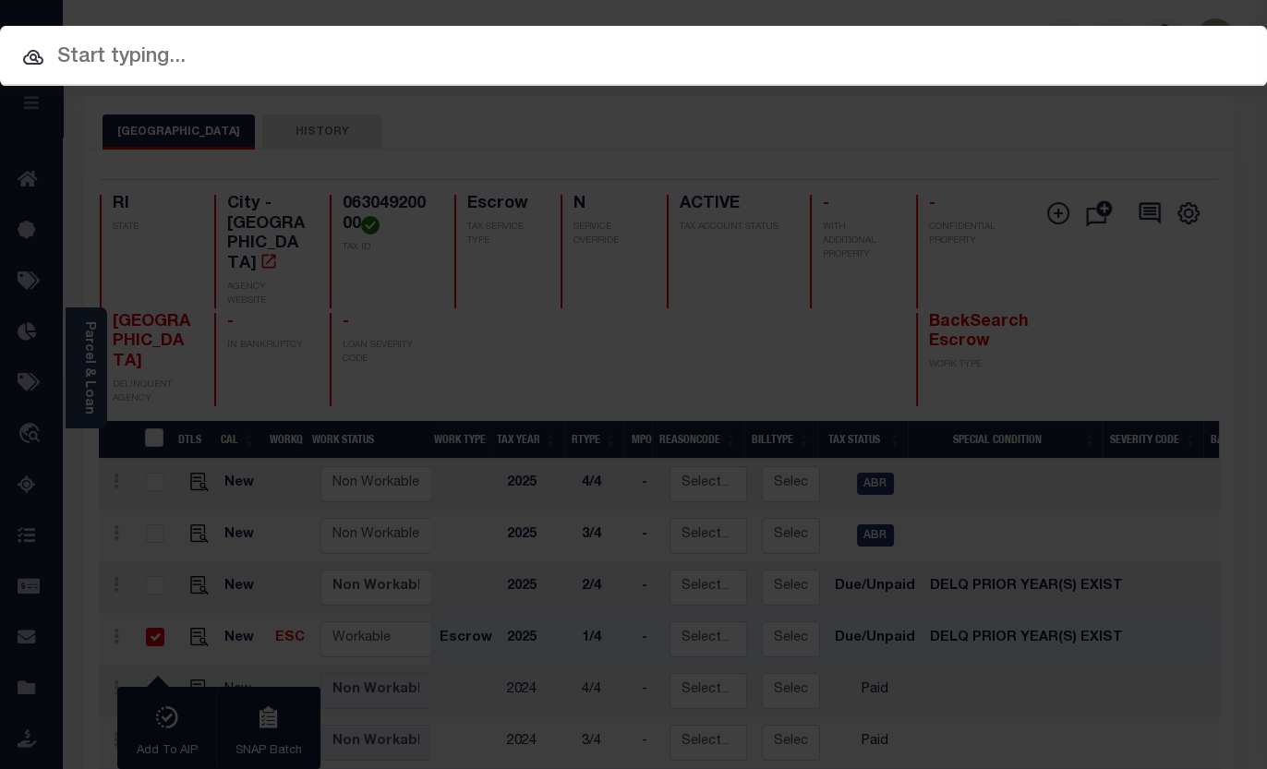
click at [195, 59] on input "text" at bounding box center [633, 58] width 1267 height 32
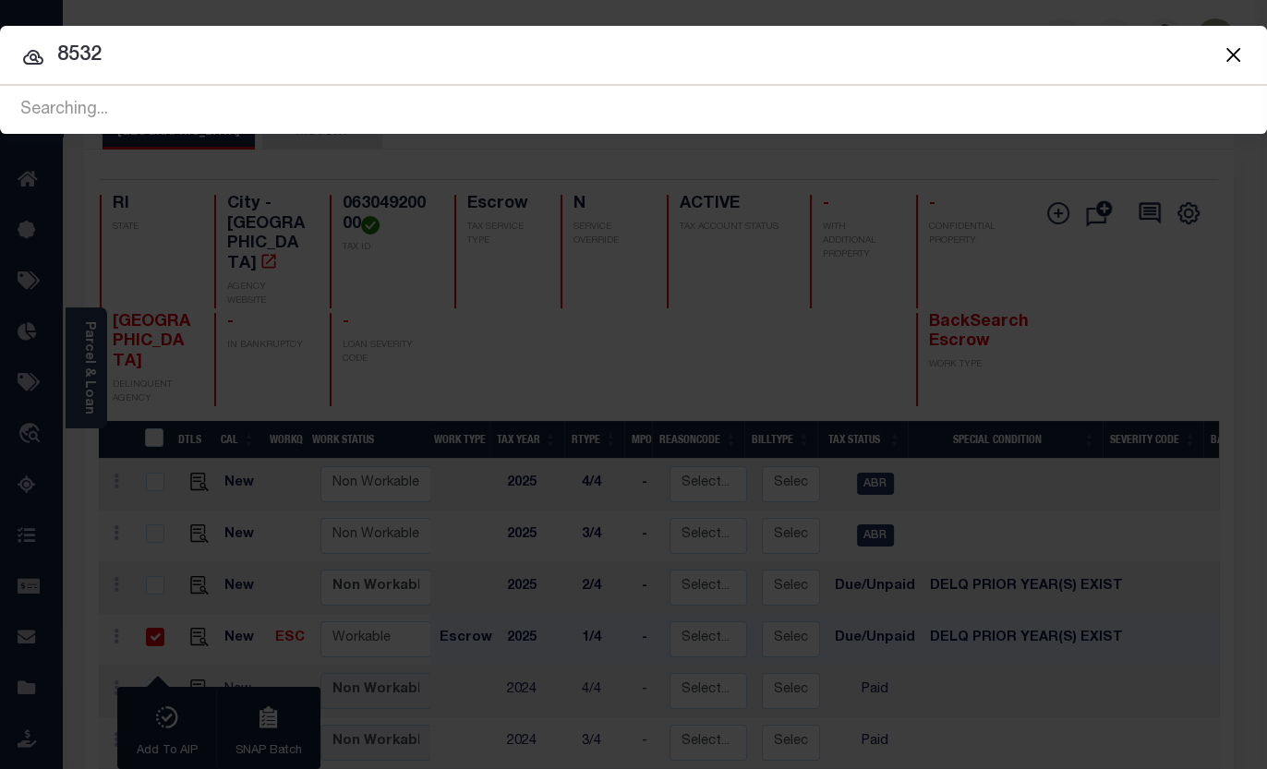
type input "8532"
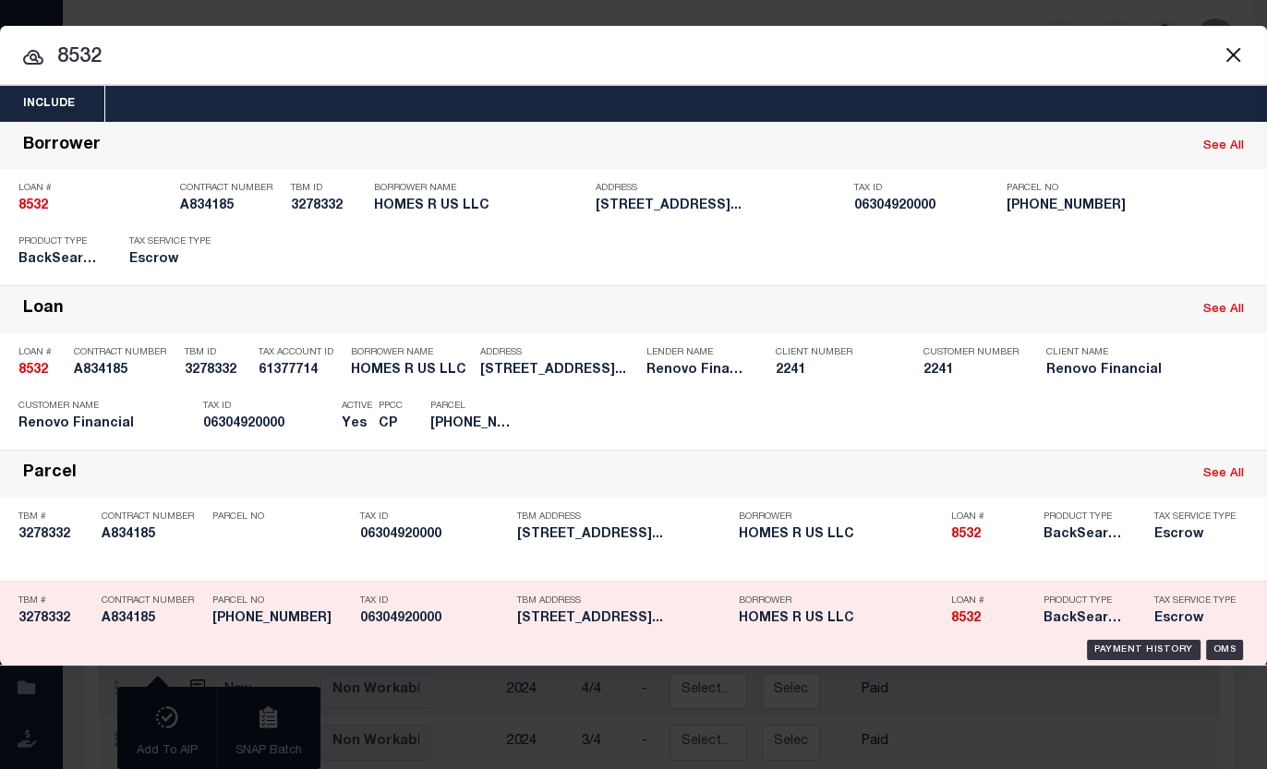
click at [414, 618] on h5 "06304920000" at bounding box center [434, 619] width 148 height 16
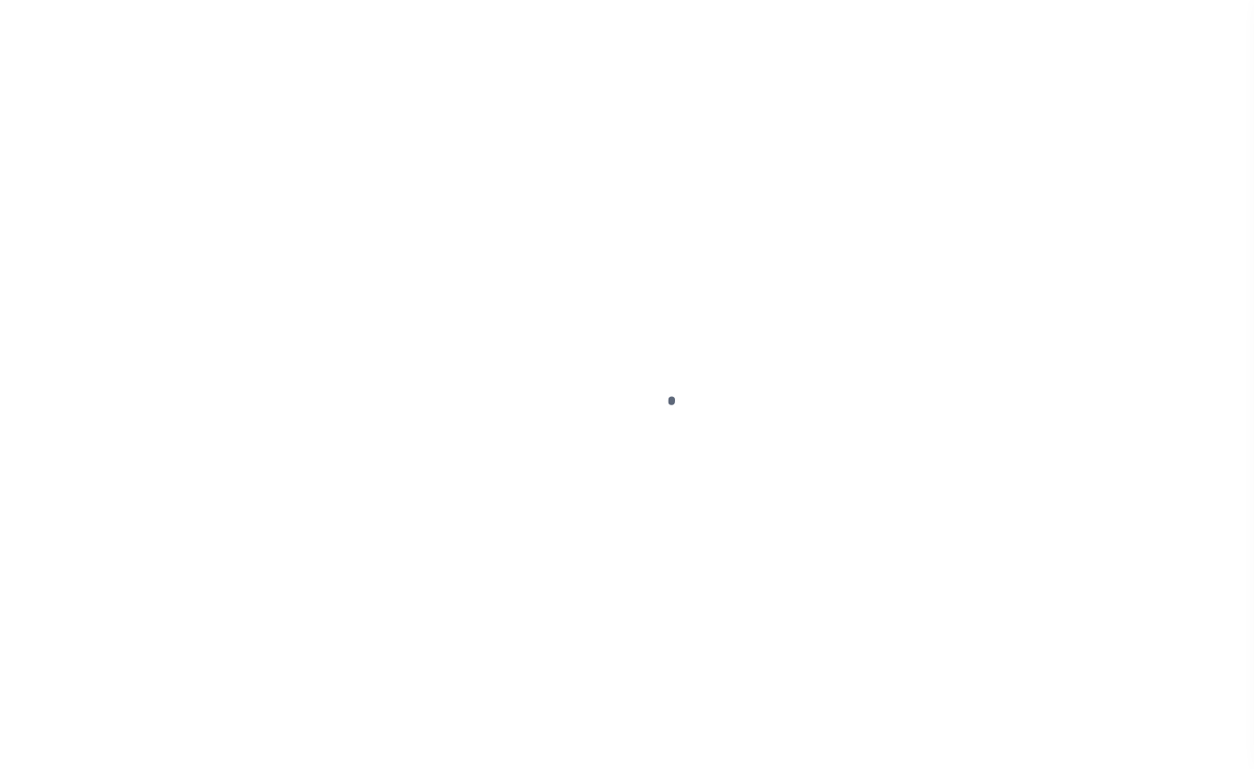
select select "DUE"
select select "18"
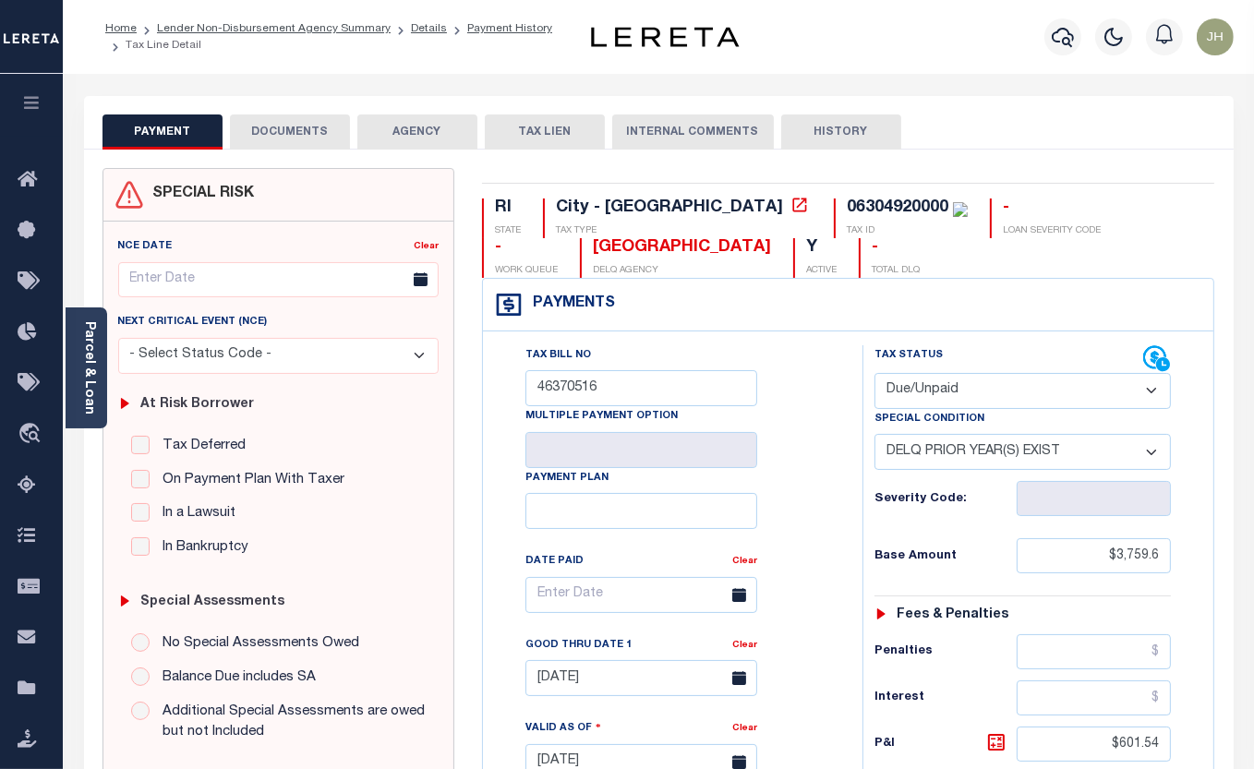
click at [289, 135] on button "DOCUMENTS" at bounding box center [290, 131] width 120 height 35
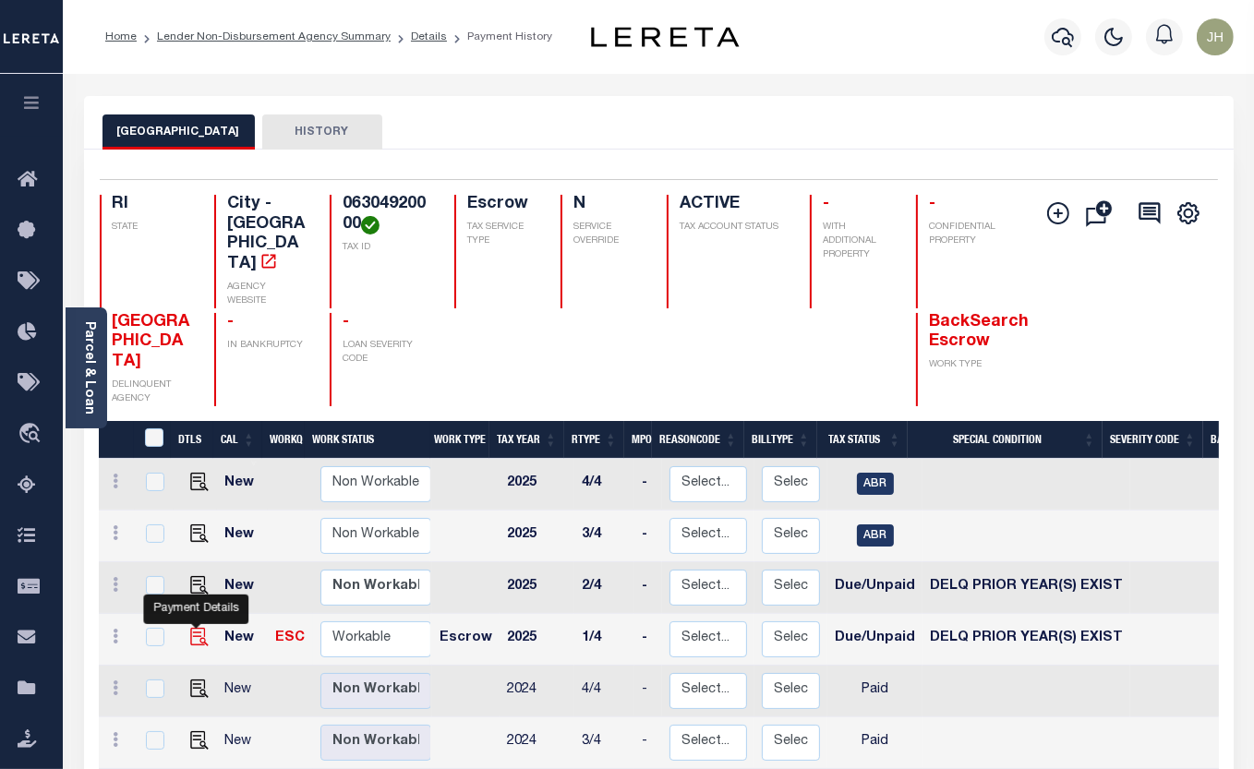
click at [194, 628] on img "" at bounding box center [199, 637] width 18 height 18
checkbox input "true"
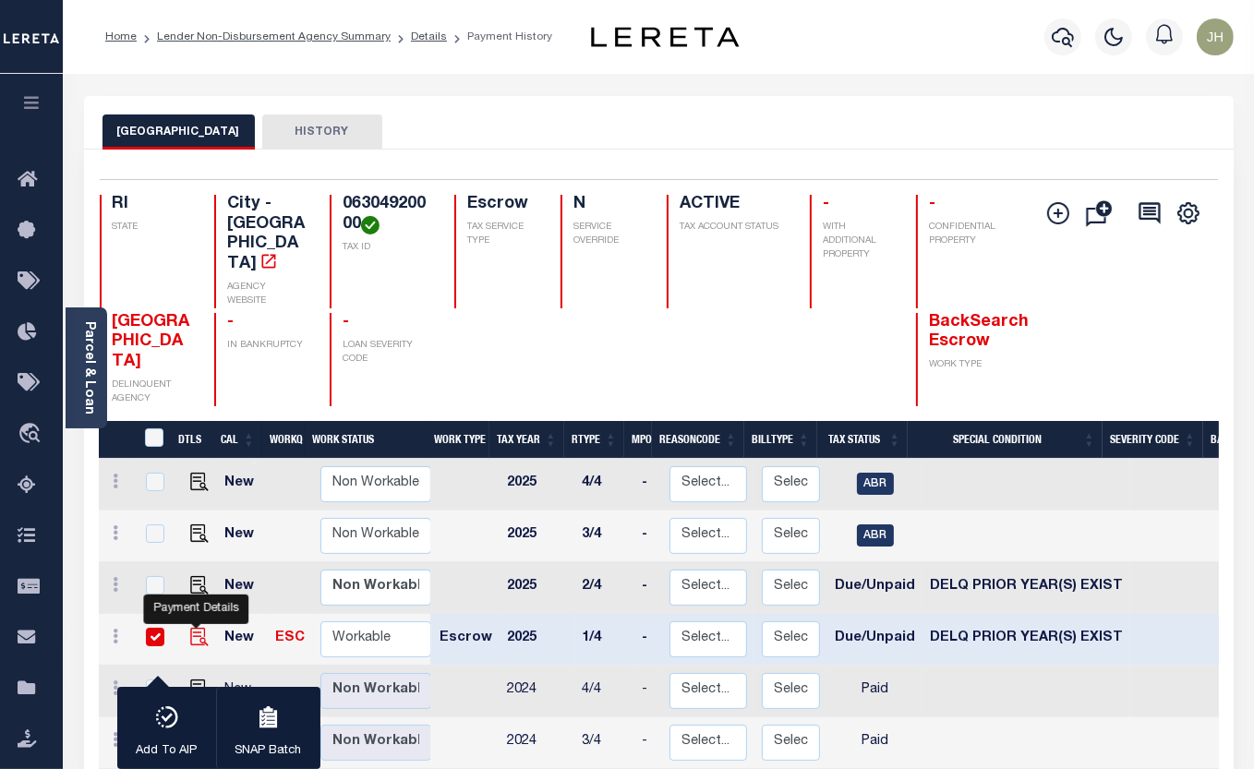
click at [194, 628] on img "" at bounding box center [199, 637] width 18 height 18
checkbox input "false"
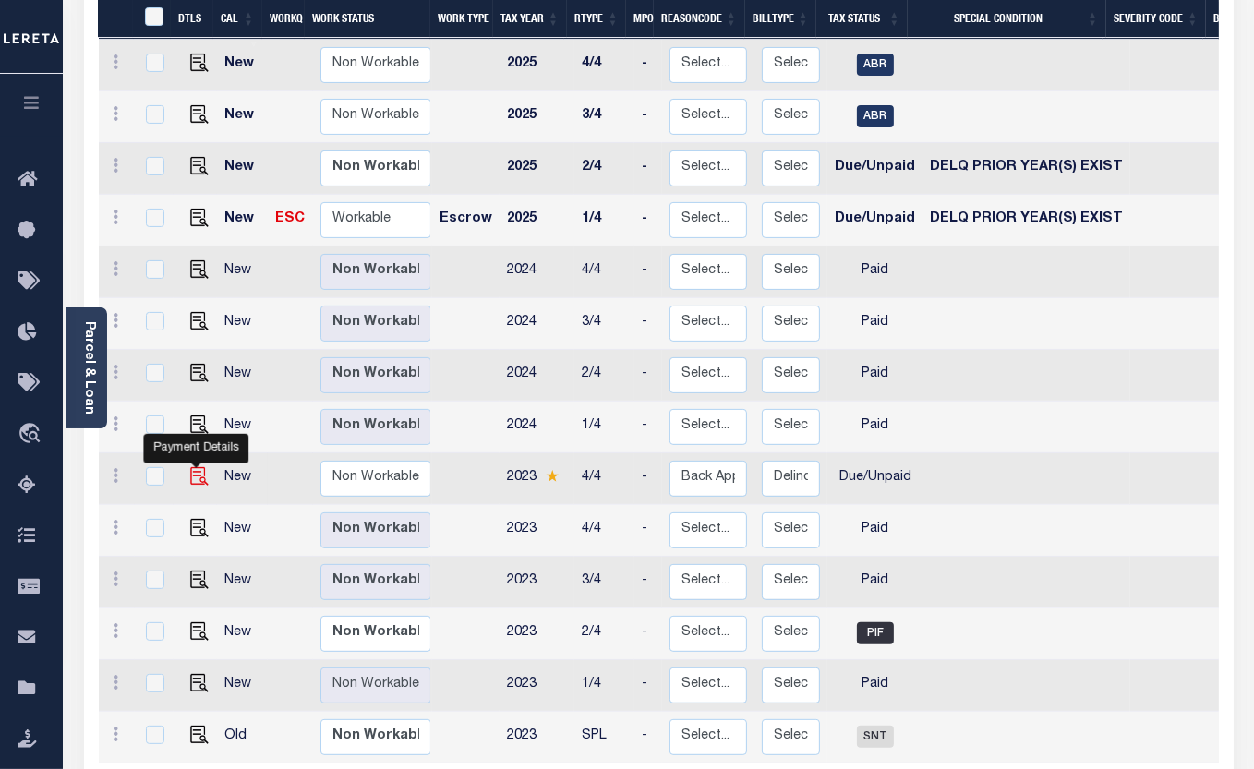
click at [195, 467] on img "" at bounding box center [199, 476] width 18 height 18
checkbox input "true"
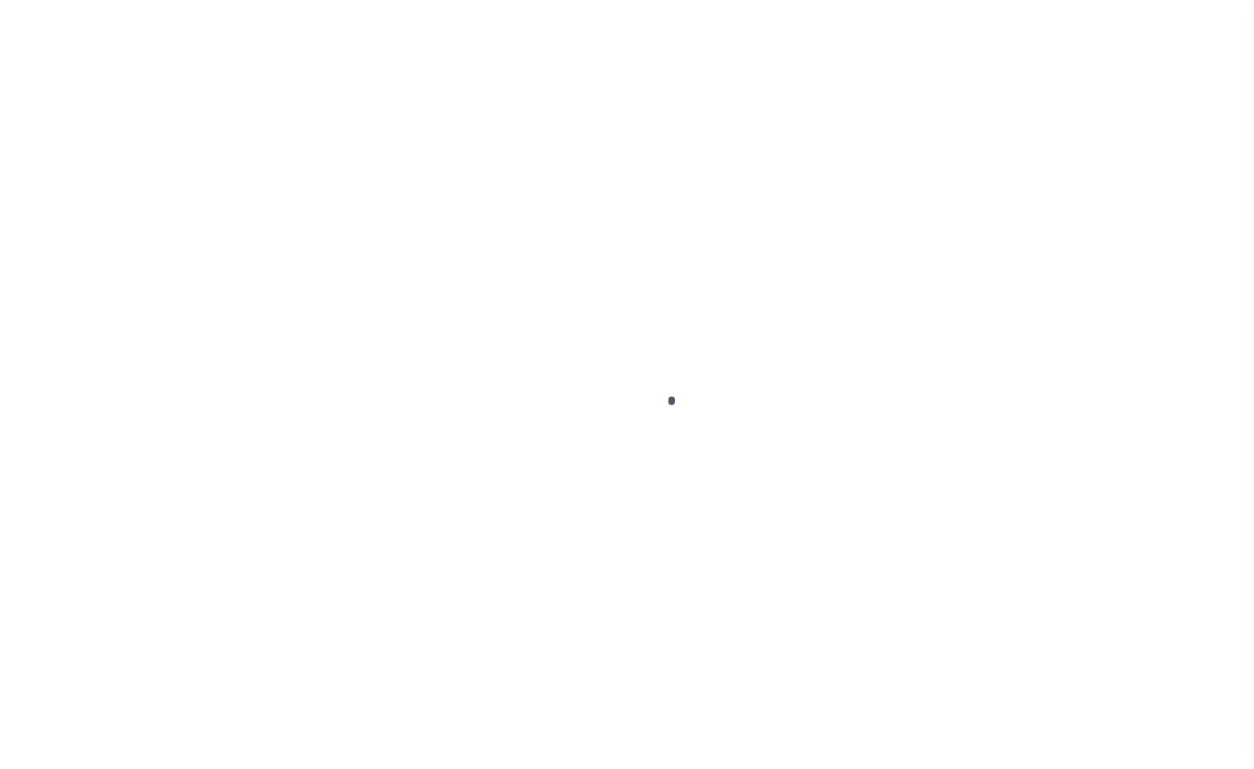
select select "DUE"
select select "18"
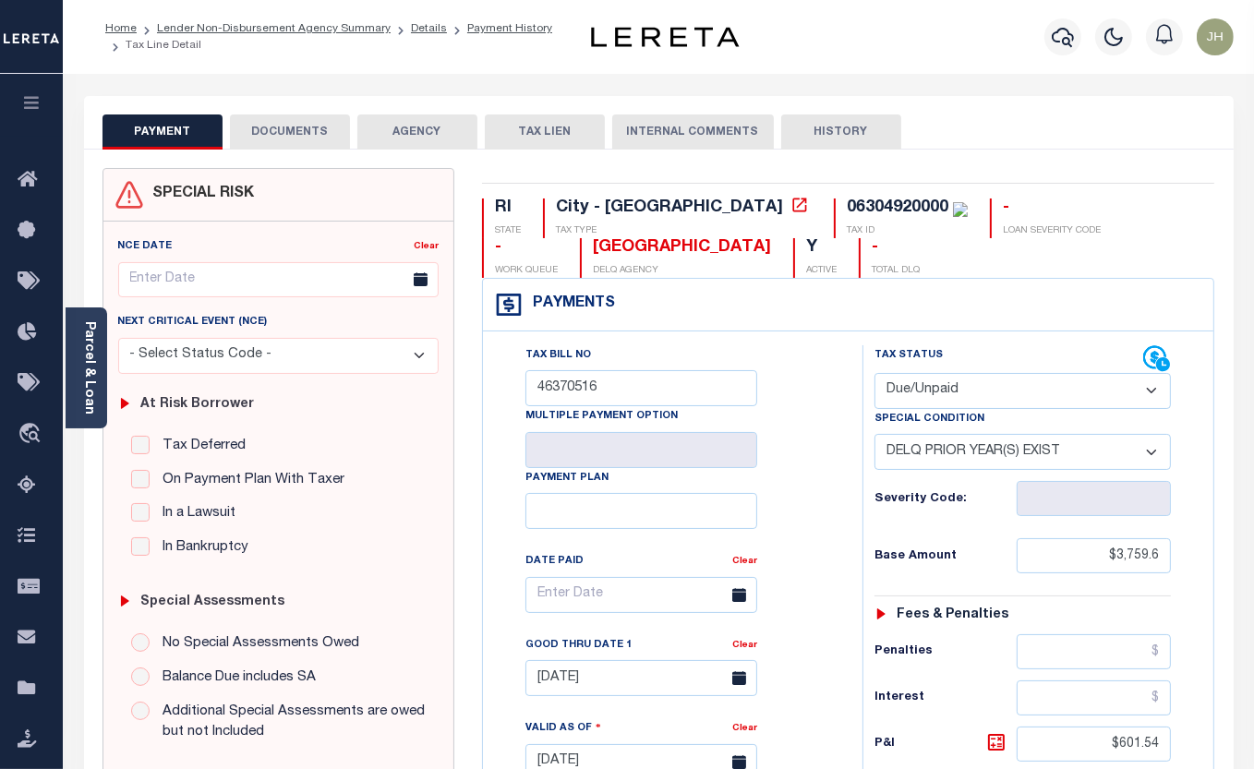
click at [296, 132] on button "DOCUMENTS" at bounding box center [290, 131] width 120 height 35
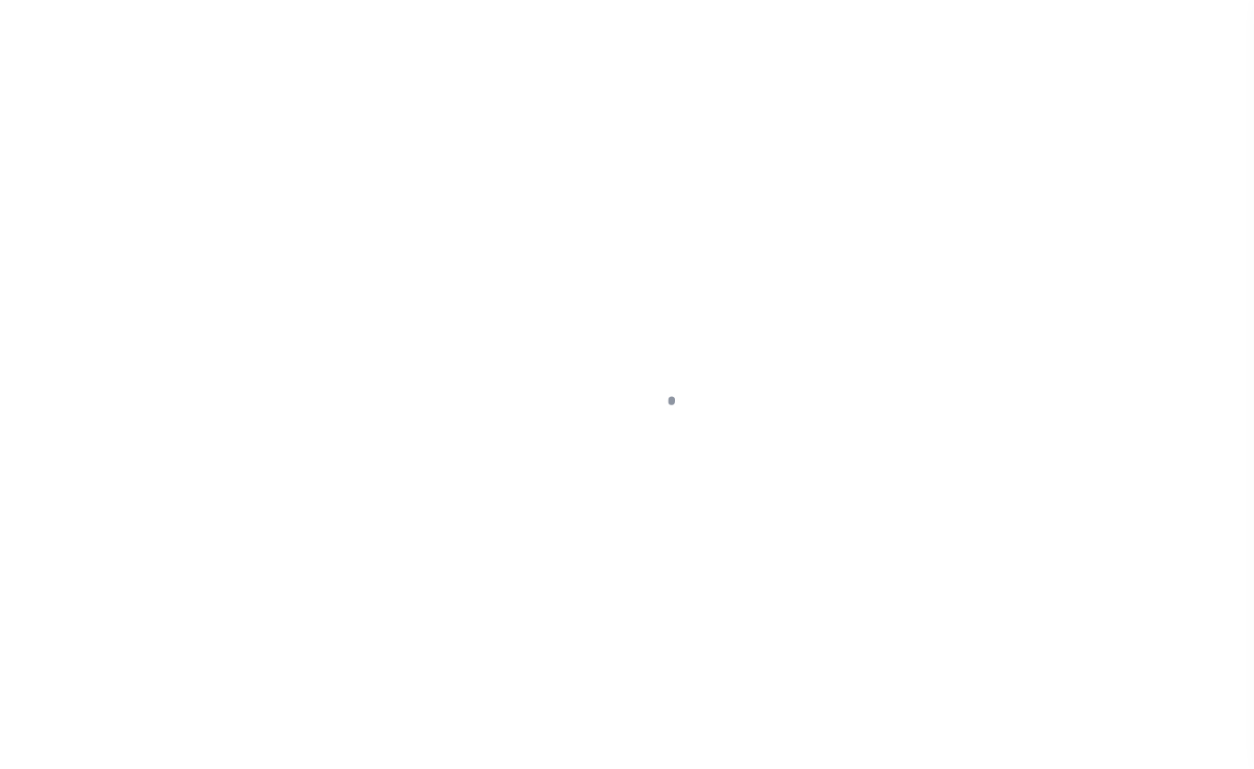
select select "DUE"
select select "18"
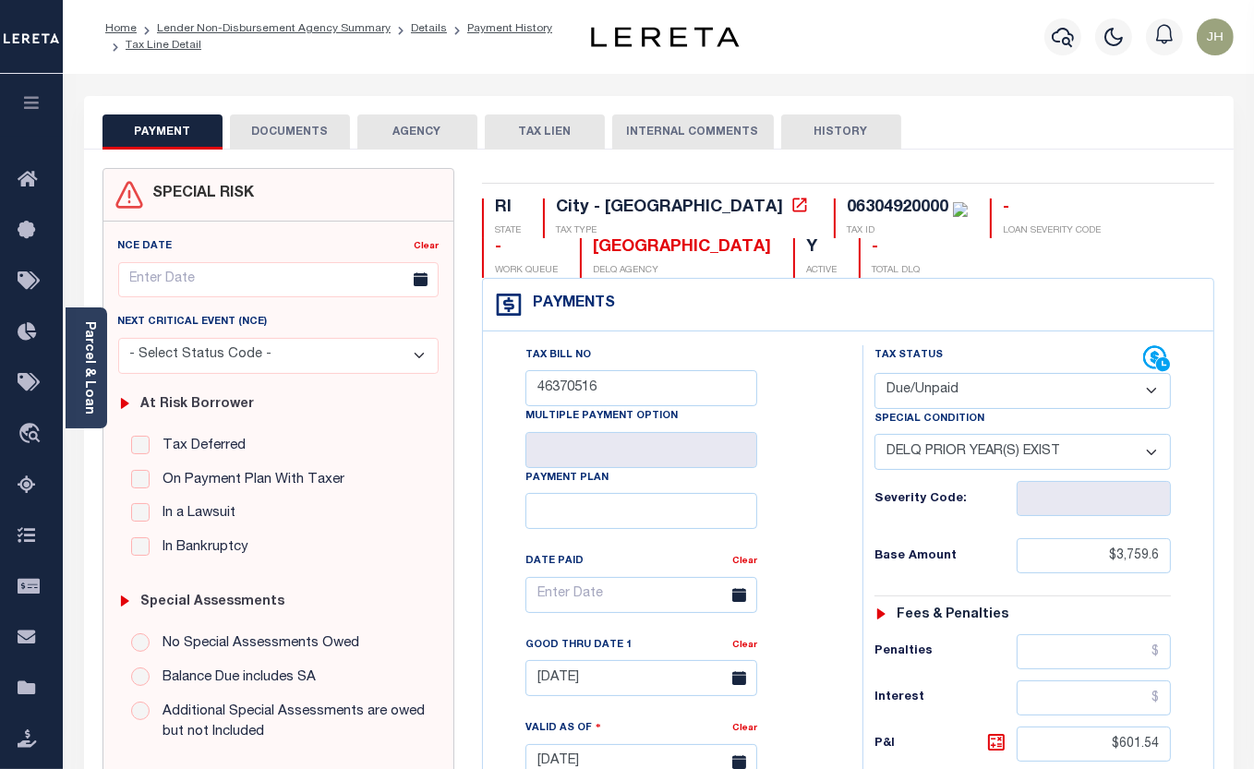
click at [291, 129] on button "DOCUMENTS" at bounding box center [290, 131] width 120 height 35
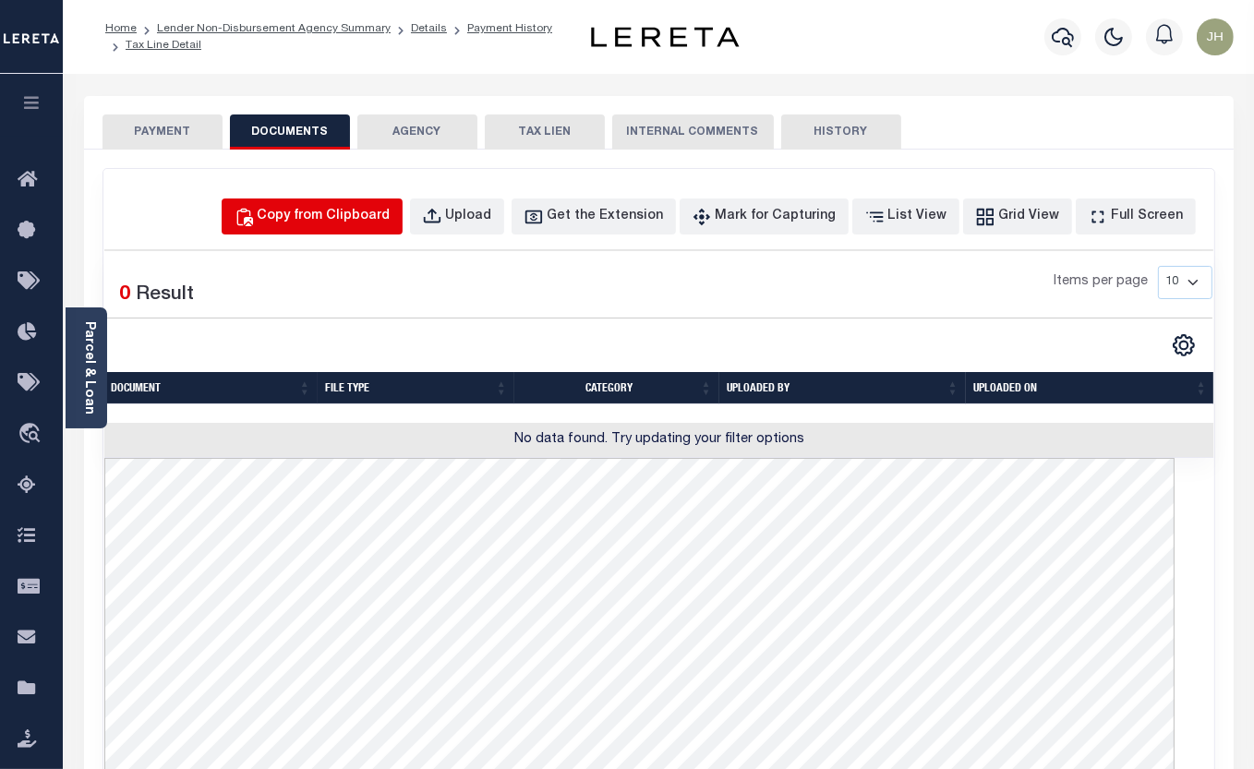
click at [359, 217] on div "Copy from Clipboard" at bounding box center [324, 217] width 133 height 20
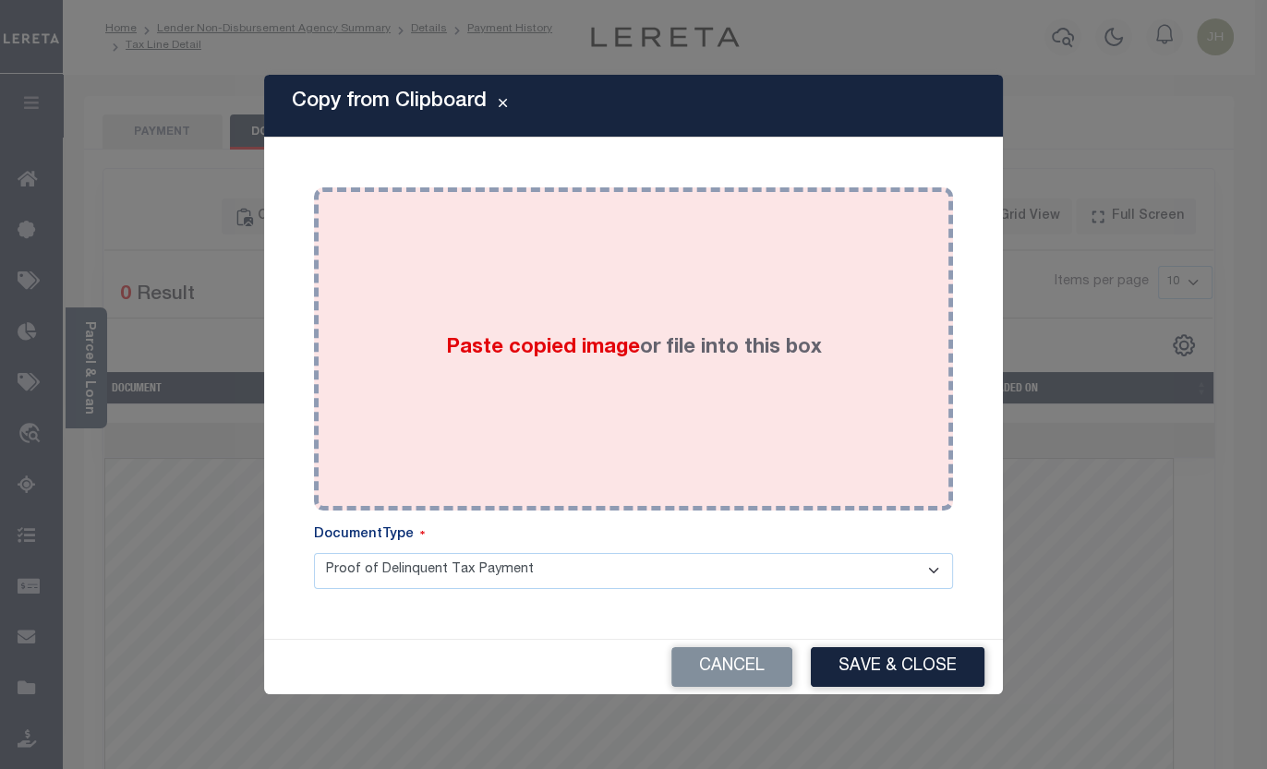
click at [410, 435] on div "Paste copied image or file into this box" at bounding box center [633, 348] width 611 height 295
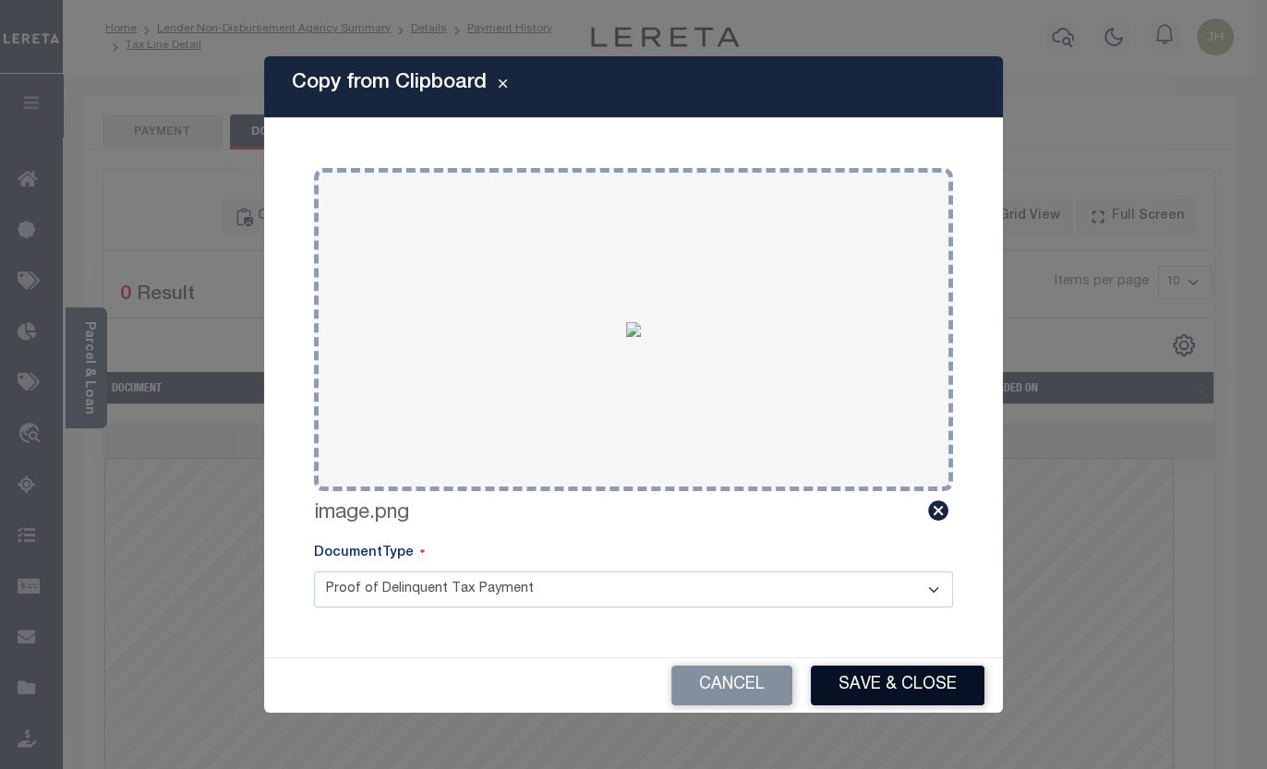
click at [865, 690] on button "Save & Close" at bounding box center [898, 686] width 174 height 40
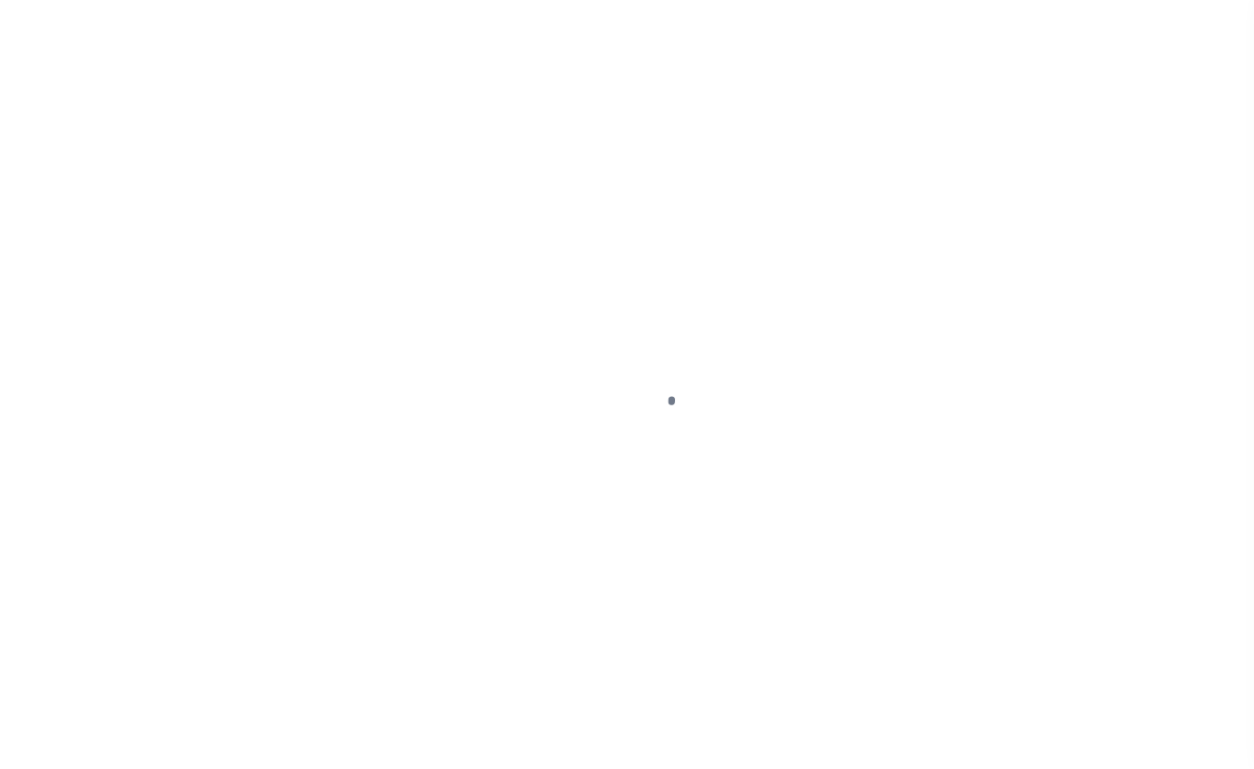
select select "DUE"
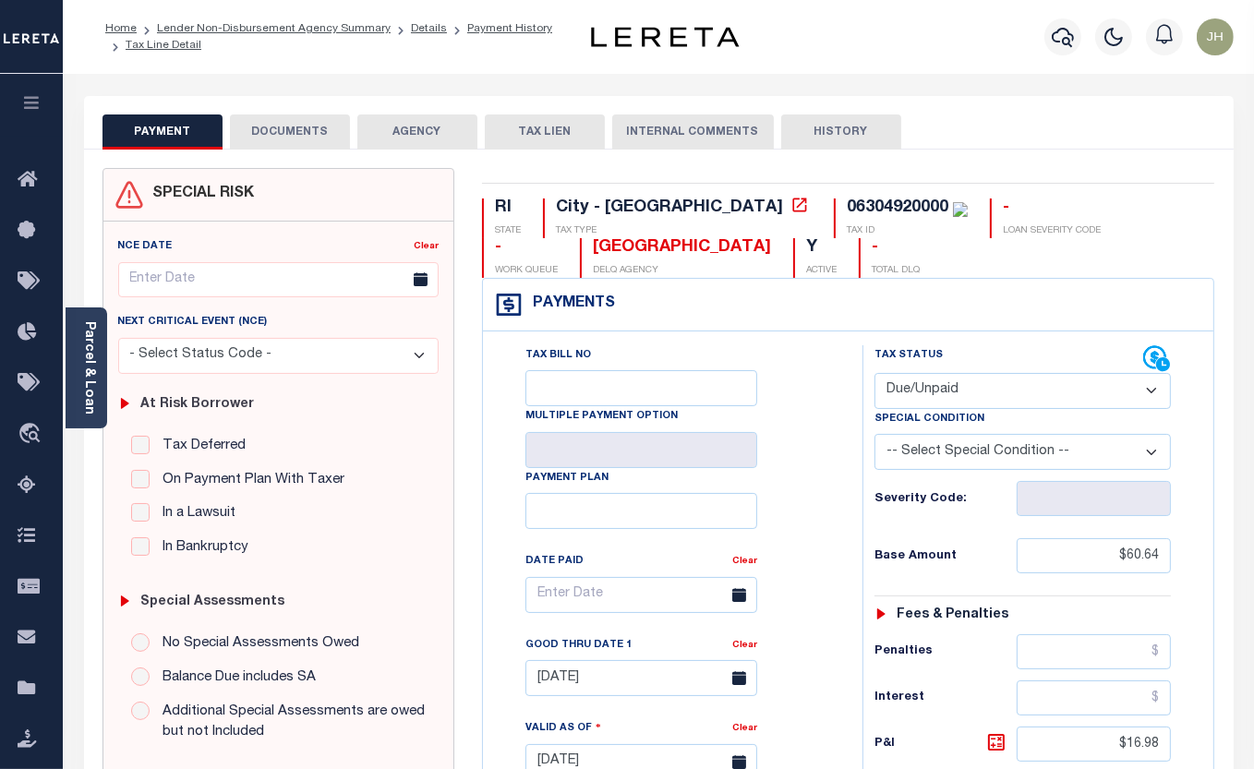
click at [305, 127] on button "DOCUMENTS" at bounding box center [290, 131] width 120 height 35
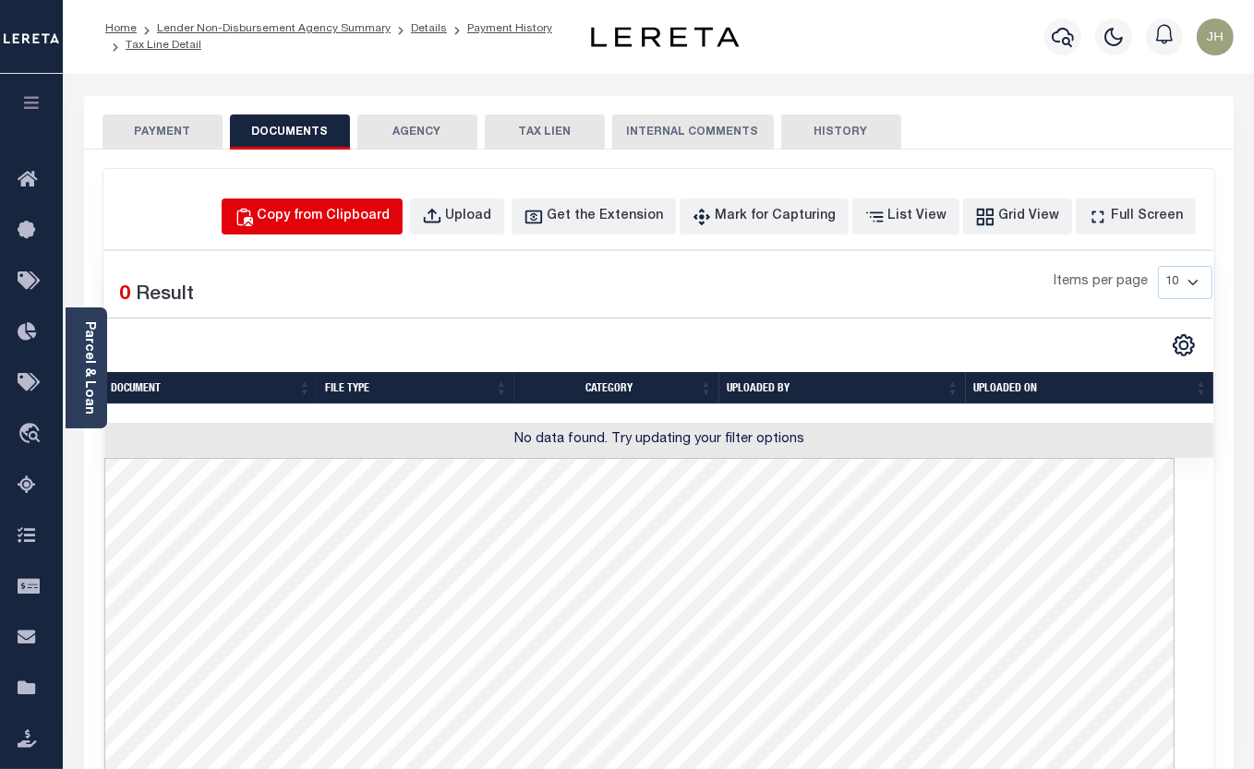
click at [379, 218] on div "Copy from Clipboard" at bounding box center [324, 217] width 133 height 20
select select "POP"
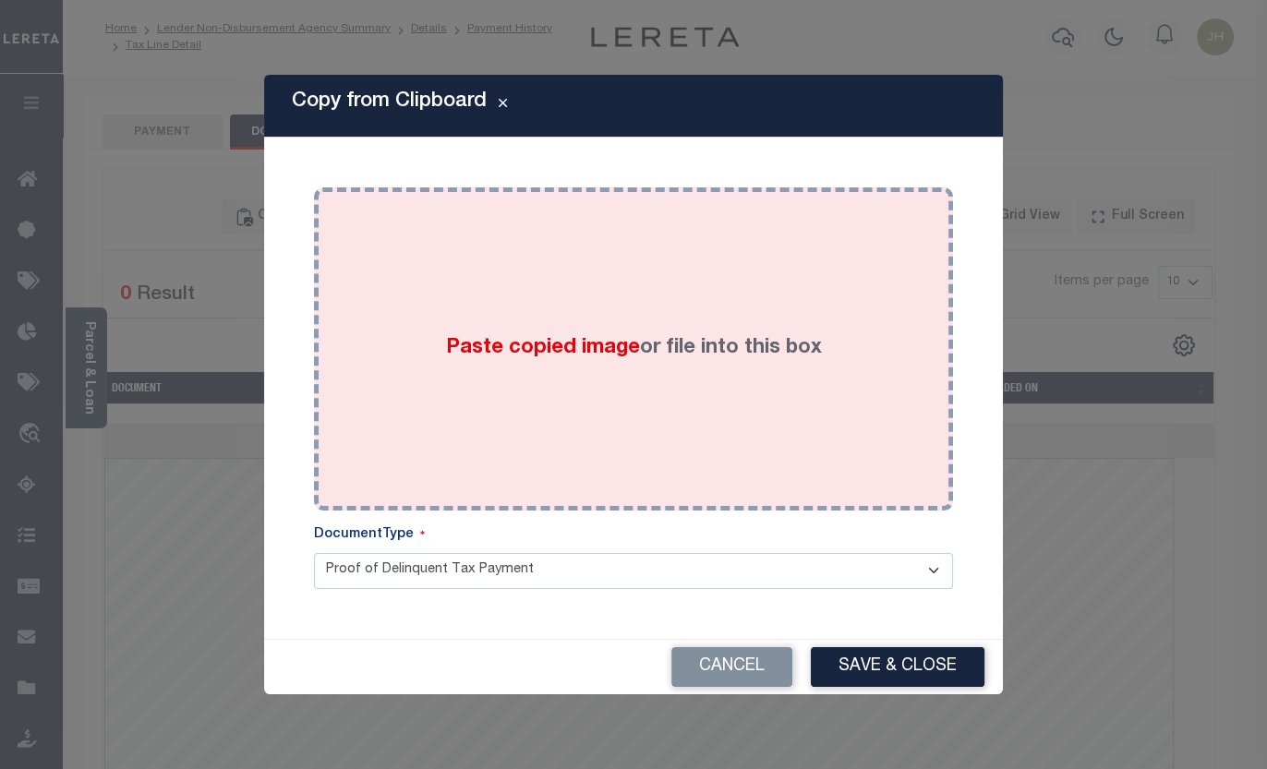
click at [472, 305] on div "Paste copied image or file into this box" at bounding box center [633, 348] width 611 height 295
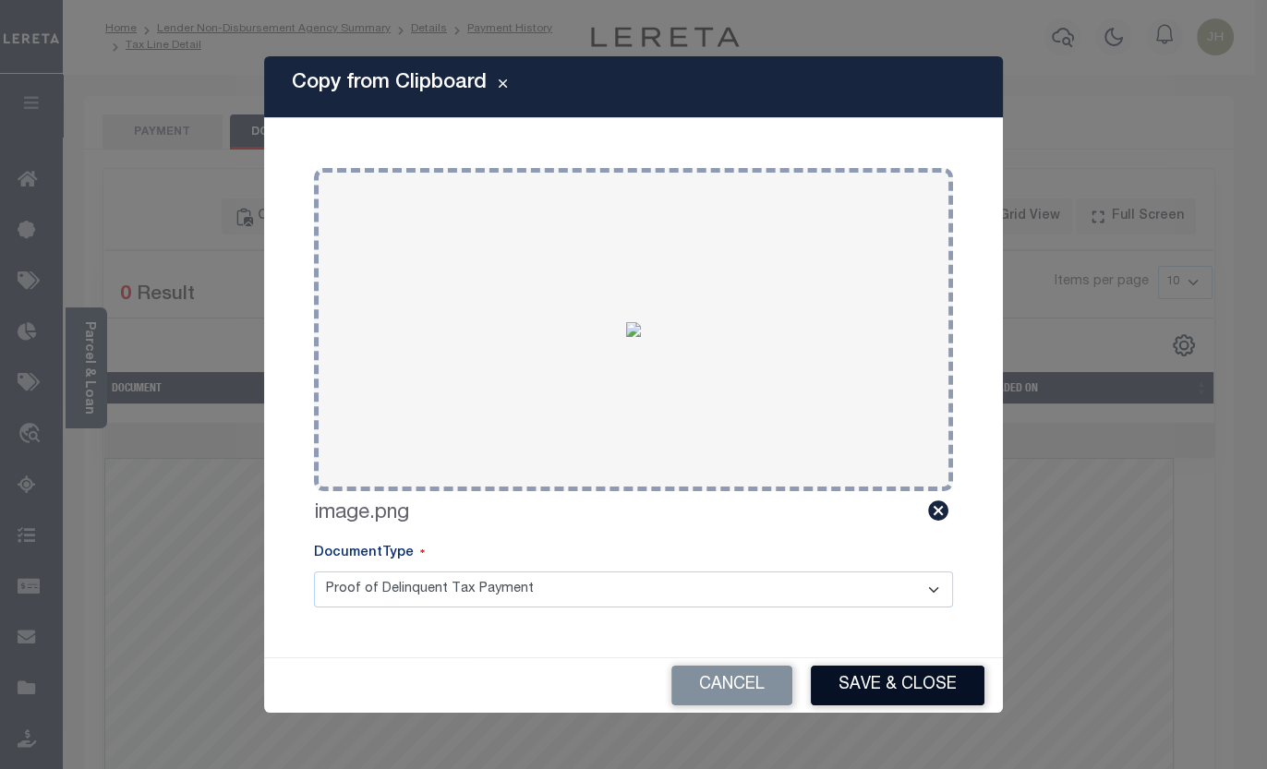
click at [856, 685] on button "Save & Close" at bounding box center [898, 686] width 174 height 40
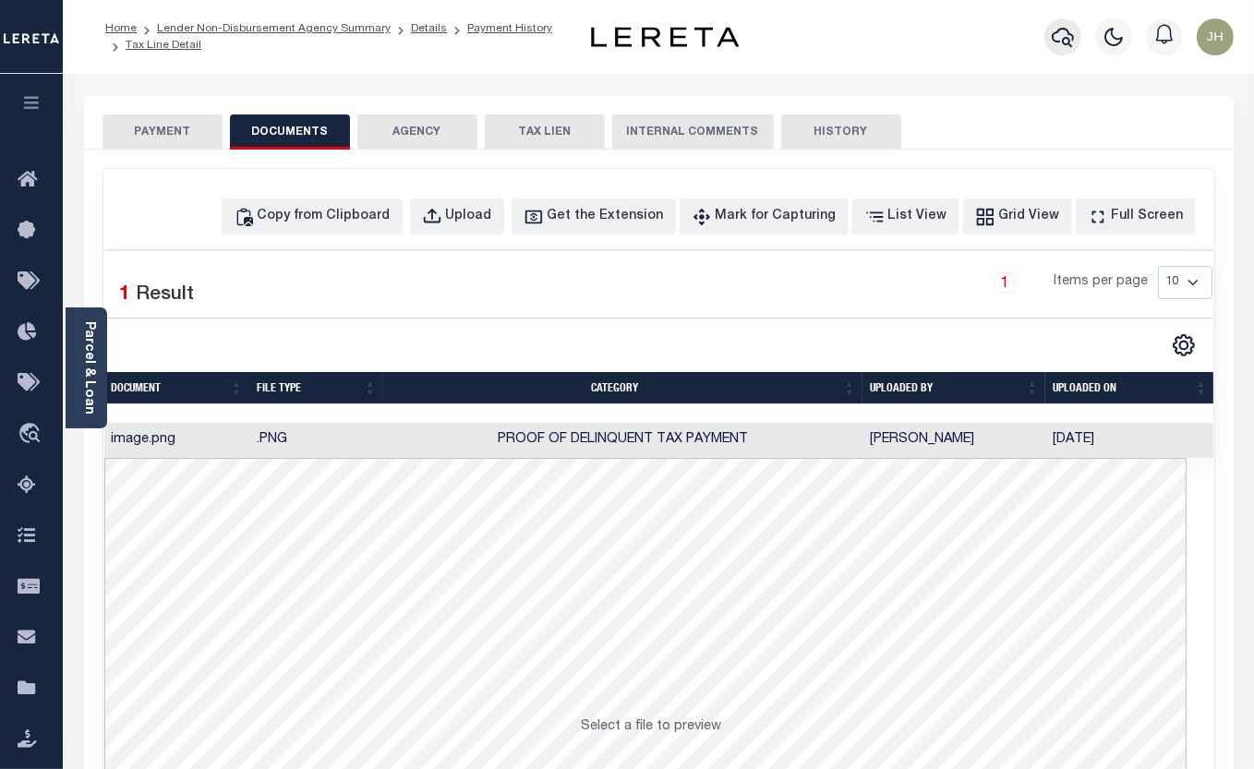
click at [1062, 46] on icon "button" at bounding box center [1062, 37] width 22 height 22
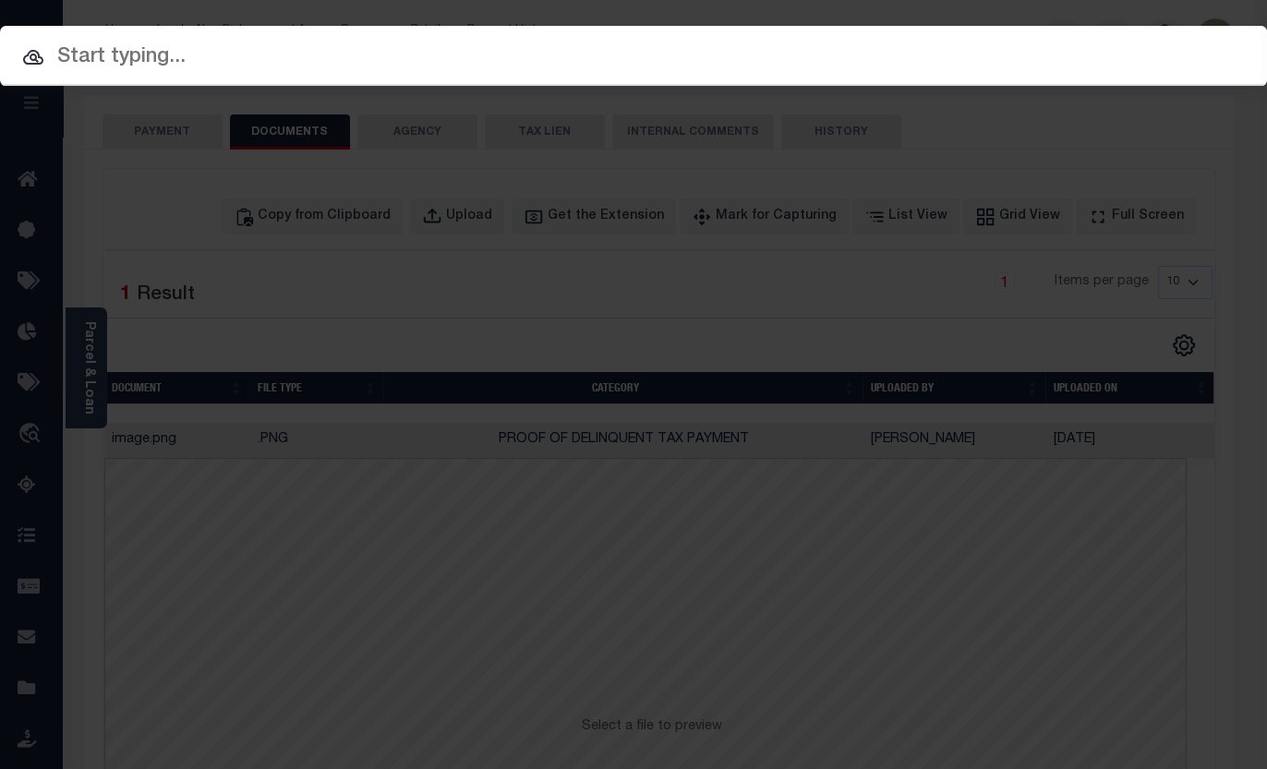
click at [222, 62] on input "text" at bounding box center [633, 58] width 1267 height 32
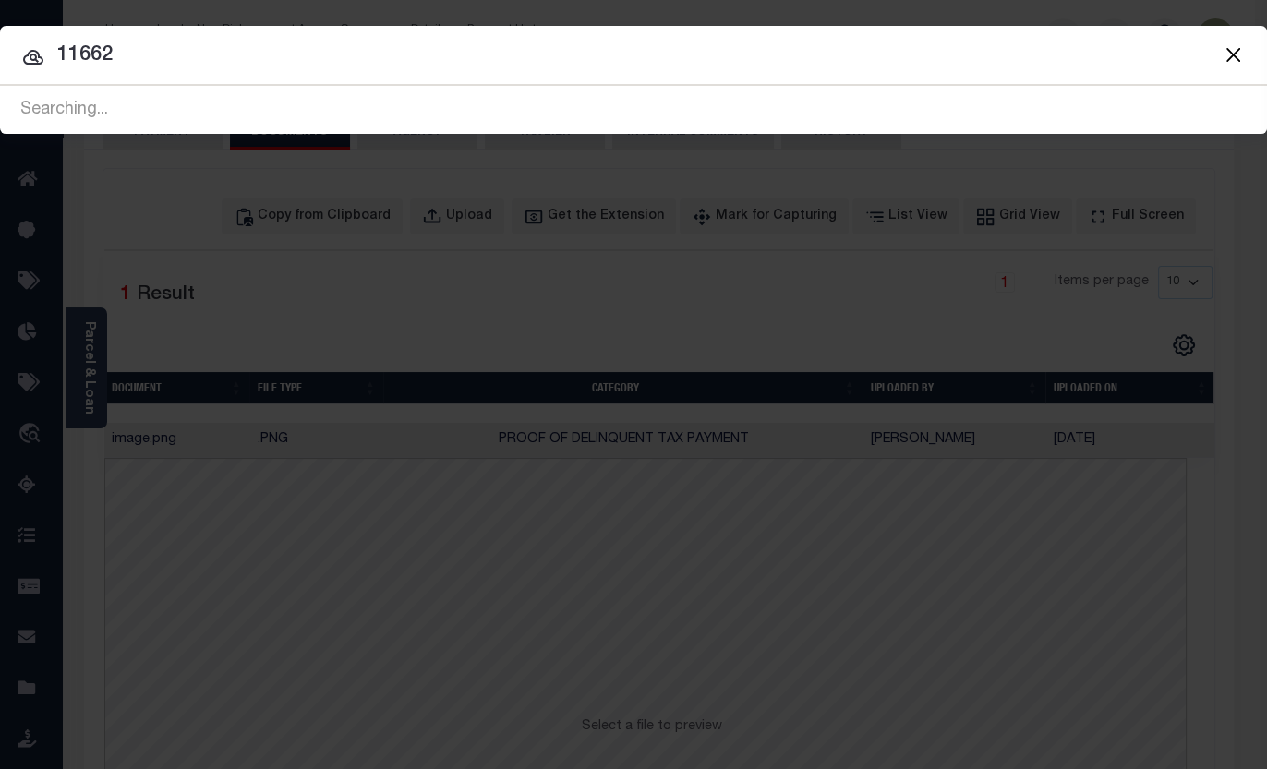
type input "11662"
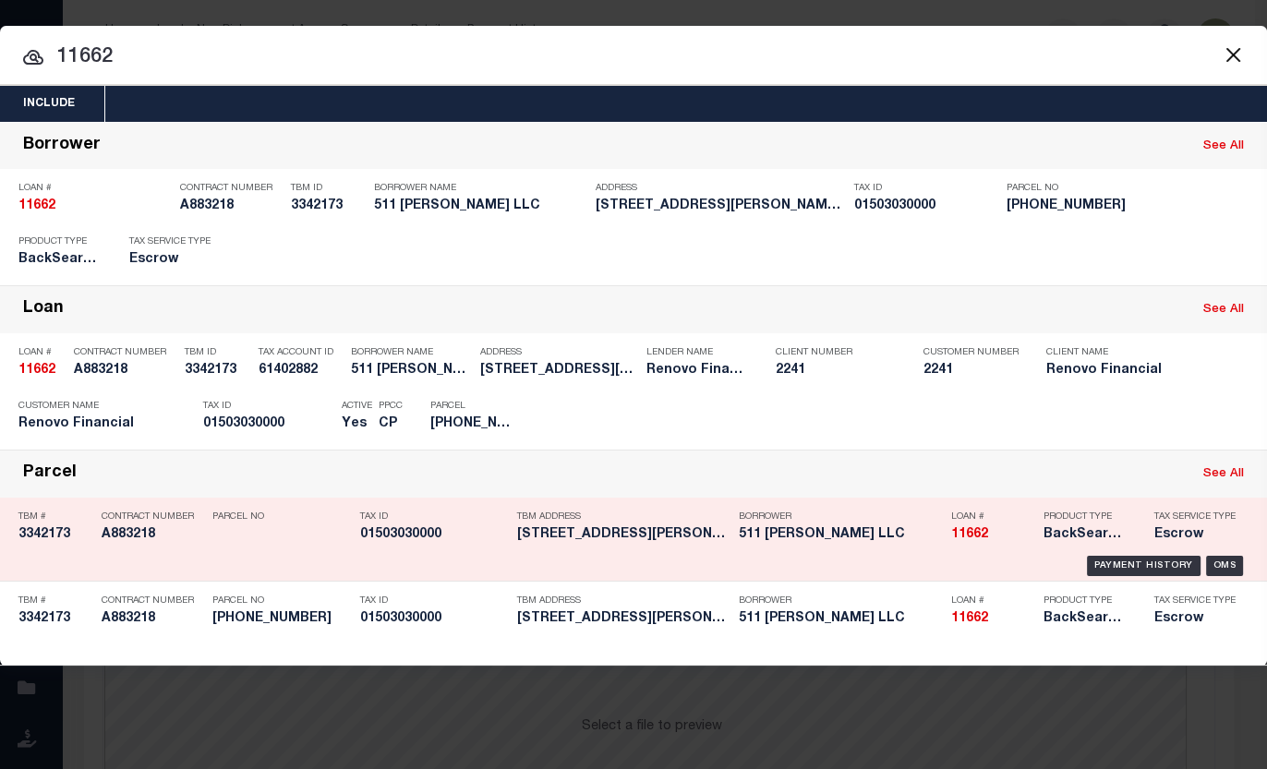
click at [307, 527] on div "Parcel No" at bounding box center [281, 529] width 138 height 54
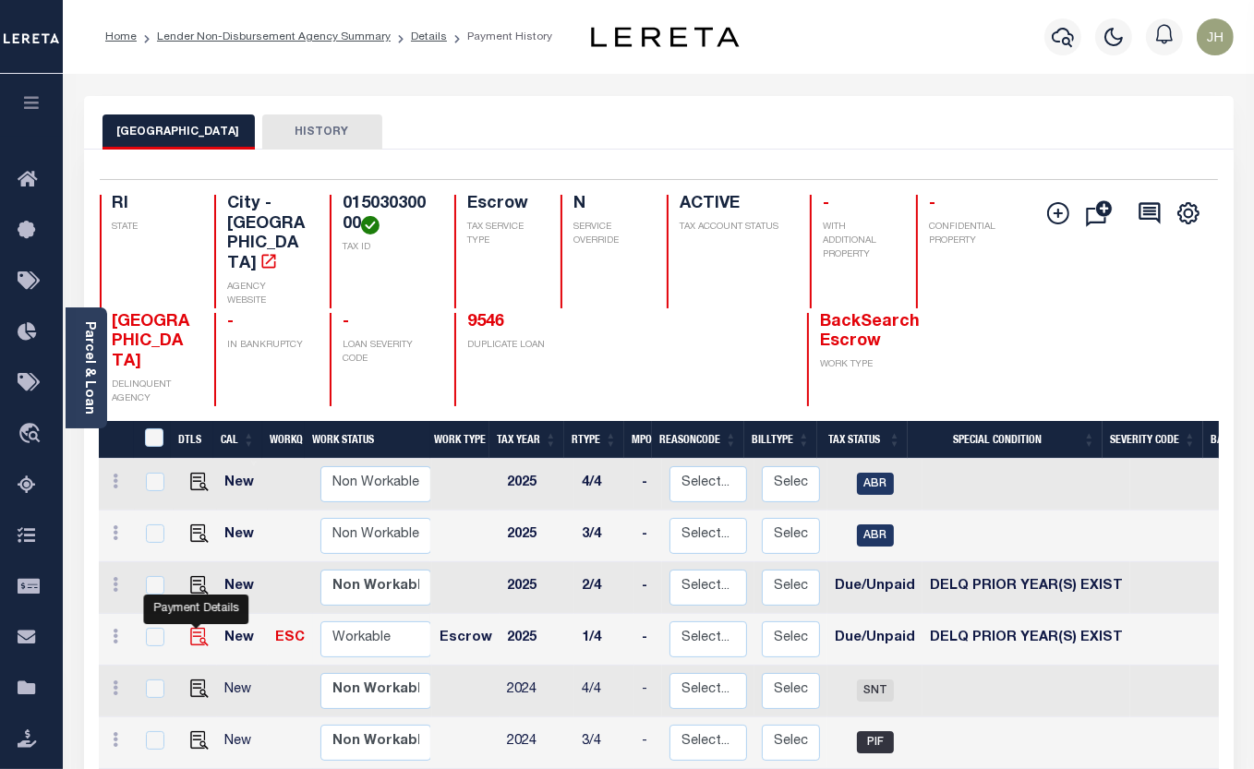
click at [200, 628] on img "" at bounding box center [199, 637] width 18 height 18
checkbox input "true"
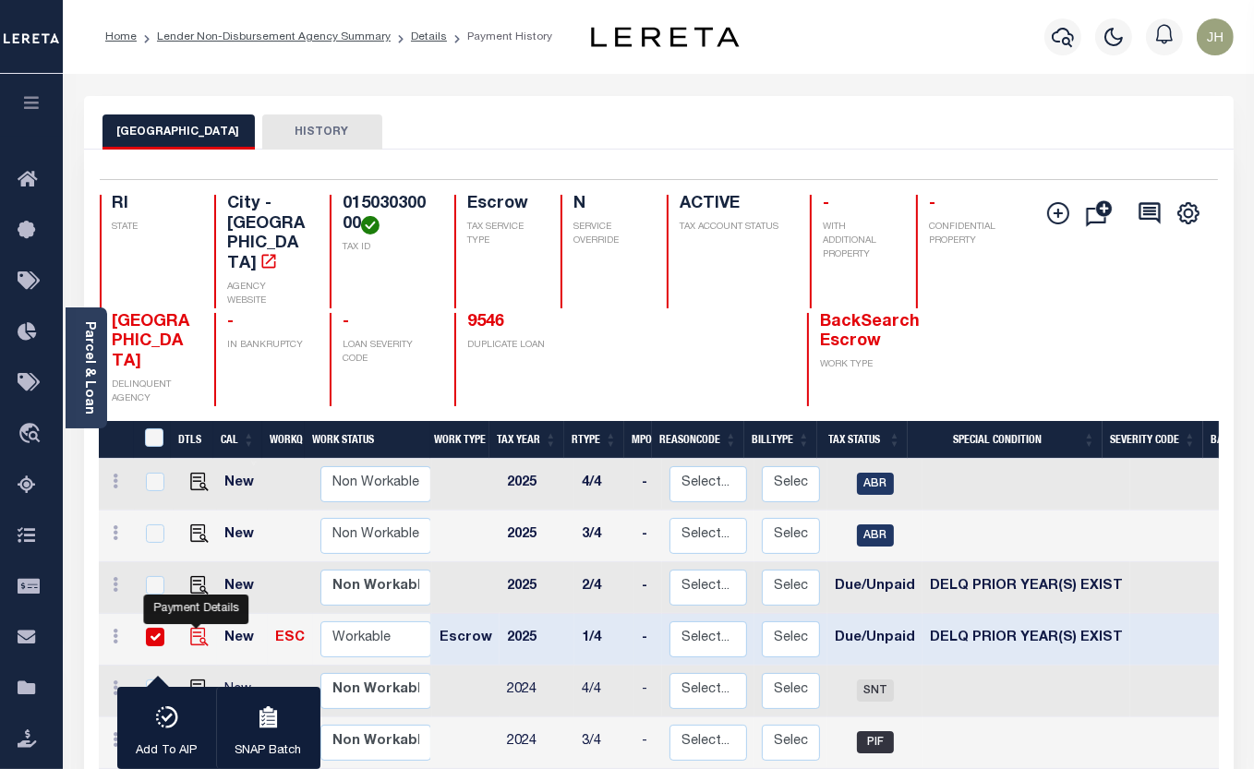
click at [201, 628] on img "" at bounding box center [199, 637] width 18 height 18
checkbox input "false"
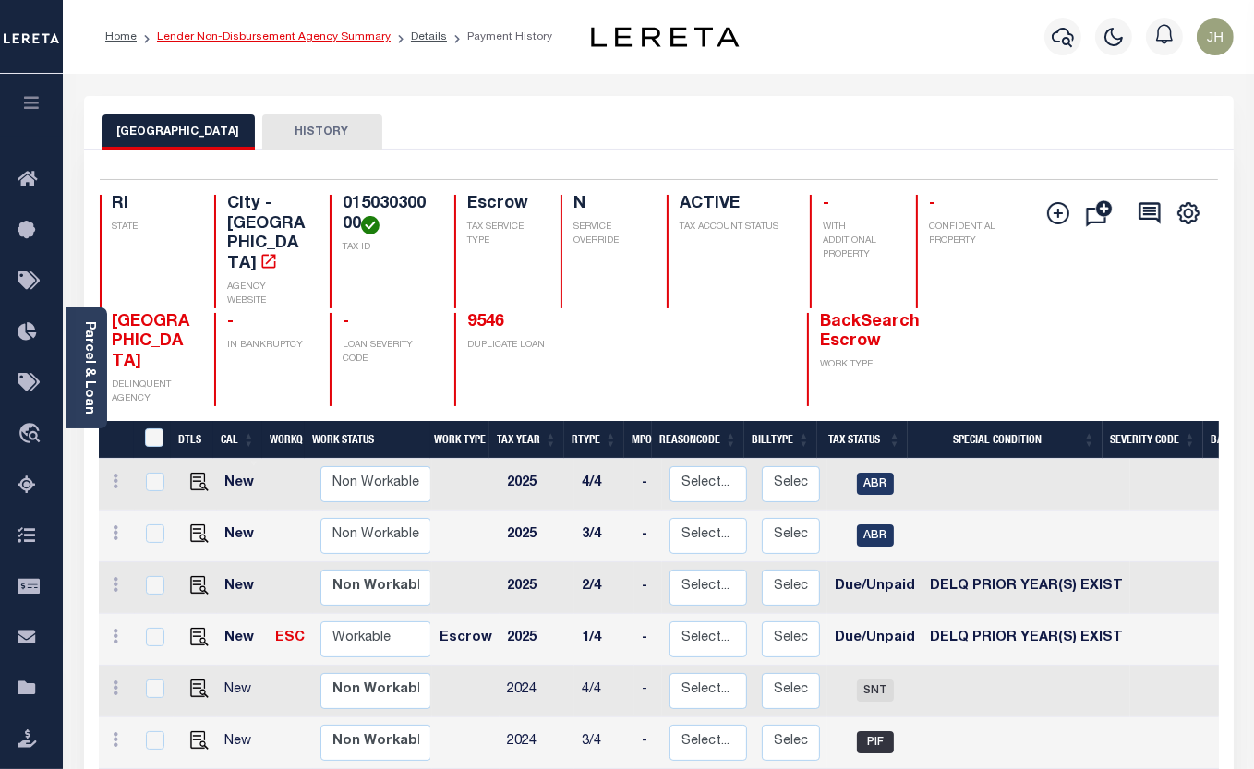
click at [194, 35] on link "Lender Non-Disbursement Agency Summary" at bounding box center [274, 36] width 234 height 11
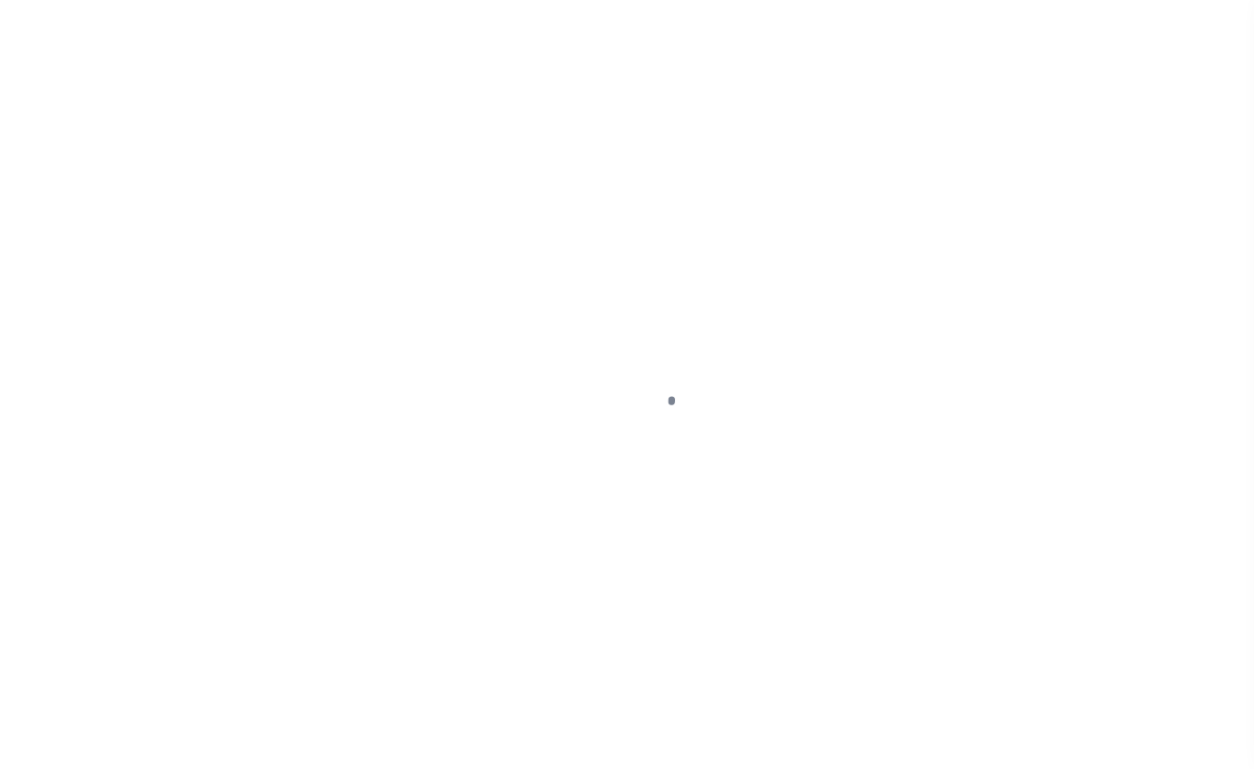
select select "DUE"
select select "18"
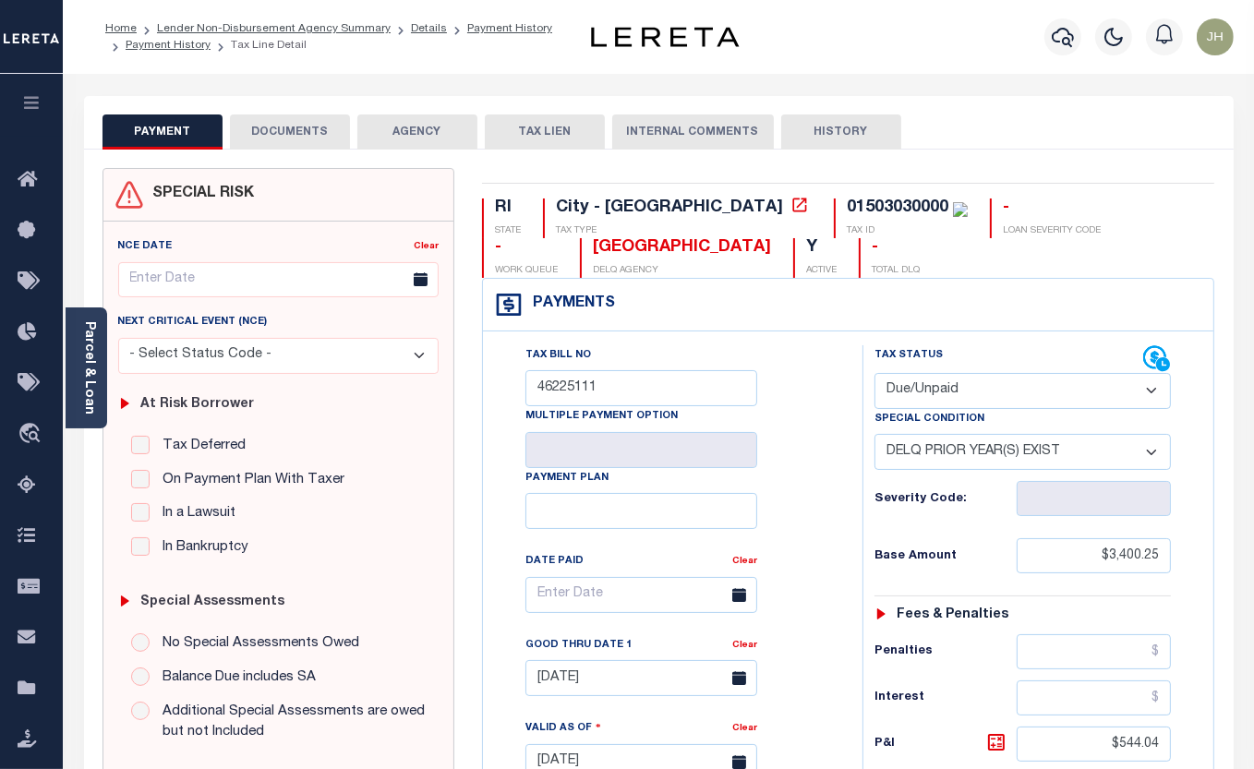
click at [297, 131] on button "DOCUMENTS" at bounding box center [290, 131] width 120 height 35
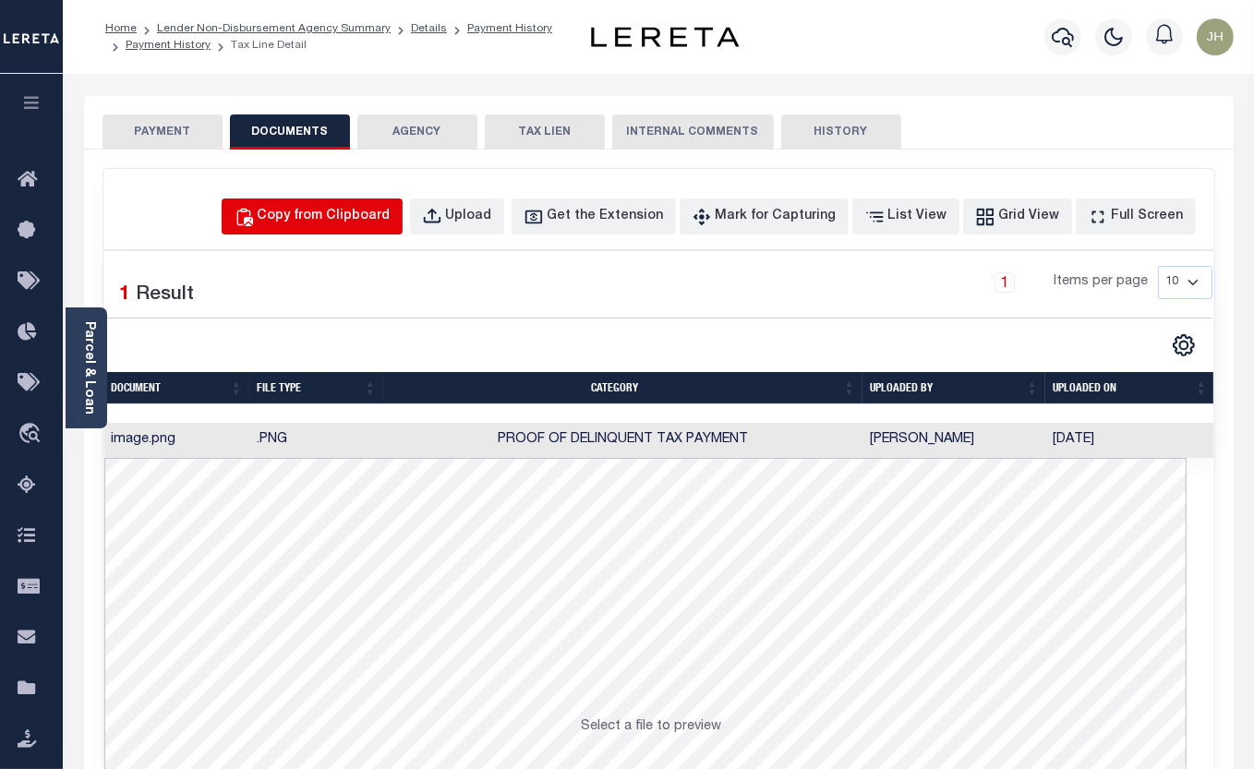
click at [353, 219] on div "Copy from Clipboard" at bounding box center [324, 217] width 133 height 20
select select "POP"
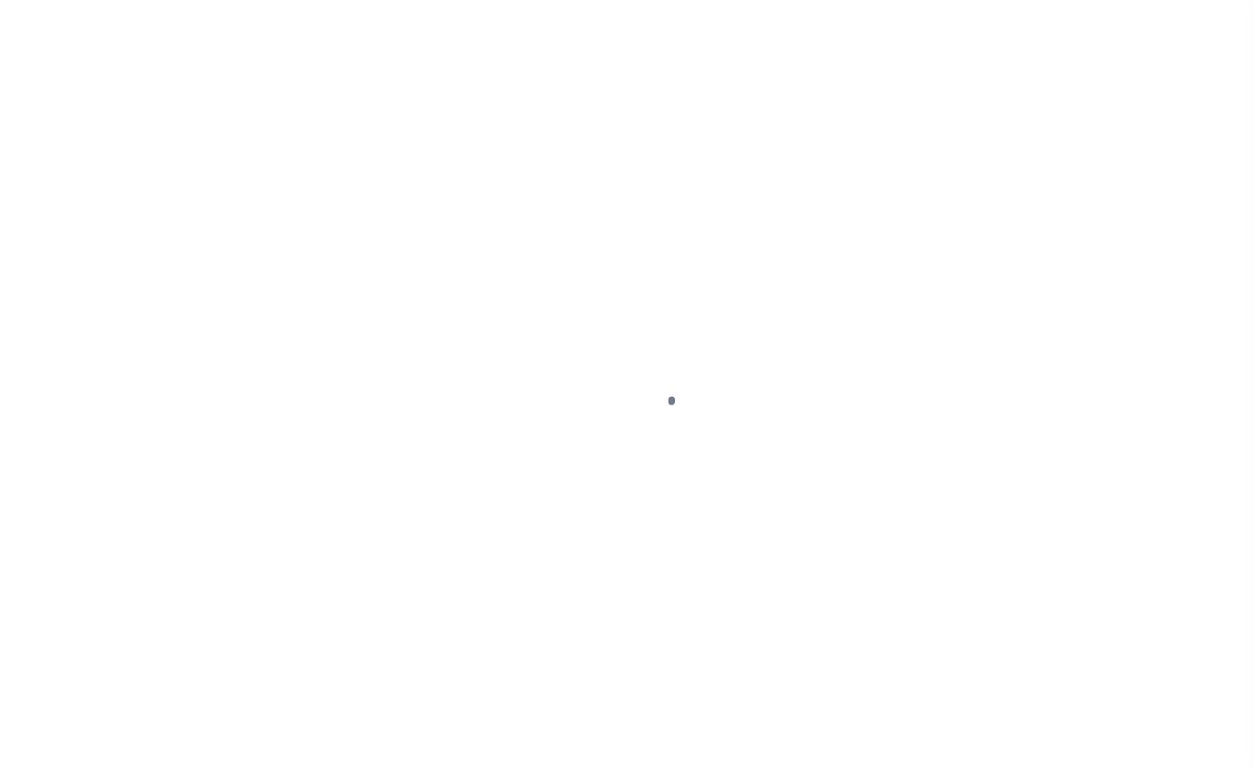
select select "DUE"
select select "18"
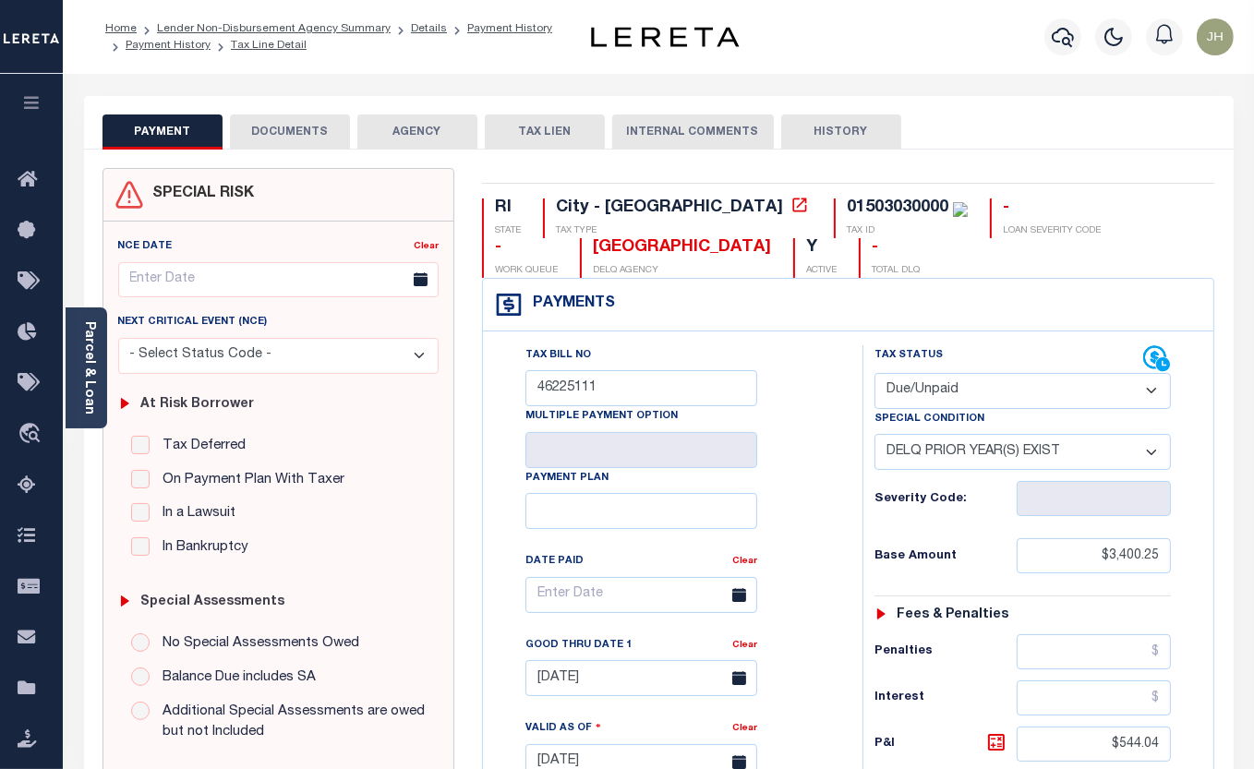
click at [289, 129] on button "DOCUMENTS" at bounding box center [290, 131] width 120 height 35
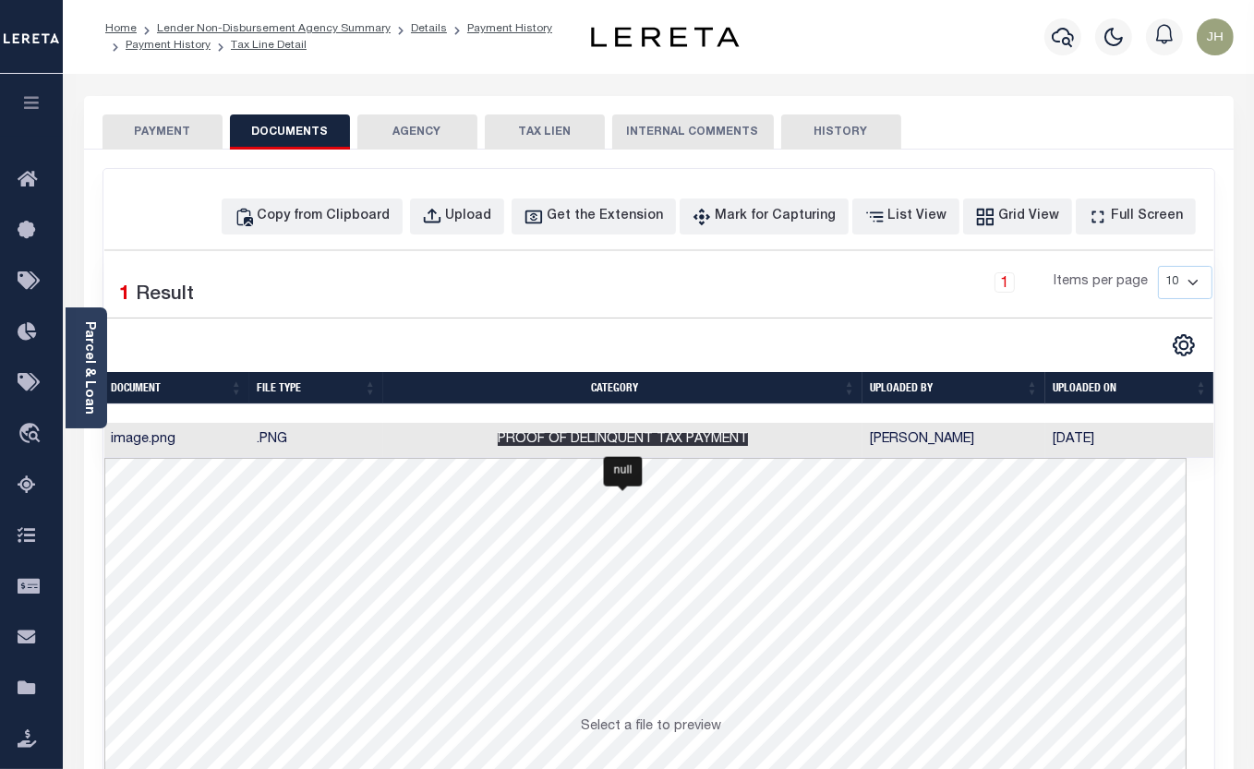
click at [607, 440] on span "Proof of Delinquent Tax Payment" at bounding box center [623, 439] width 250 height 13
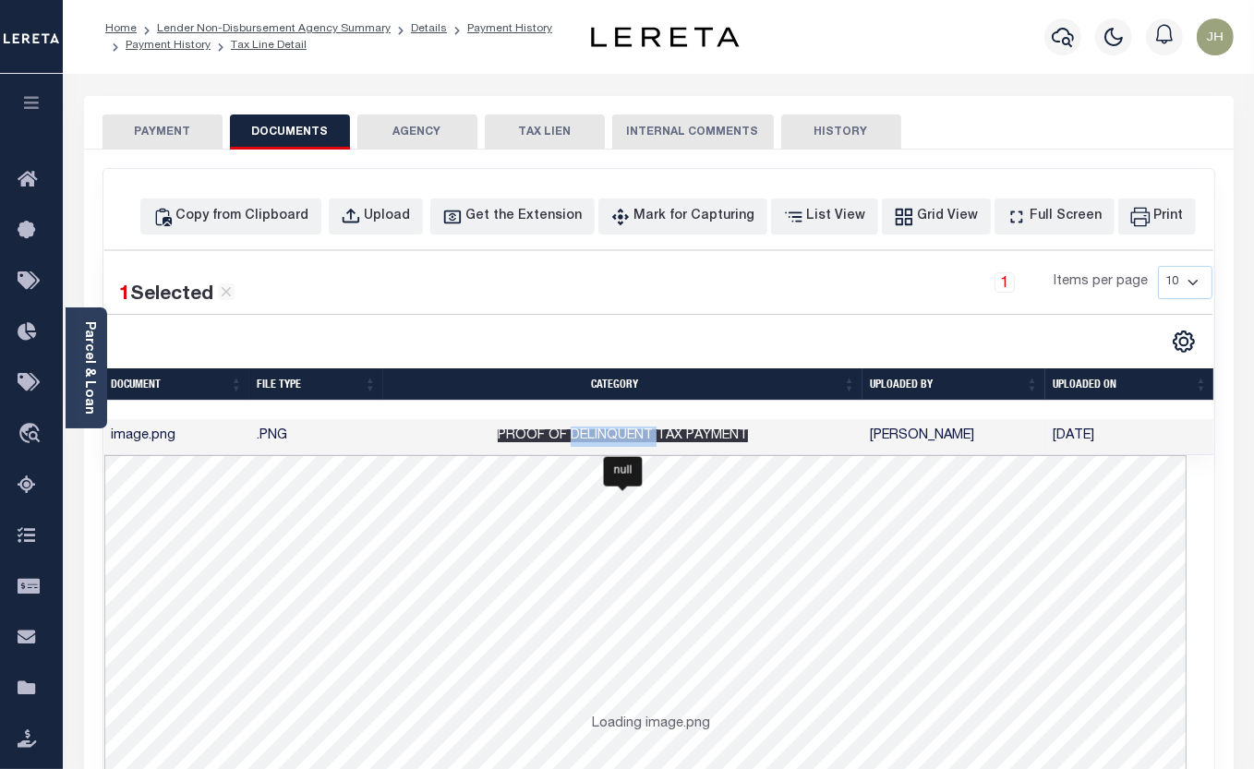
click at [607, 440] on span "Proof of Delinquent Tax Payment" at bounding box center [623, 435] width 250 height 13
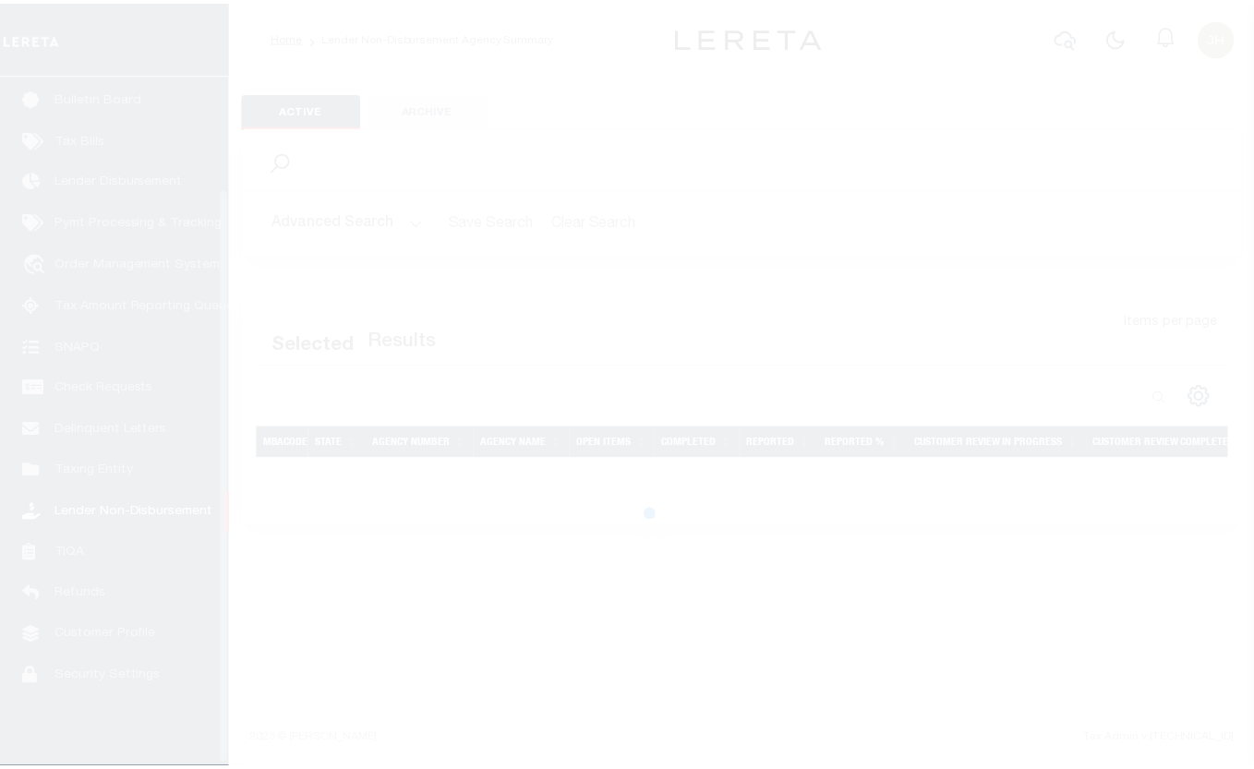
scroll to position [138, 0]
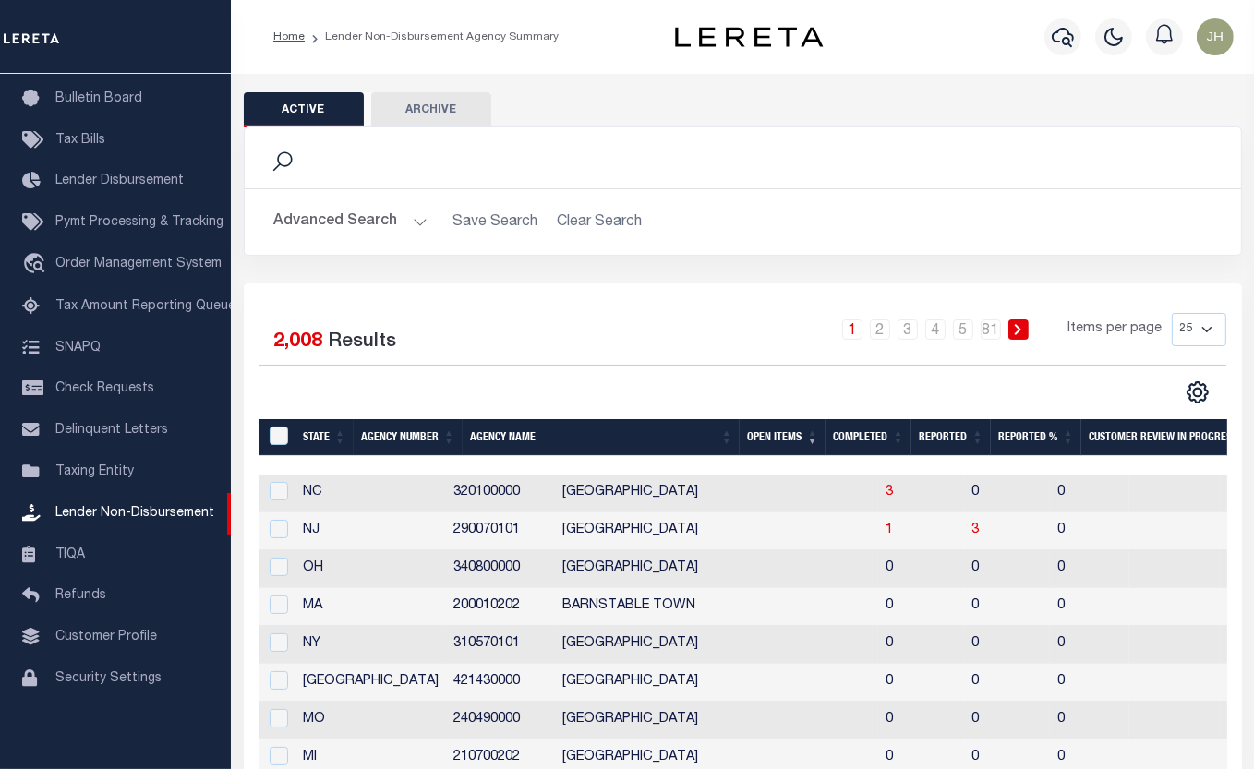
click at [1010, 198] on div "Advanced Search Save Search Clear Search State In In AK AL AR AZ CA CO CT" at bounding box center [743, 222] width 996 height 66
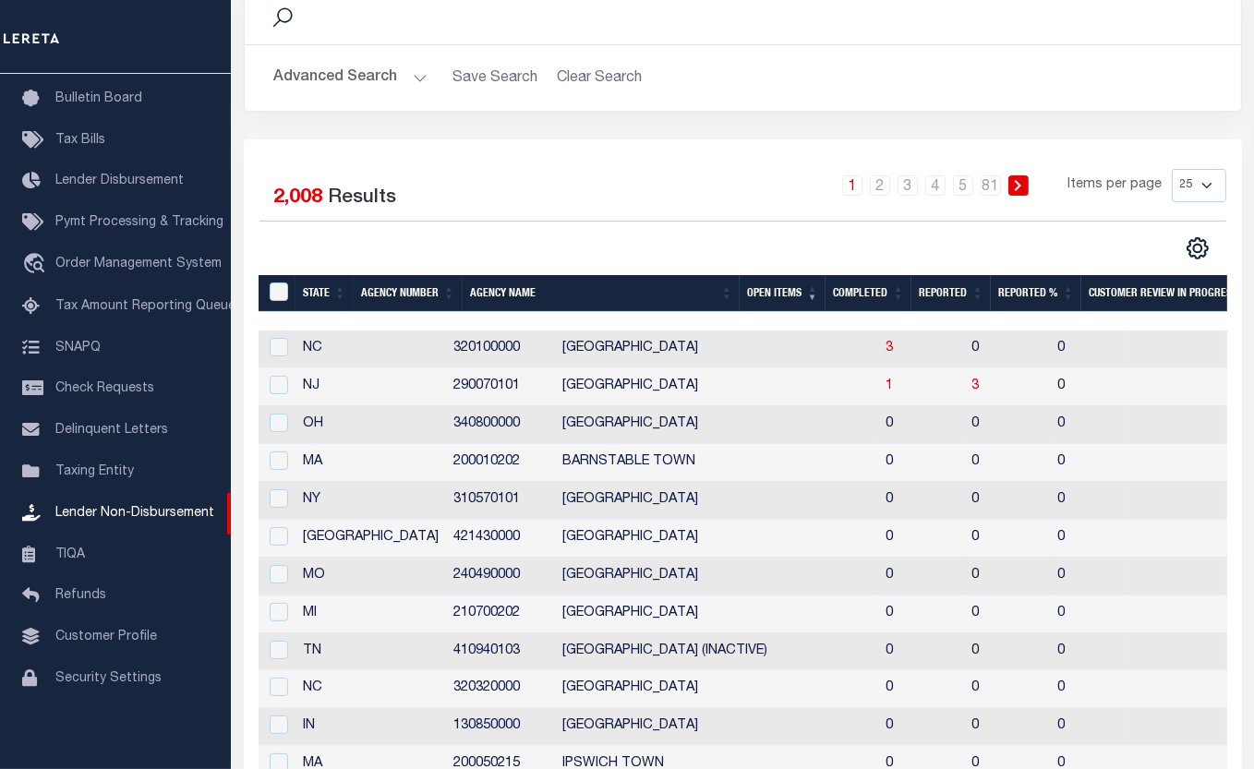
scroll to position [63, 0]
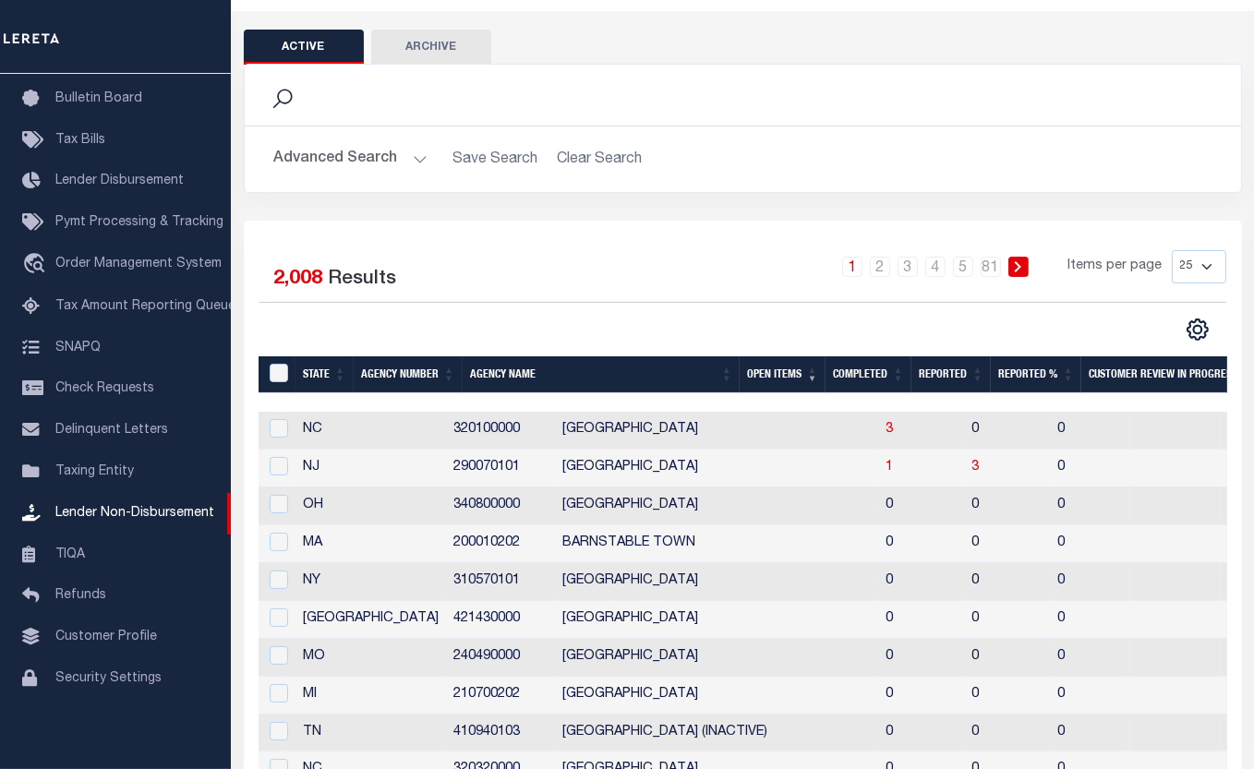
click at [830, 33] on div "Active Archive Search Advanced Search Save Search Clear Search In" at bounding box center [743, 700] width 998 height 1341
click at [885, 434] on span "3" at bounding box center [888, 429] width 7 height 13
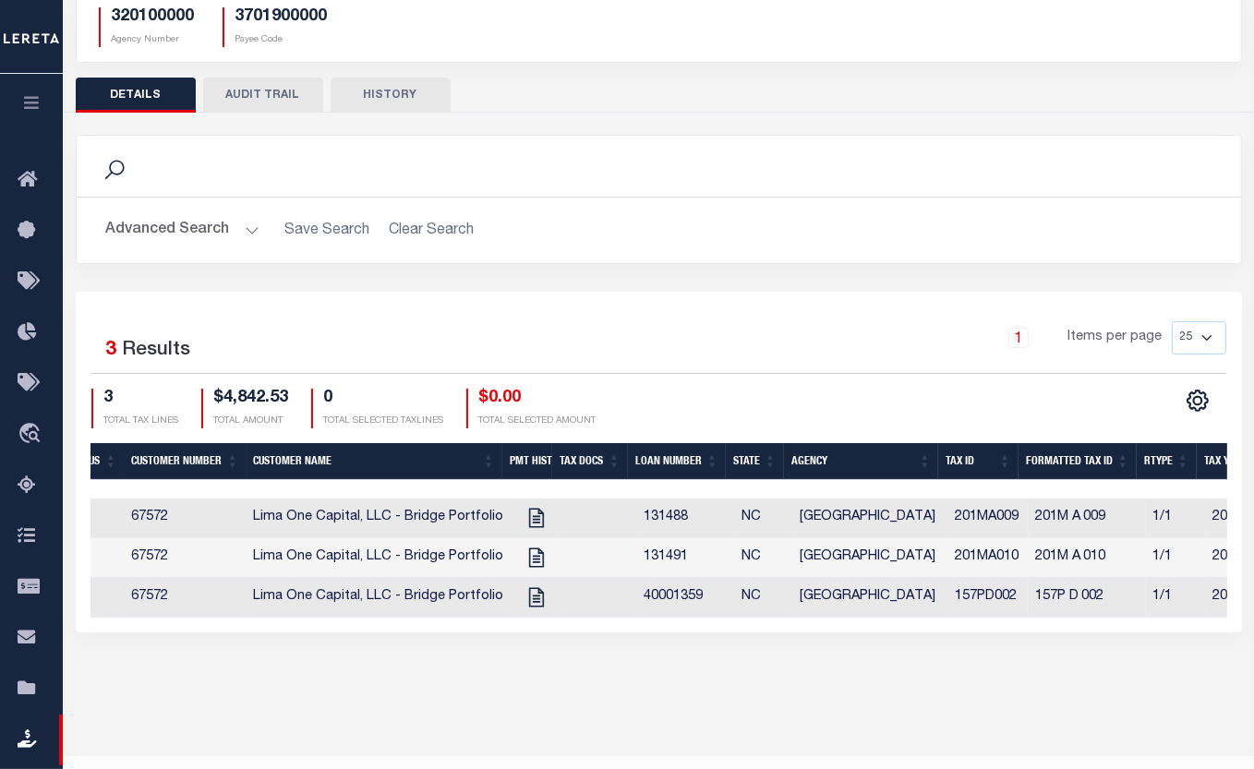
scroll to position [0, 276]
drag, startPoint x: 451, startPoint y: 634, endPoint x: 87, endPoint y: 637, distance: 364.7
click at [87, 632] on div "Selected 3 Results 1 Items per page 25 50 100 200 3 $4,842.53 0" at bounding box center [659, 462] width 1166 height 341
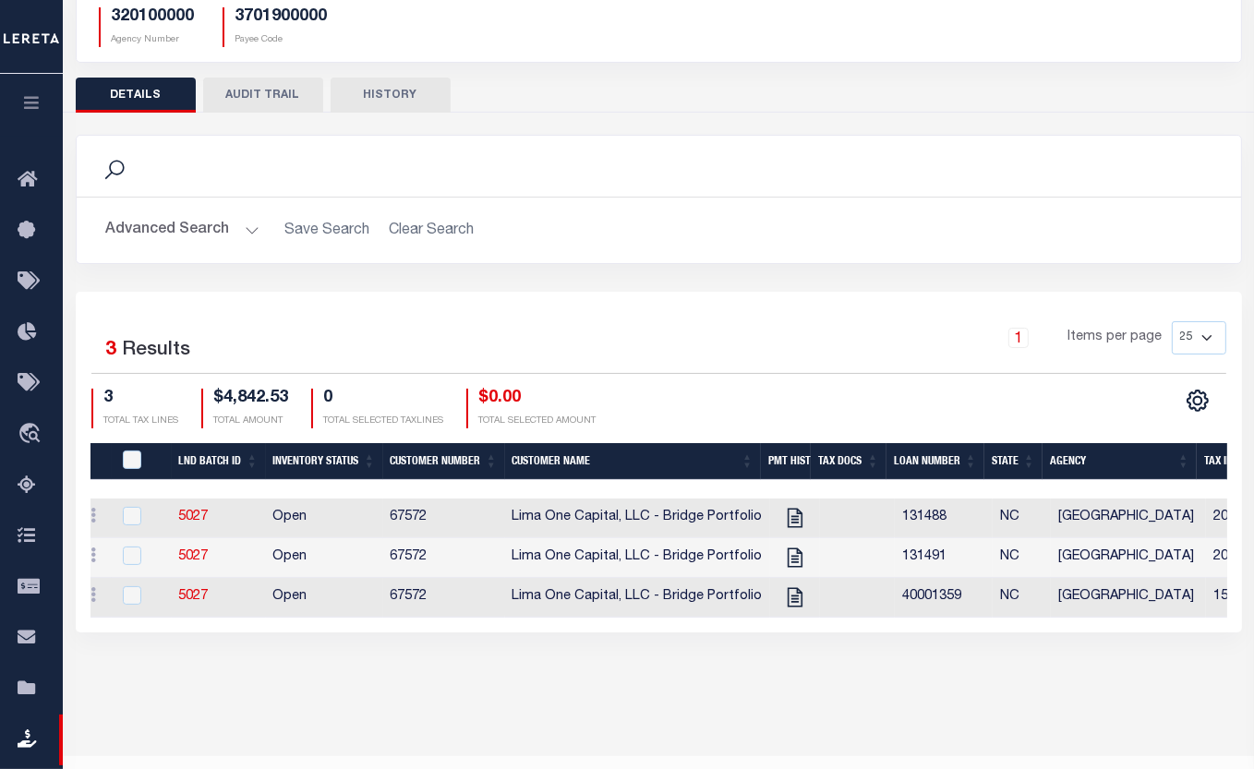
scroll to position [0, 0]
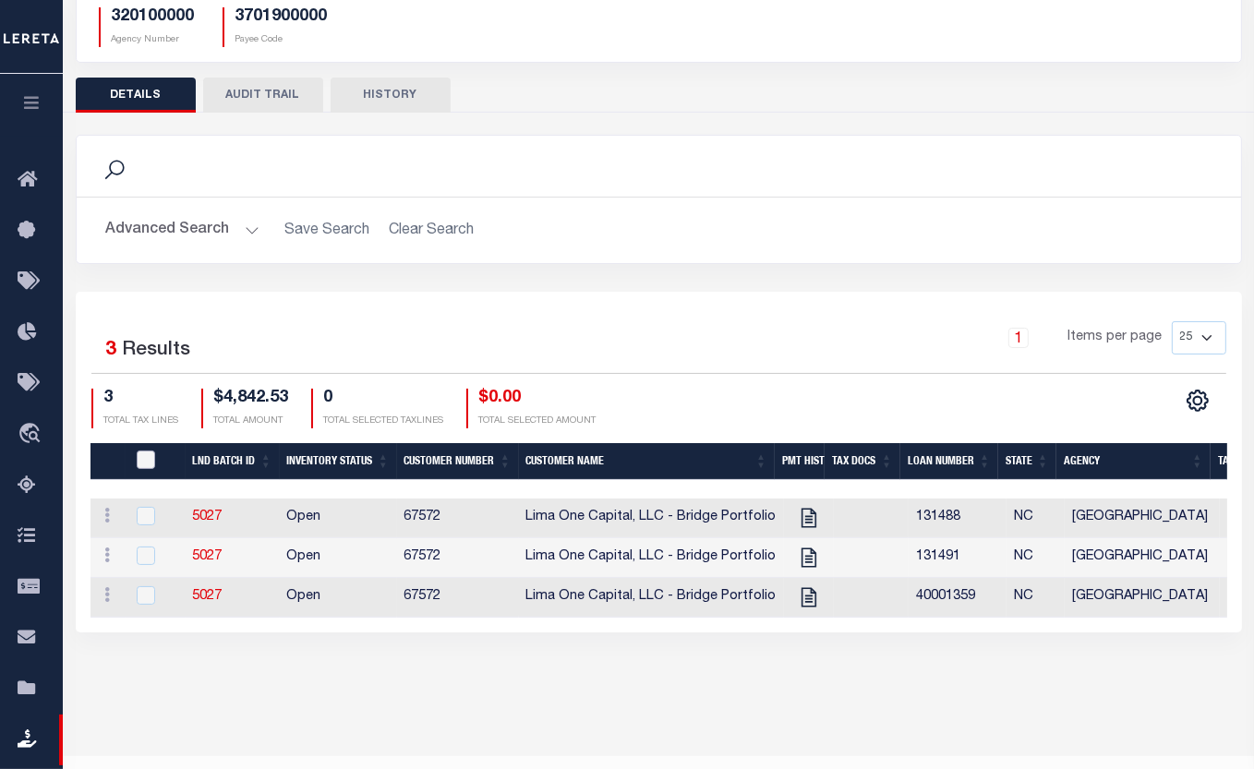
click at [145, 460] on input "QID" at bounding box center [146, 459] width 18 height 18
checkbox input "true"
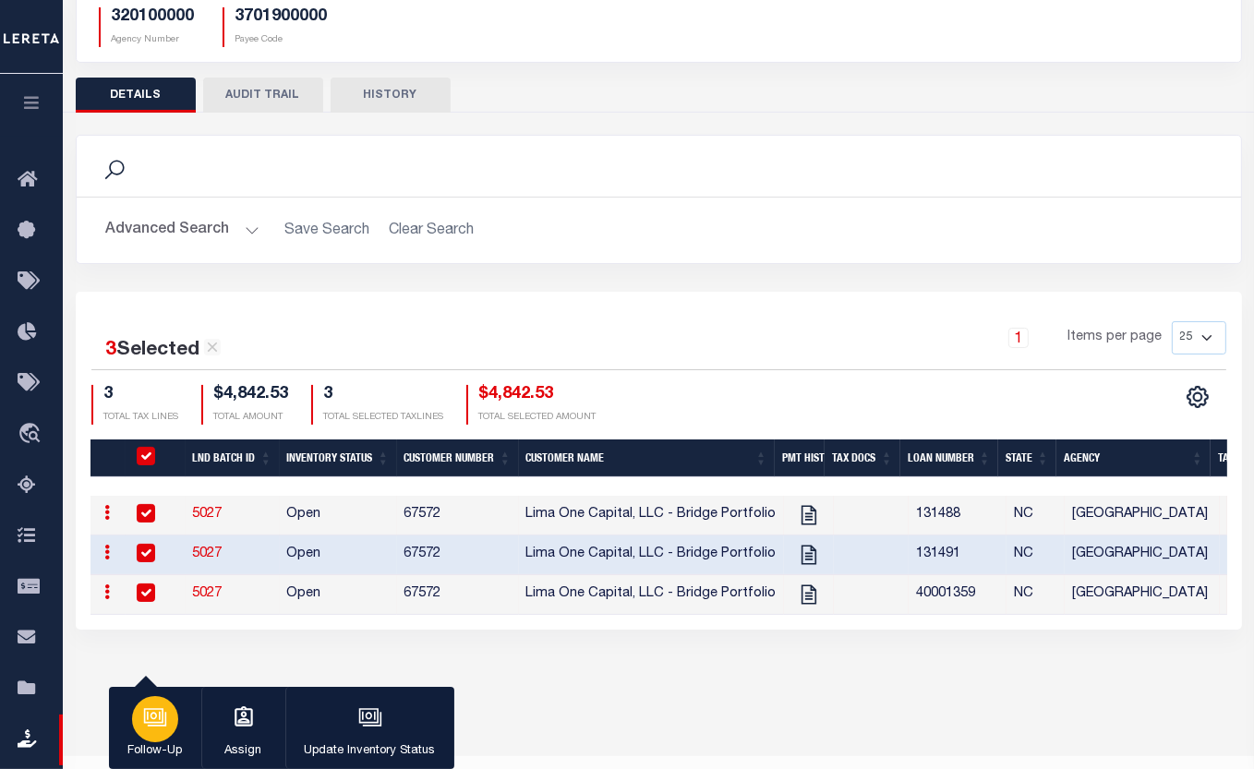
click at [159, 744] on p "Follow-Up" at bounding box center [155, 751] width 54 height 18
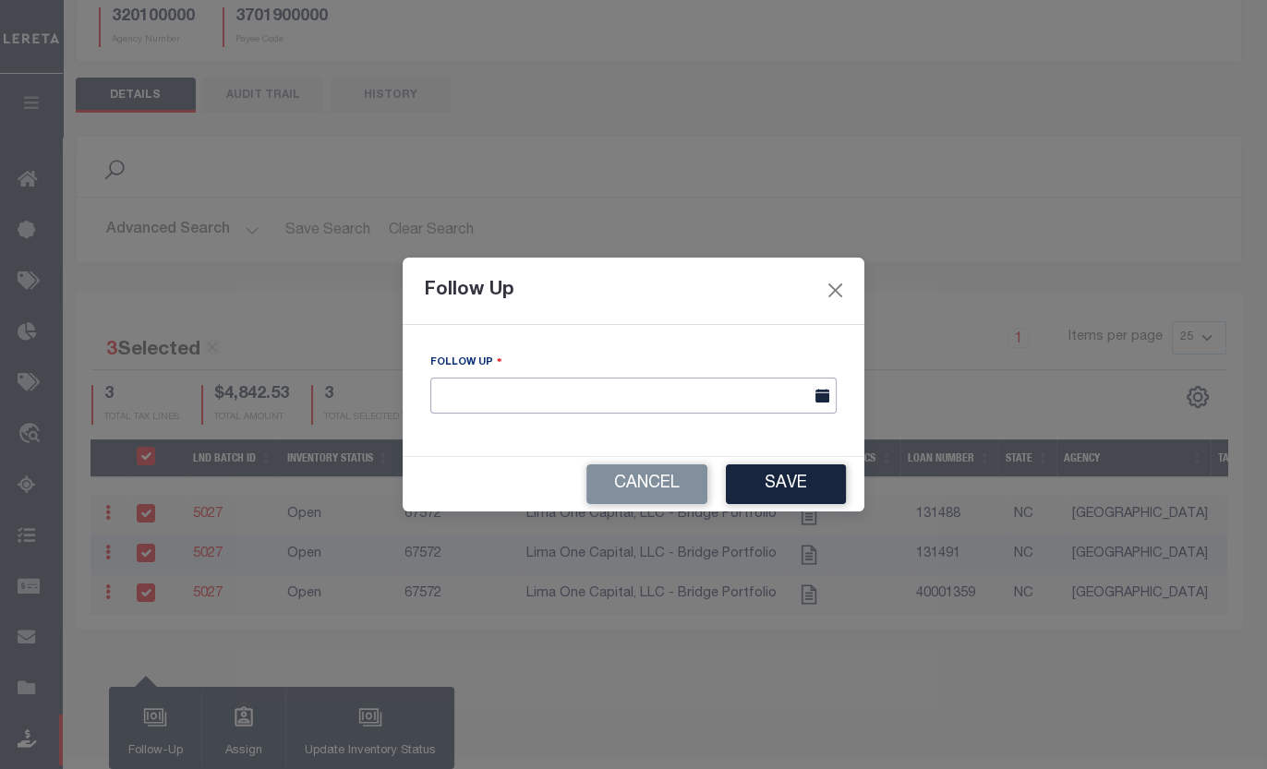
click at [698, 400] on input "text" at bounding box center [633, 396] width 406 height 36
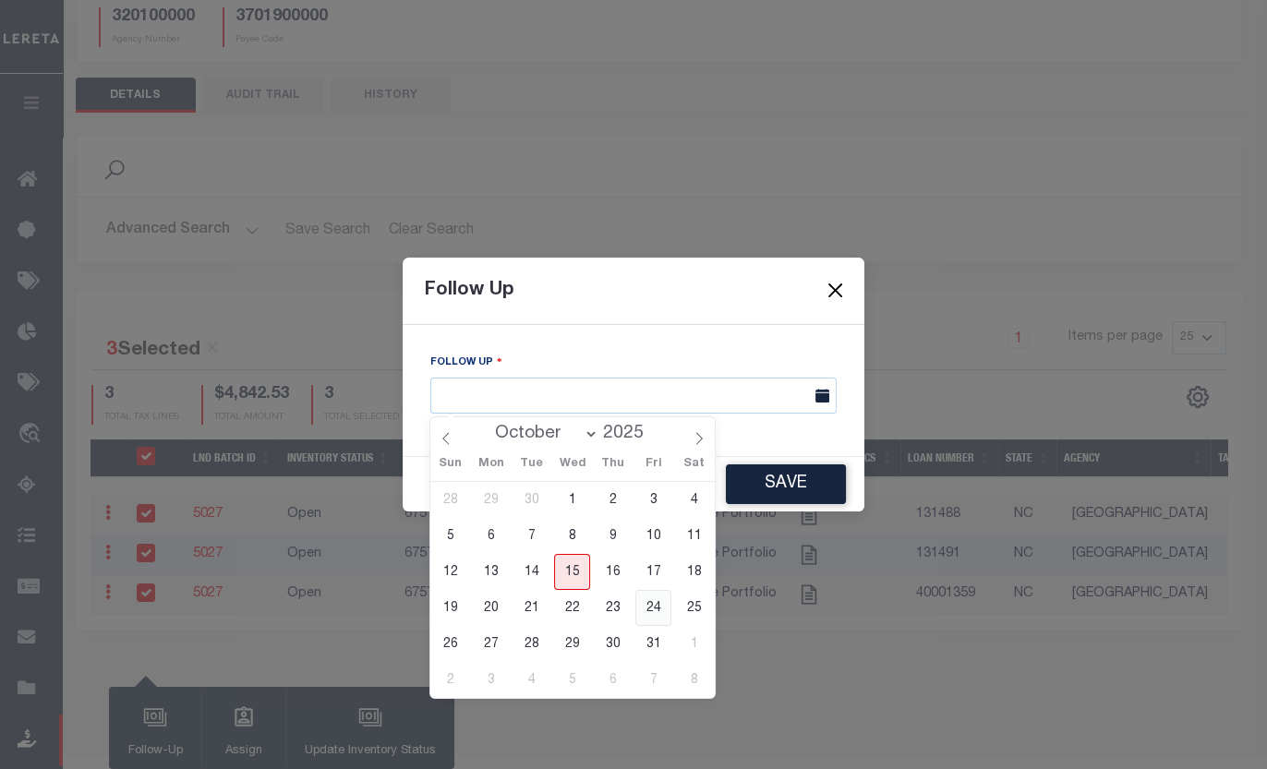
click at [655, 610] on span "24" at bounding box center [653, 608] width 36 height 36
type input "[DATE]"
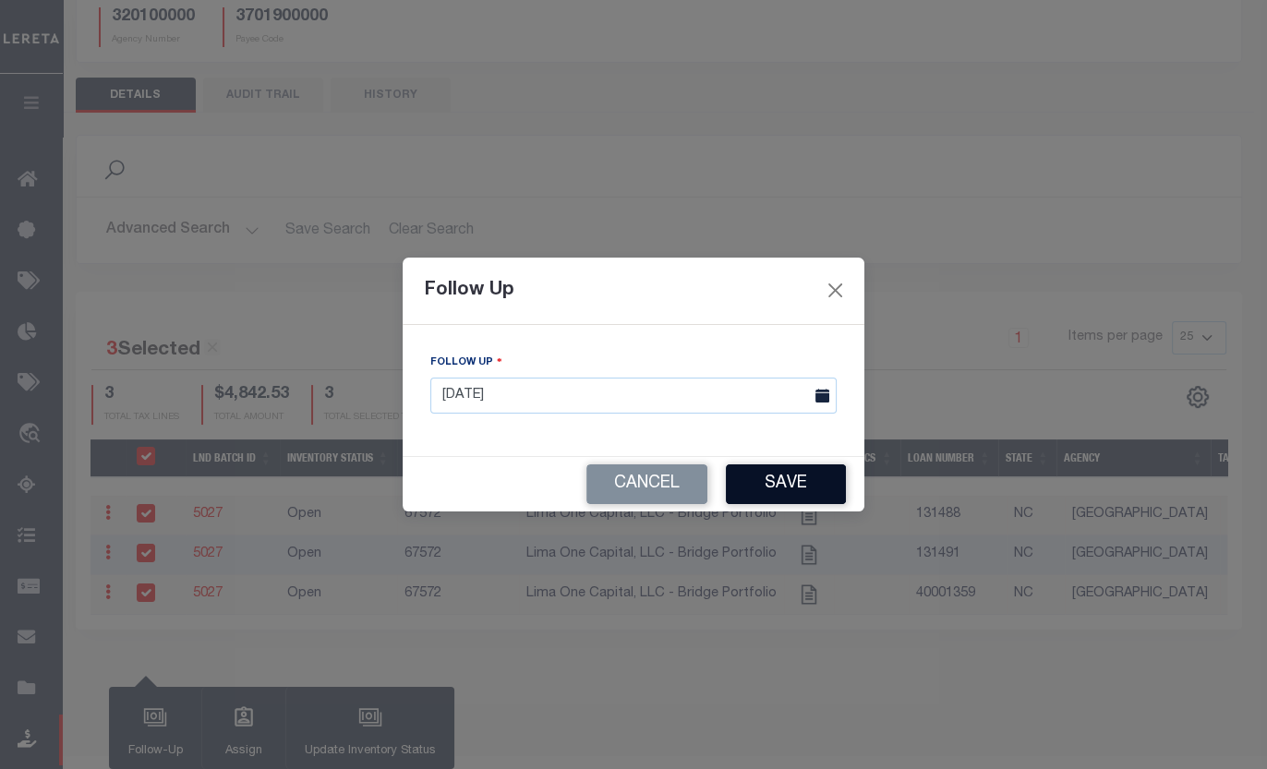
click at [773, 482] on button "Save" at bounding box center [786, 484] width 120 height 40
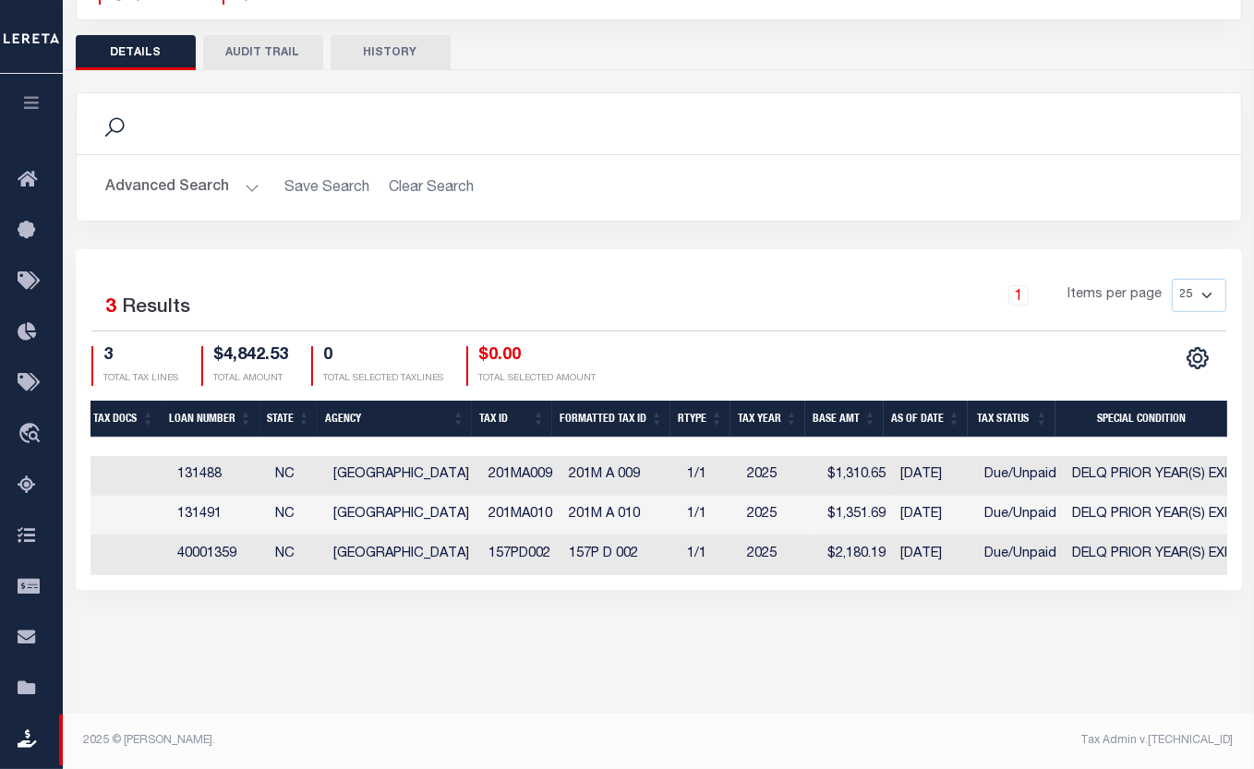
scroll to position [0, 759]
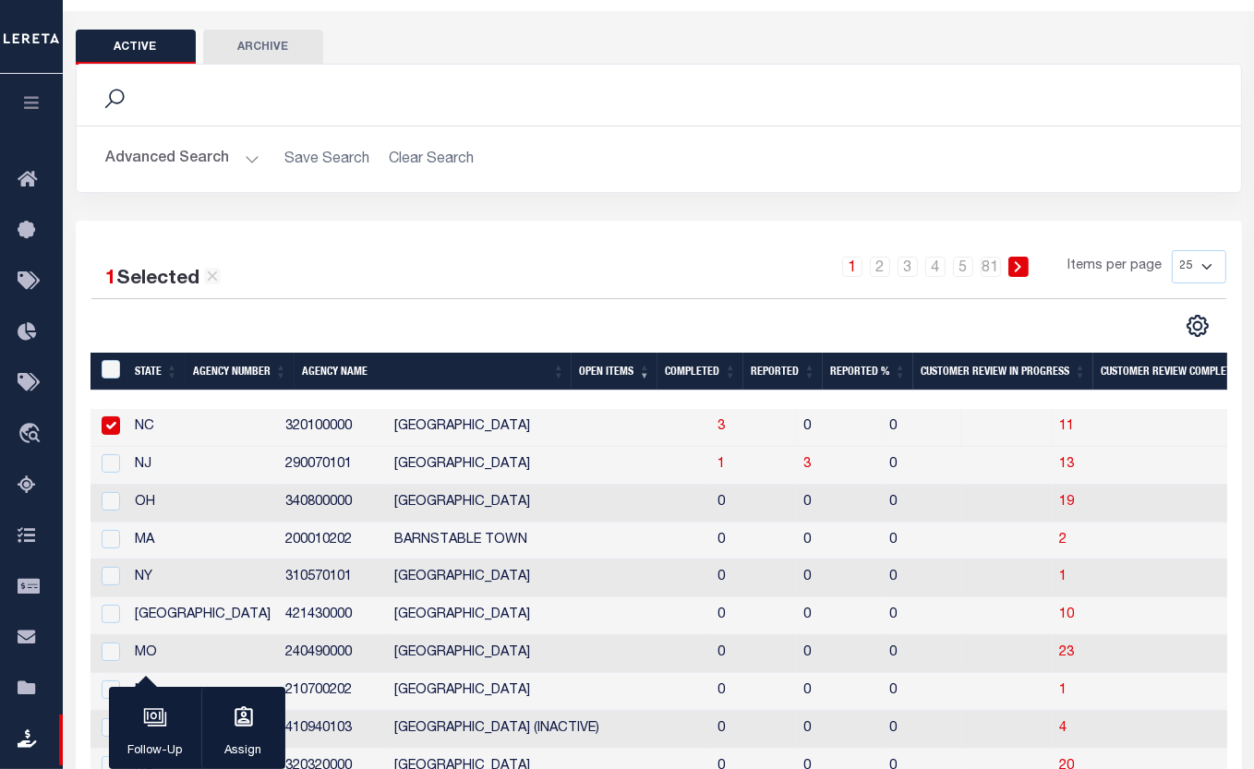
click at [116, 433] on input "checkbox" at bounding box center [111, 425] width 18 height 18
checkbox input "false"
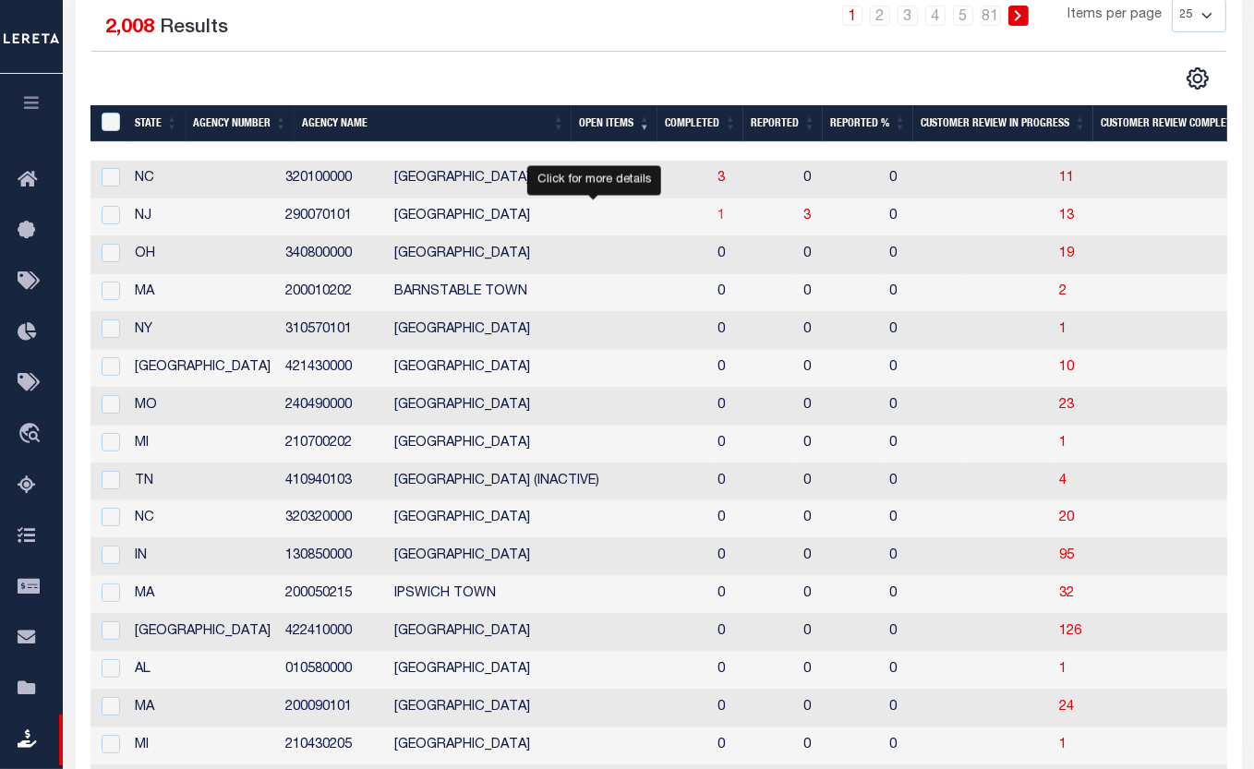
click at [717, 221] on span "1" at bounding box center [720, 216] width 7 height 13
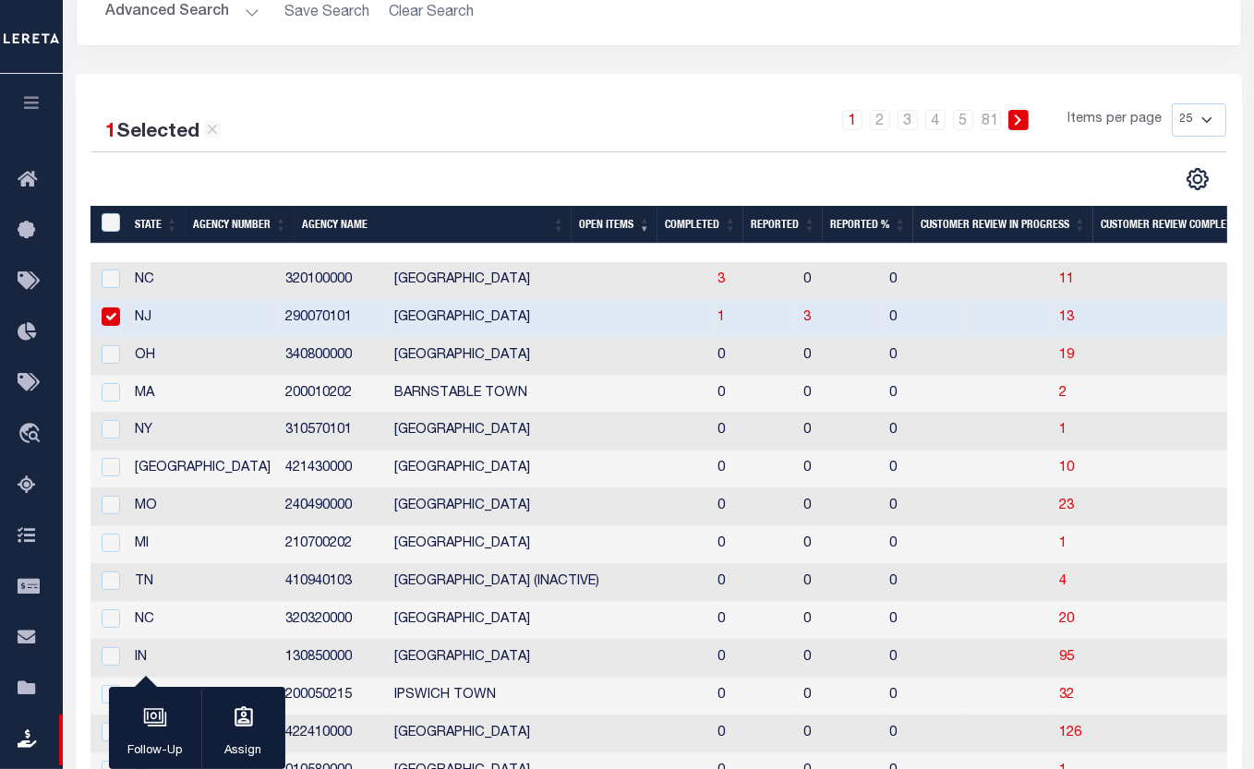
click at [114, 317] on input "checkbox" at bounding box center [111, 316] width 18 height 18
checkbox input "false"
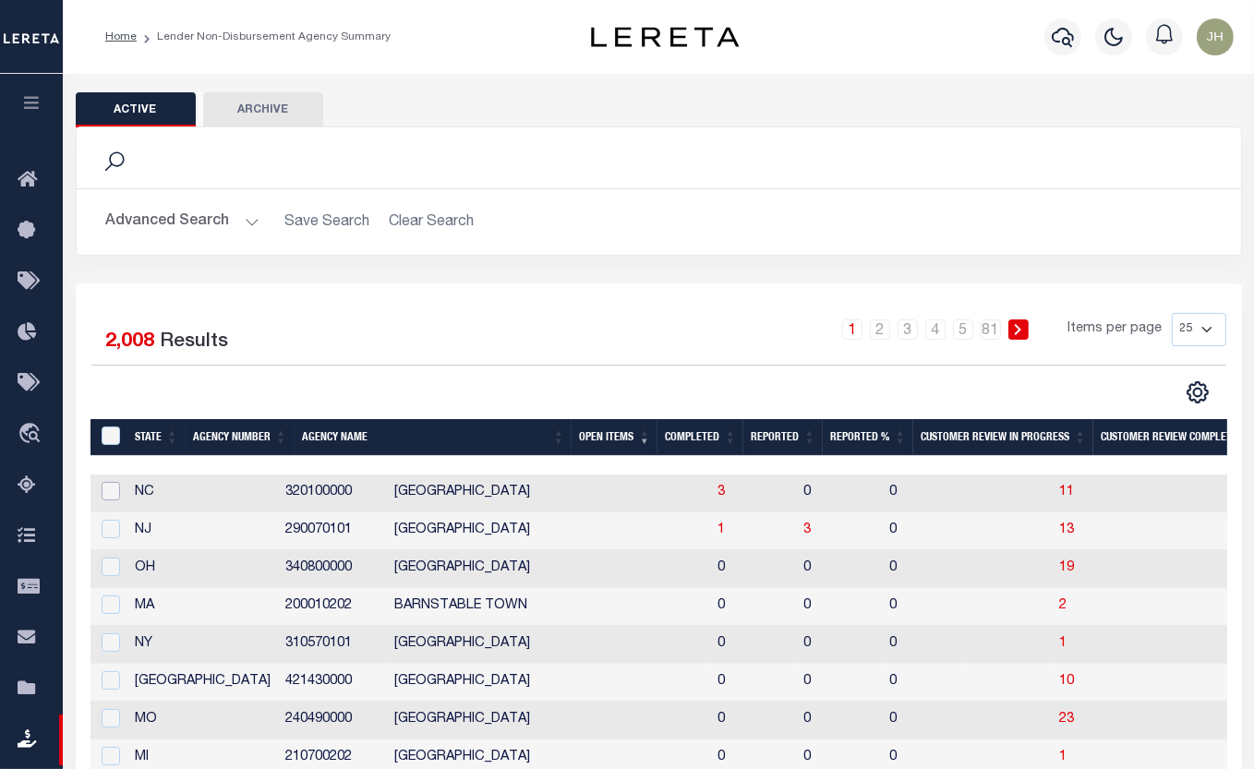
click at [112, 487] on input "checkbox" at bounding box center [111, 491] width 18 height 18
checkbox input "true"
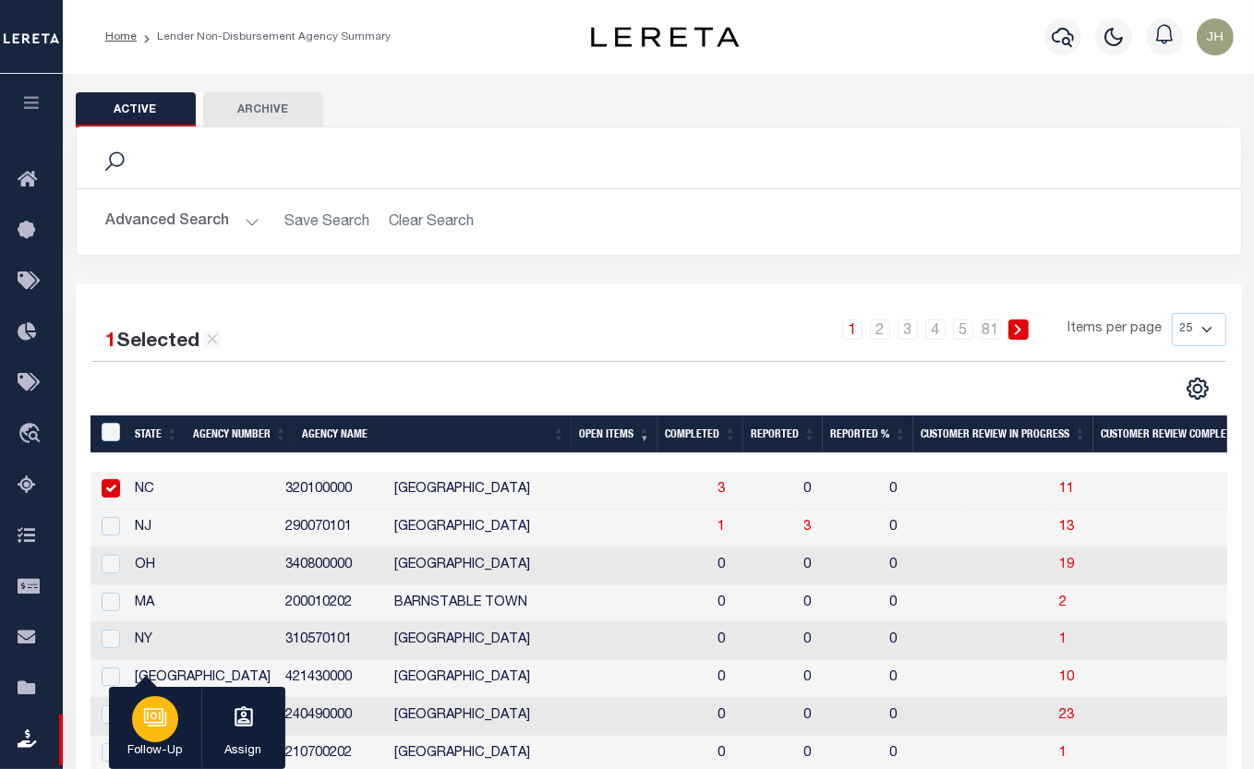
click at [164, 733] on div "button" at bounding box center [155, 719] width 46 height 46
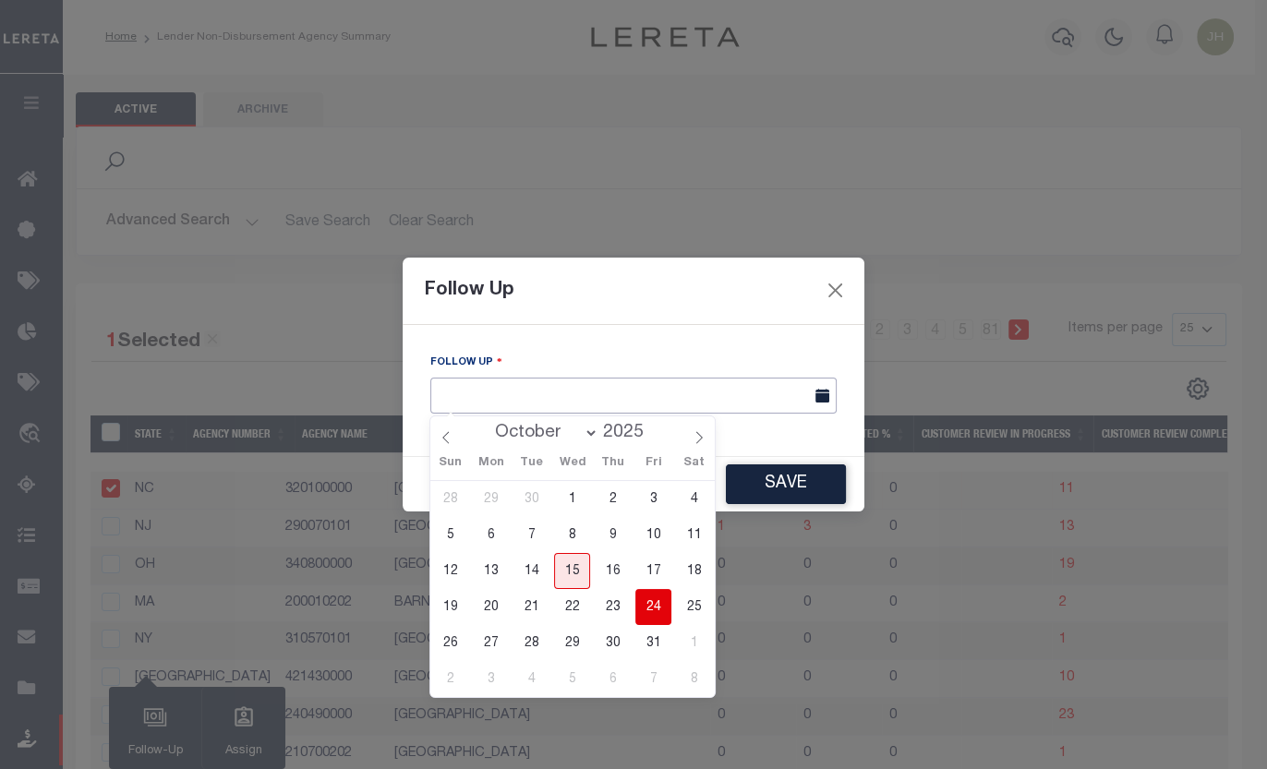
click at [733, 397] on input "text" at bounding box center [633, 396] width 406 height 36
click at [654, 606] on span "24" at bounding box center [653, 607] width 36 height 36
type input "[DATE]"
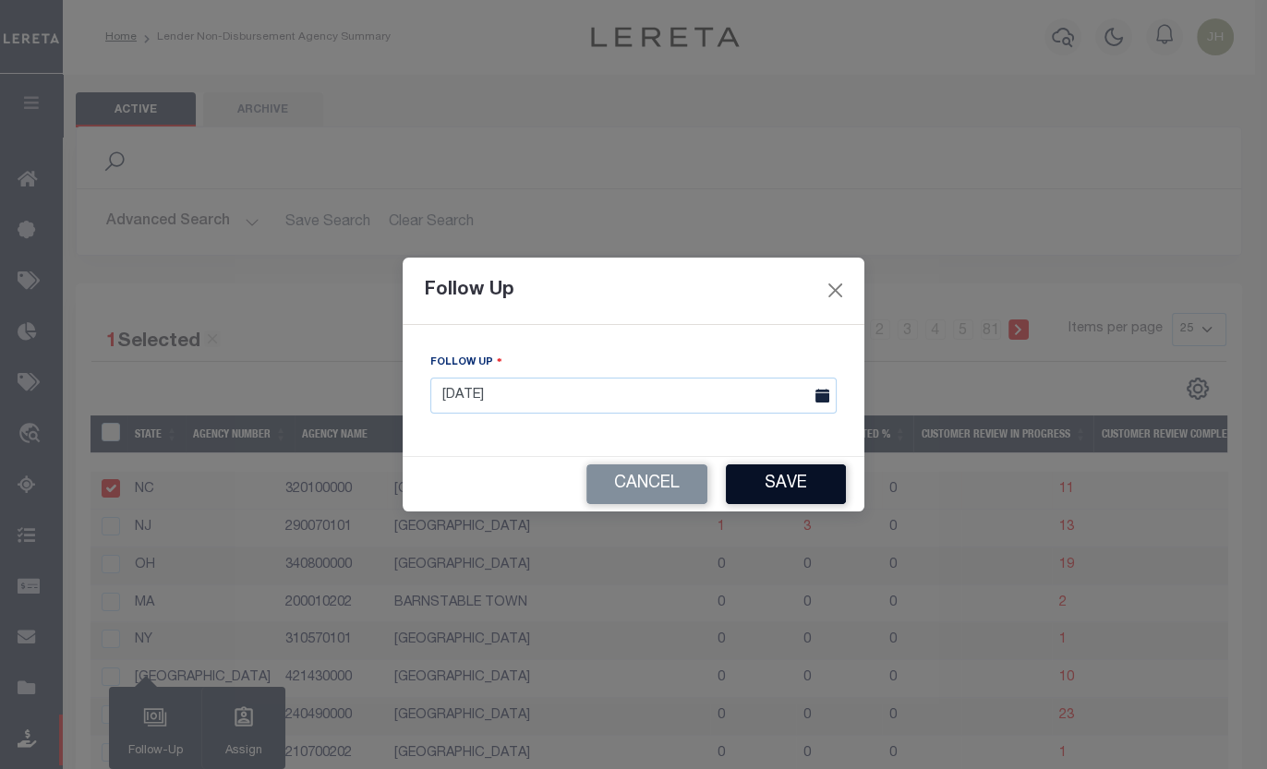
click at [766, 491] on button "Save" at bounding box center [786, 484] width 120 height 40
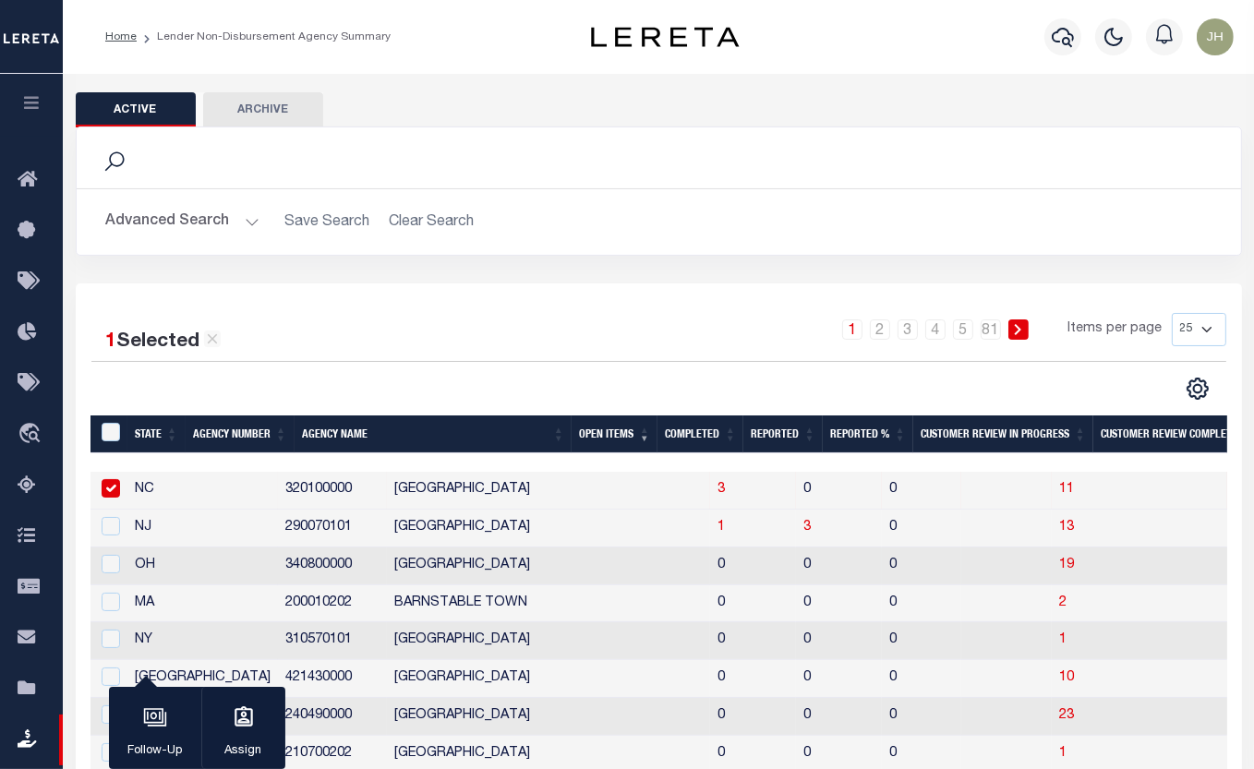
click at [535, 573] on td "UNION COUNTY" at bounding box center [548, 566] width 323 height 38
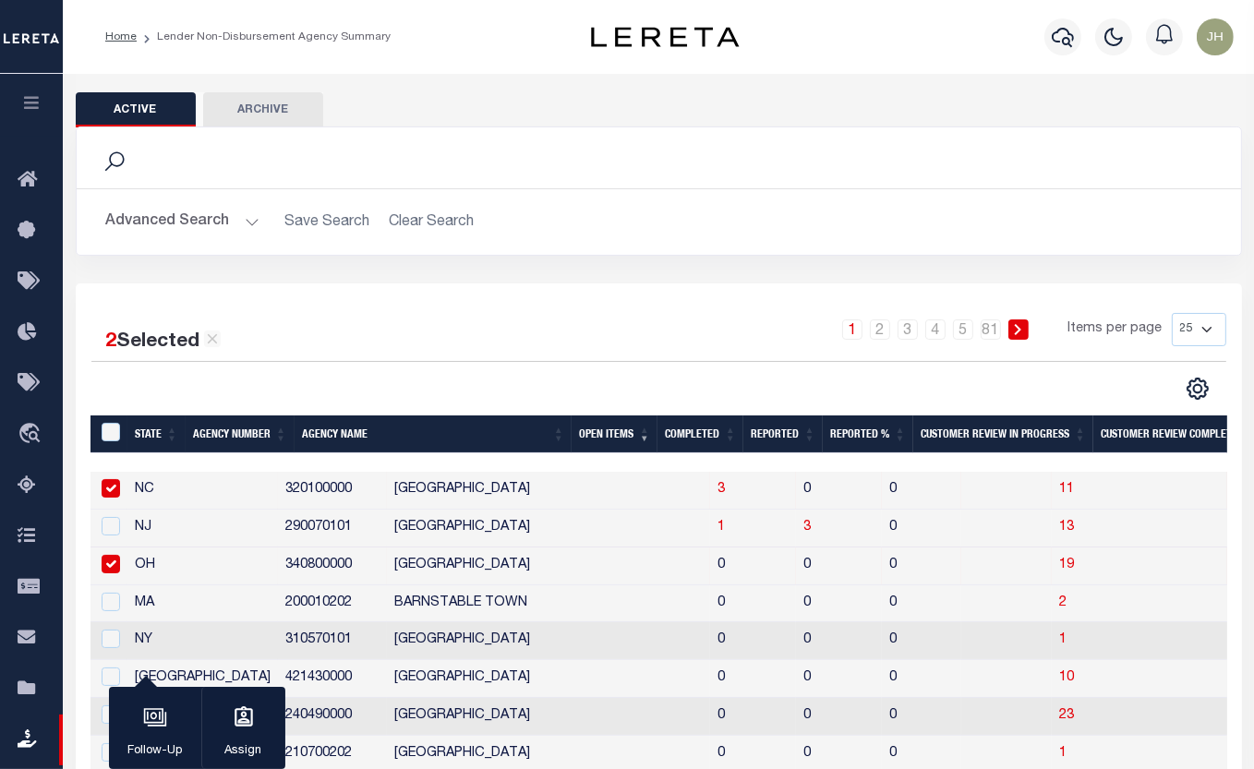
click at [101, 568] on div at bounding box center [109, 565] width 23 height 20
checkbox input "false"
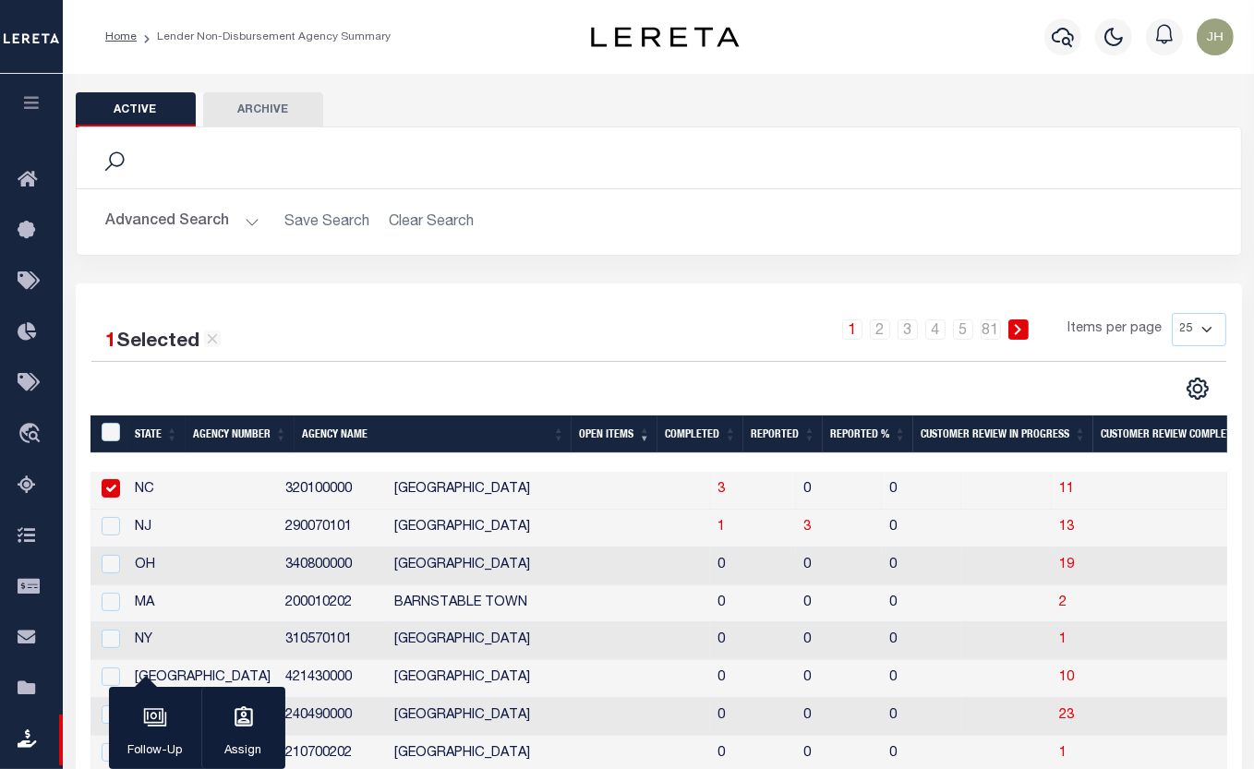
click at [118, 489] on input "checkbox" at bounding box center [111, 488] width 18 height 18
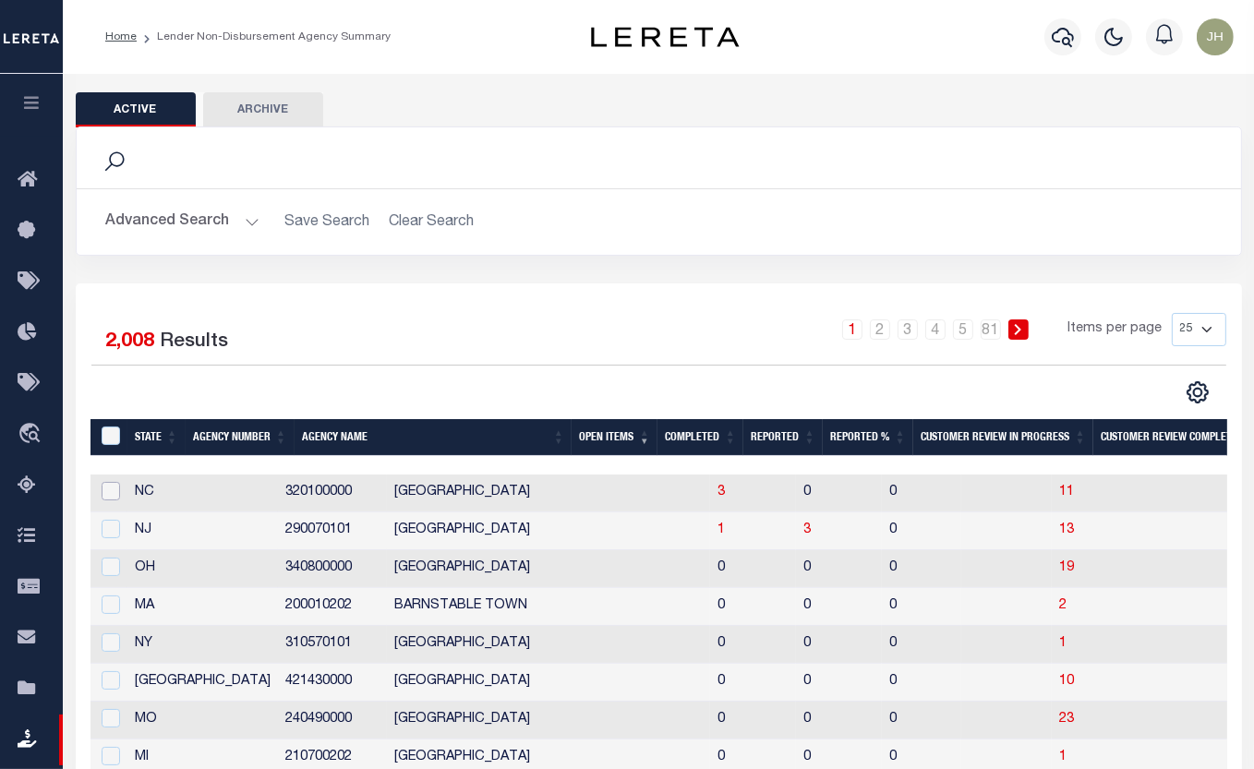
scroll to position [0, 33]
click at [111, 492] on input "checkbox" at bounding box center [111, 491] width 18 height 18
checkbox input "true"
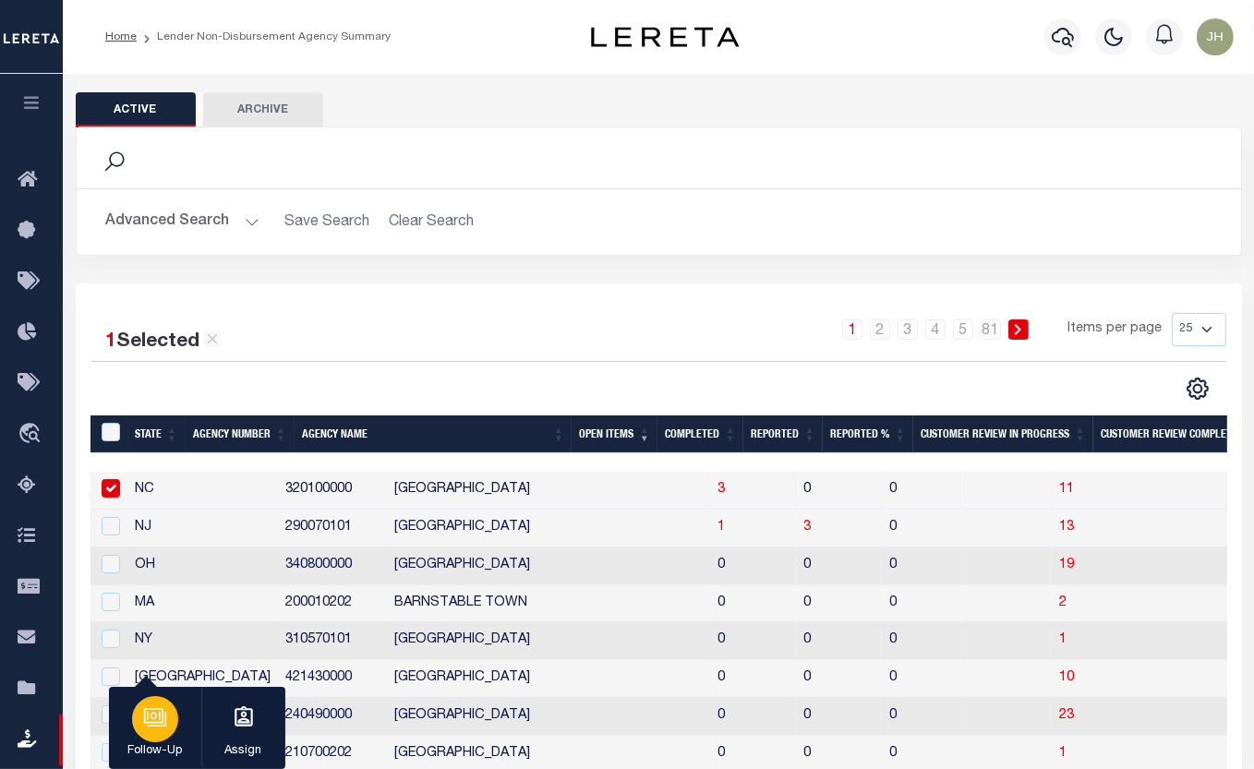
click at [153, 718] on icon "button" at bounding box center [155, 717] width 24 height 24
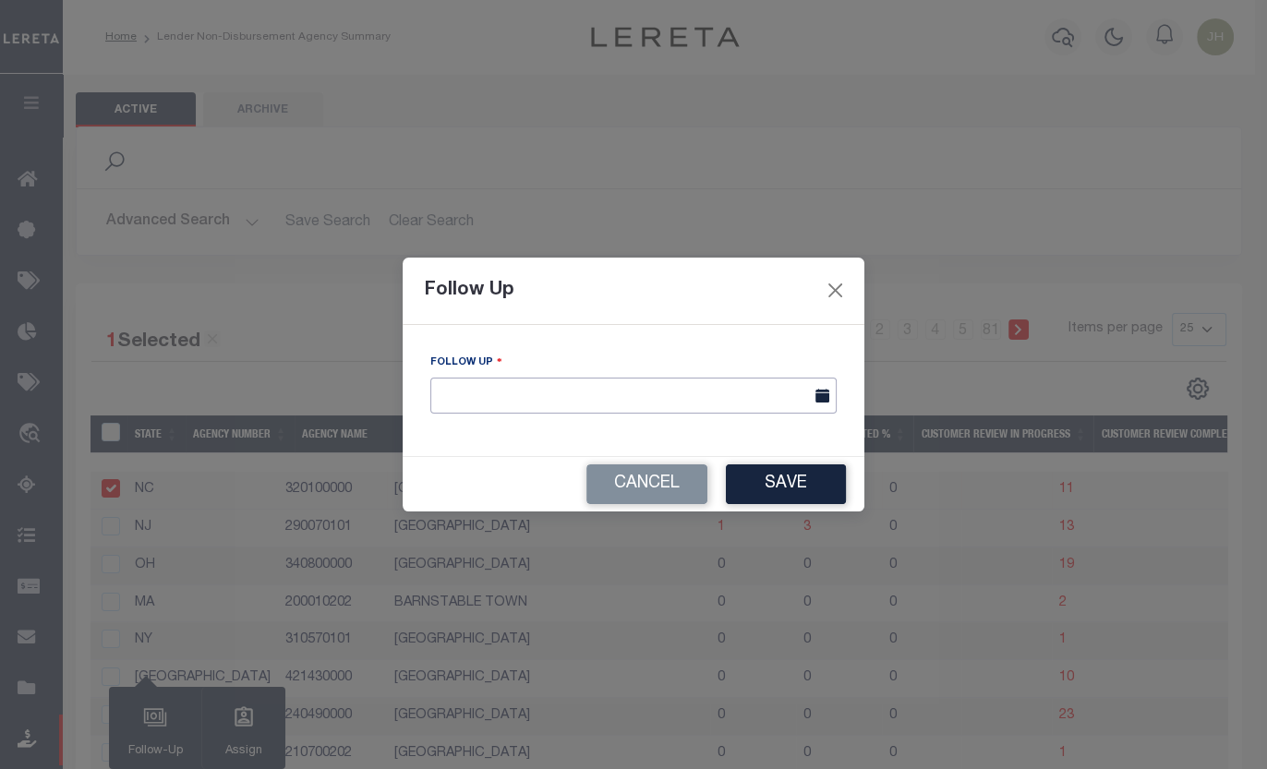
click at [741, 395] on input "text" at bounding box center [633, 396] width 406 height 36
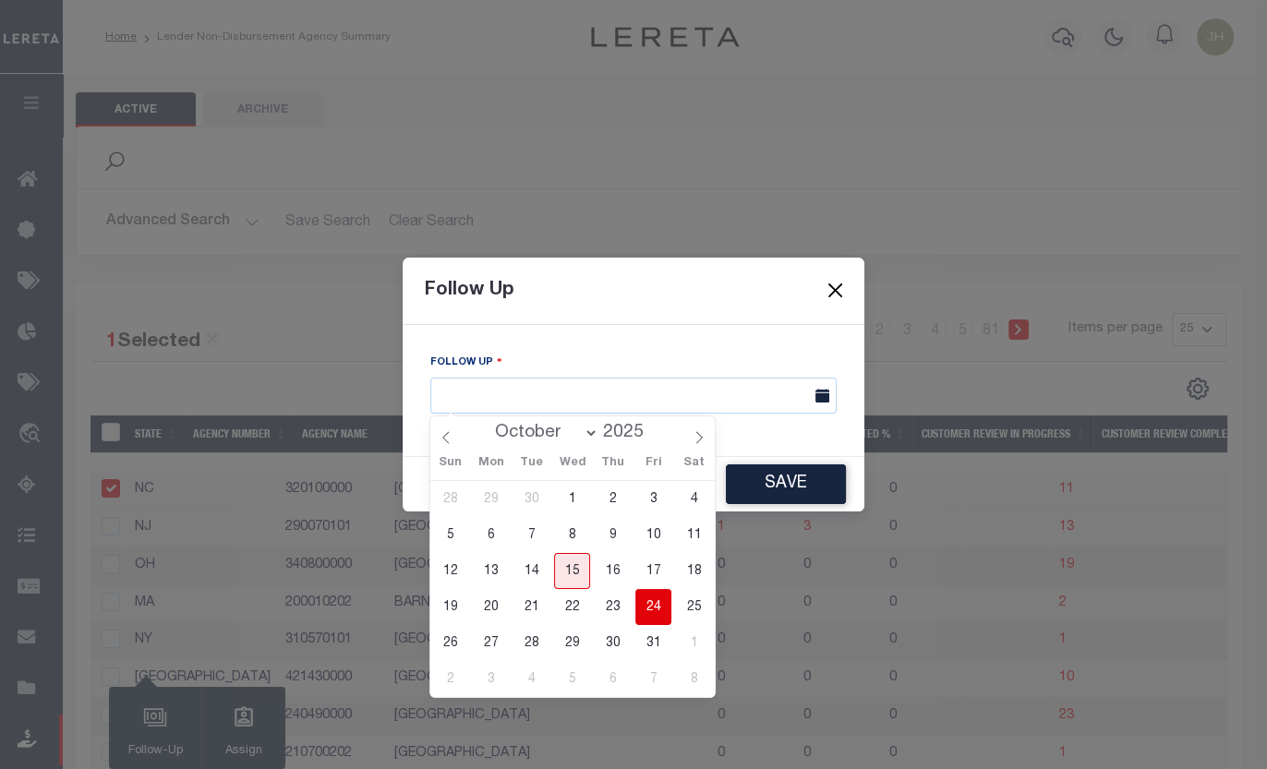
click at [655, 609] on span "24" at bounding box center [653, 607] width 36 height 36
type input "[DATE]"
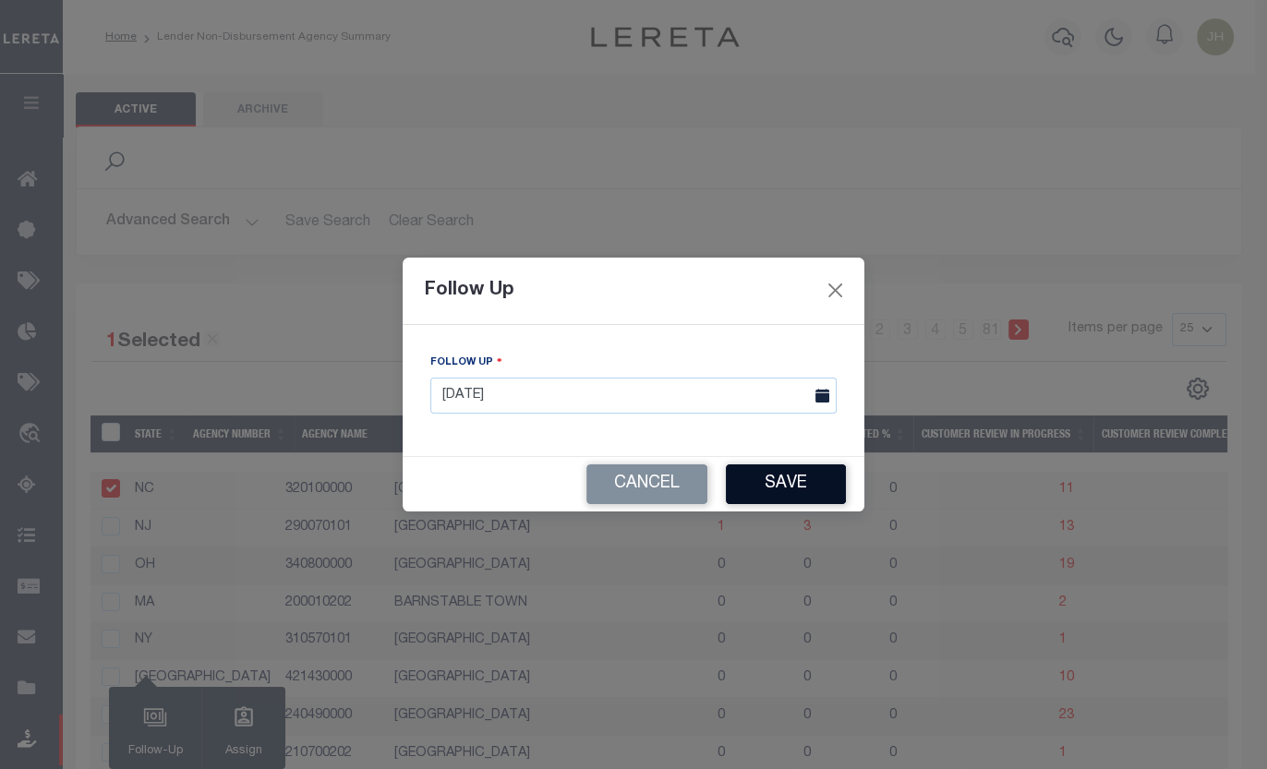
click at [775, 486] on button "Save" at bounding box center [786, 484] width 120 height 40
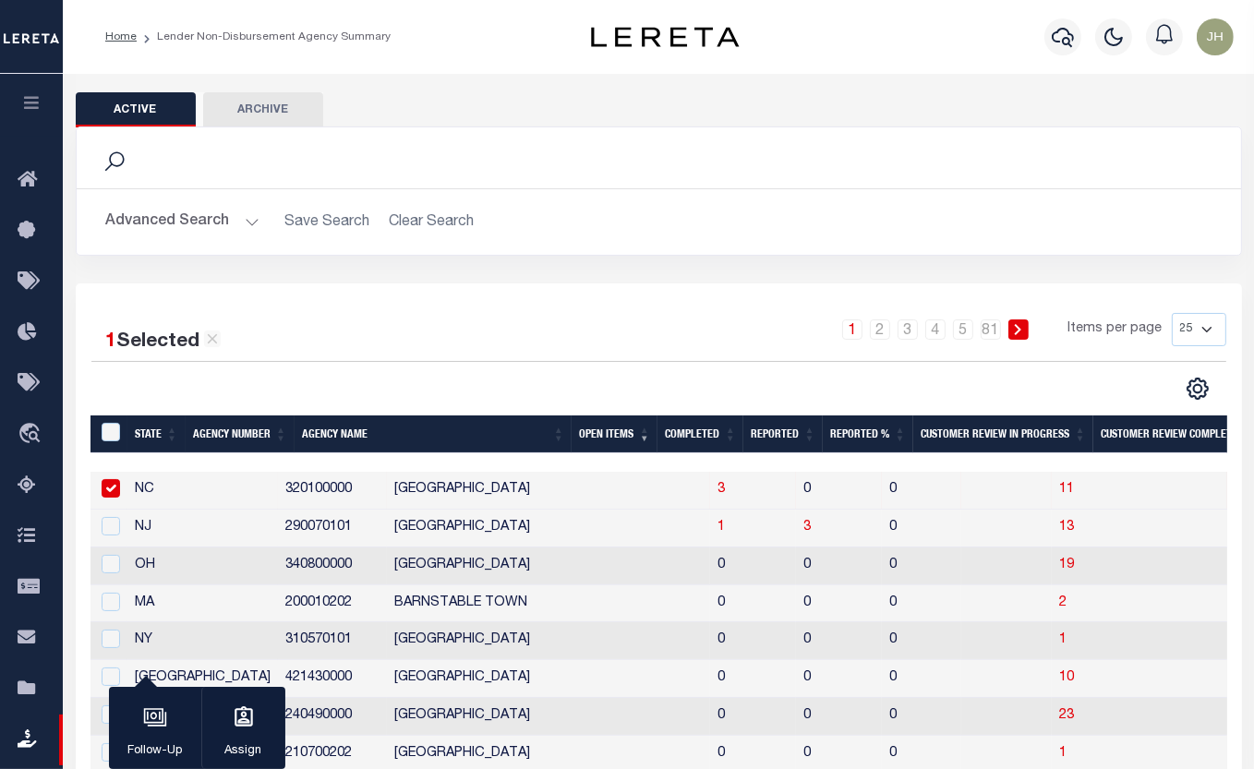
click at [117, 489] on input "checkbox" at bounding box center [111, 488] width 18 height 18
checkbox input "false"
